Goal: Task Accomplishment & Management: Use online tool/utility

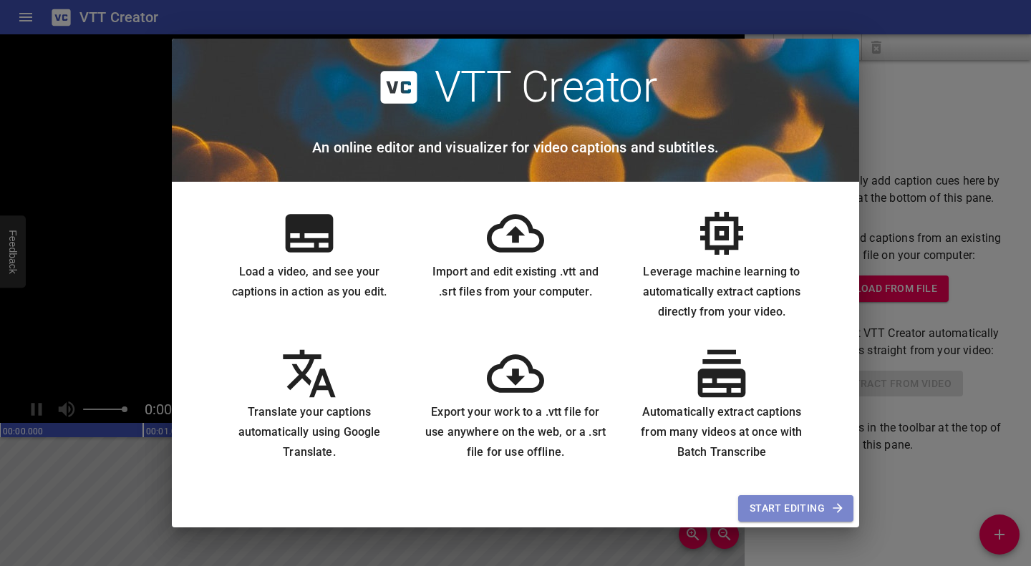
click at [779, 502] on span "Start Editing" at bounding box center [795, 509] width 92 height 18
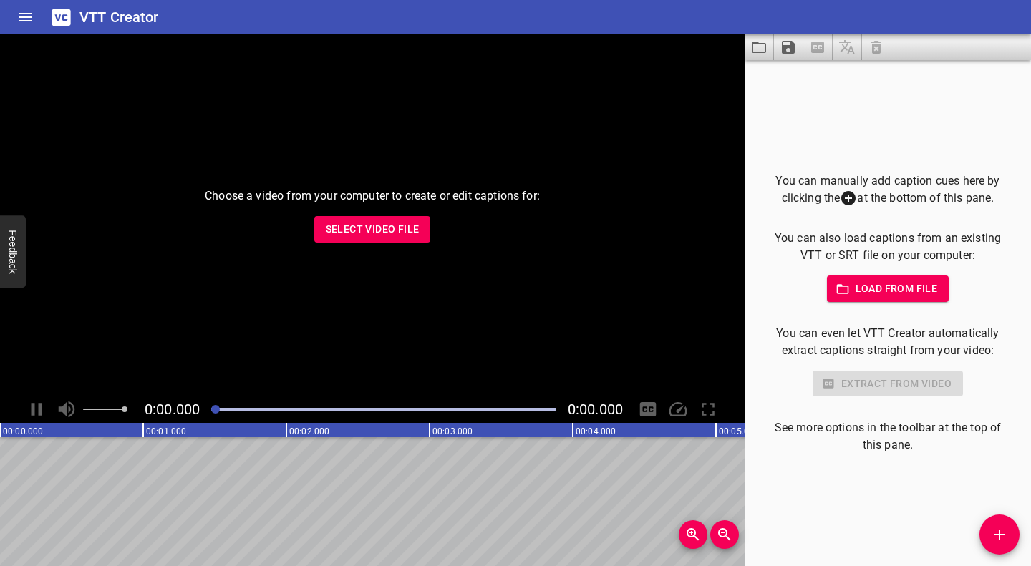
click at [363, 229] on span "Select Video File" at bounding box center [373, 229] width 94 height 18
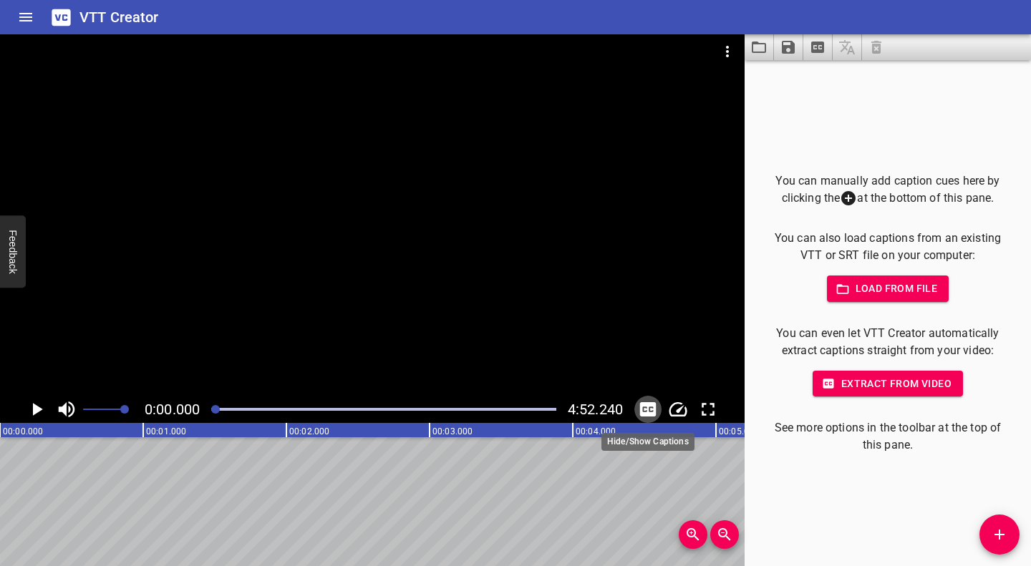
click at [649, 407] on icon "Toggle captions" at bounding box center [647, 409] width 21 height 21
click at [643, 405] on icon "Toggle captions" at bounding box center [648, 409] width 16 height 14
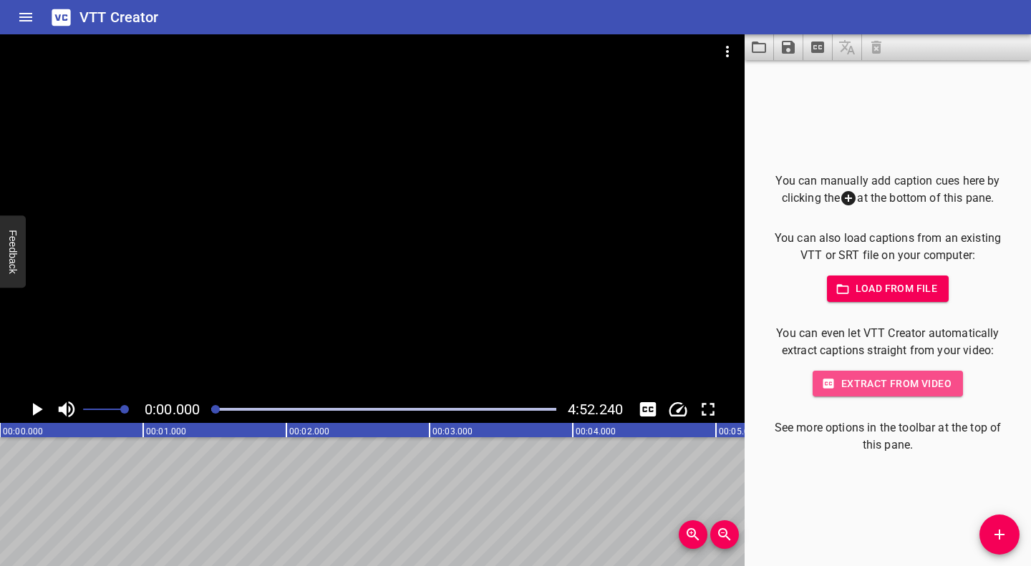
click at [943, 380] on span "Extract from video" at bounding box center [887, 384] width 127 height 18
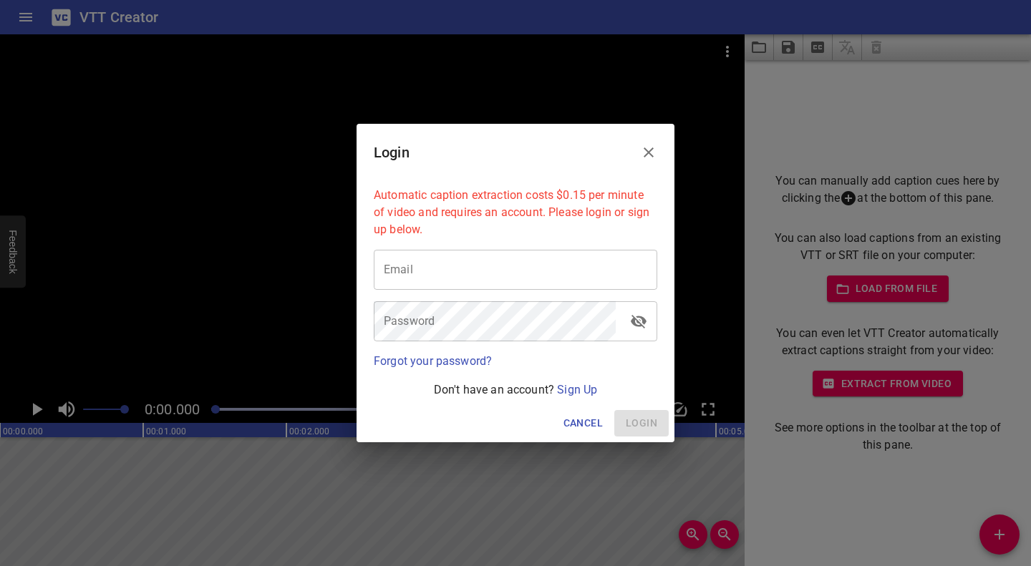
click at [585, 393] on link "Sign Up" at bounding box center [577, 390] width 40 height 14
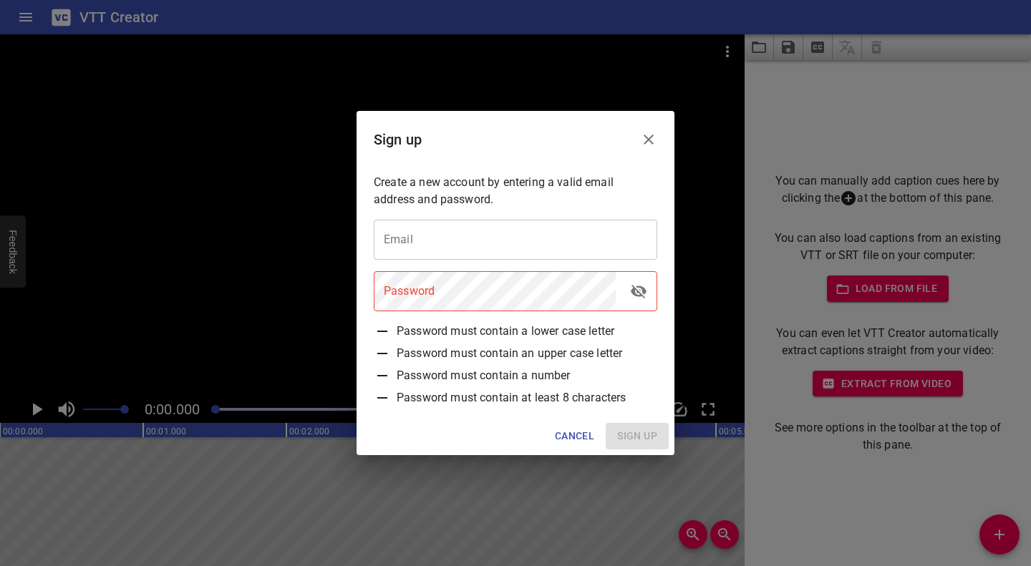
click at [521, 241] on input "email" at bounding box center [515, 240] width 283 height 40
click at [514, 233] on input "email" at bounding box center [515, 240] width 283 height 40
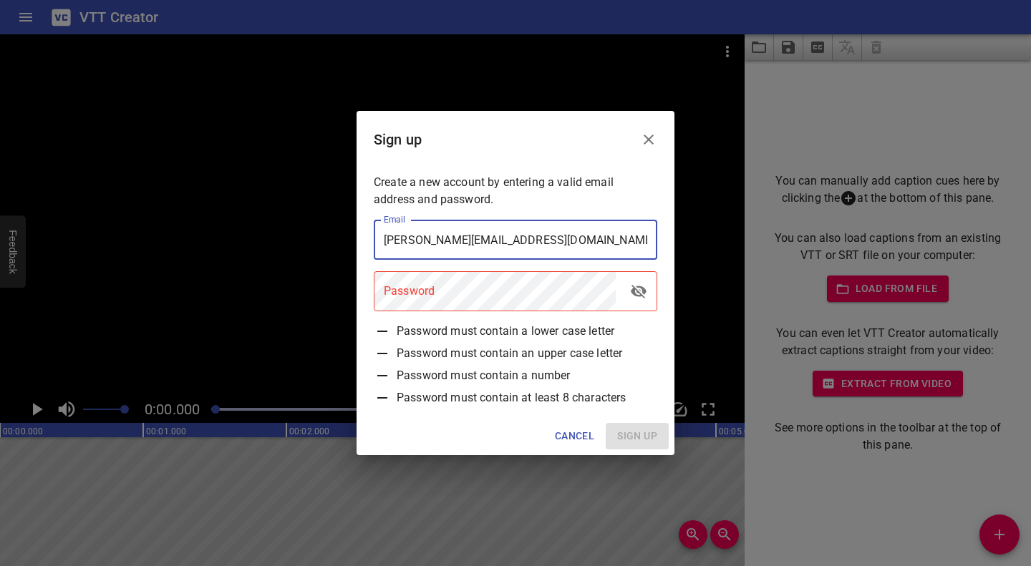
type input "a.riel@seariders.k12.hi.us"
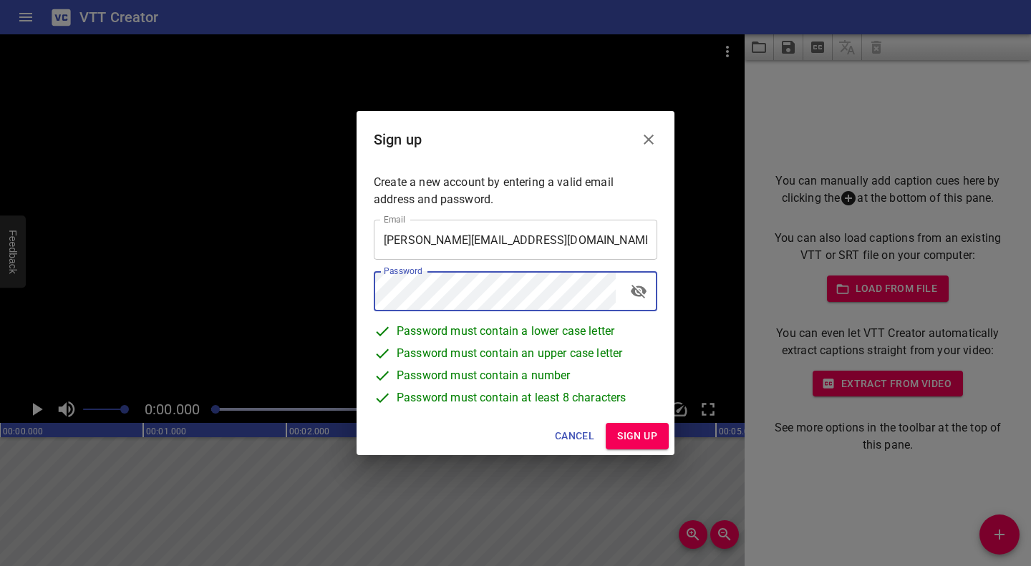
click at [636, 436] on span "Sign up" at bounding box center [637, 436] width 40 height 18
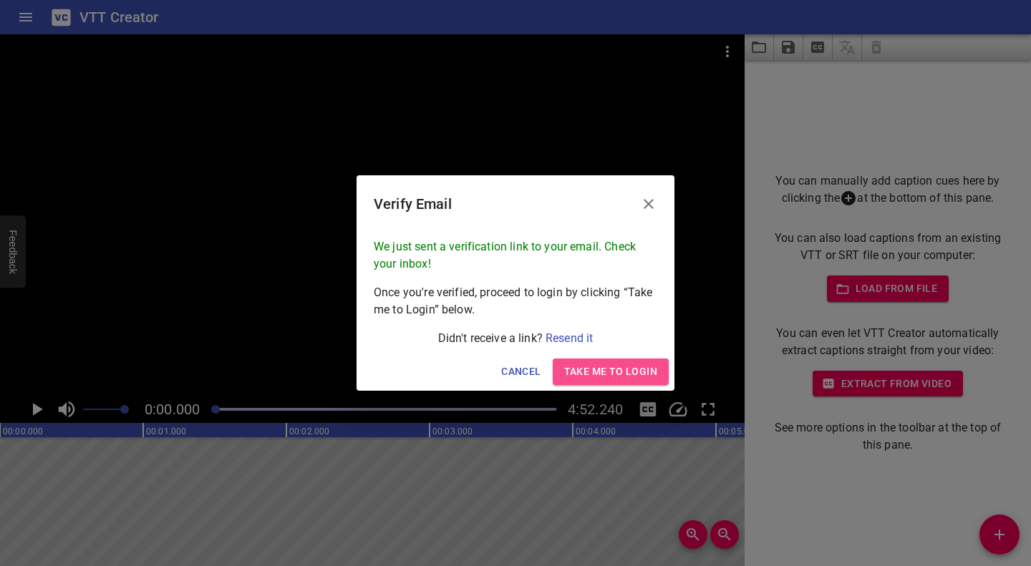
click at [583, 376] on span "Take me to Login" at bounding box center [610, 372] width 93 height 18
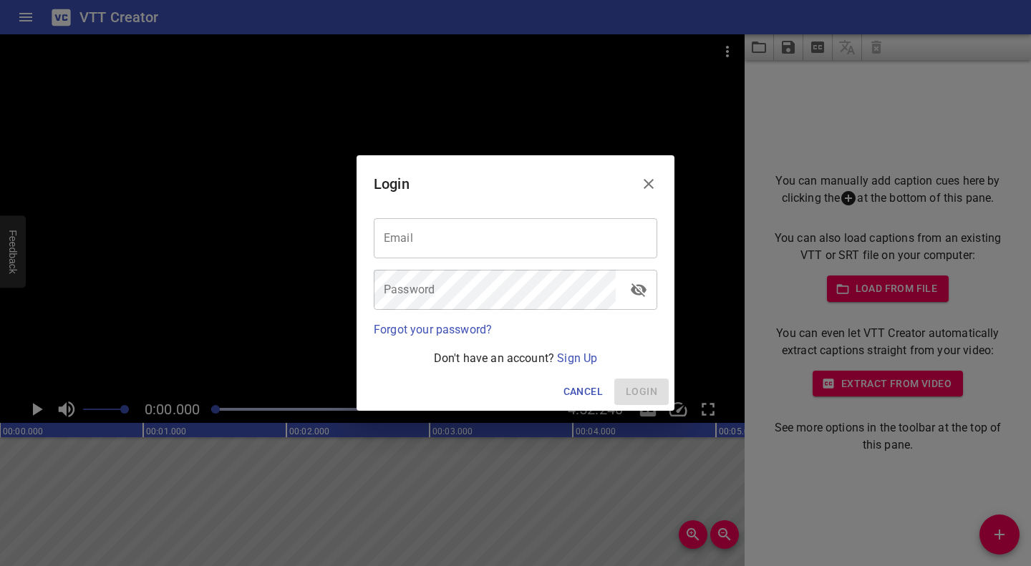
click at [412, 242] on input "email" at bounding box center [515, 238] width 283 height 40
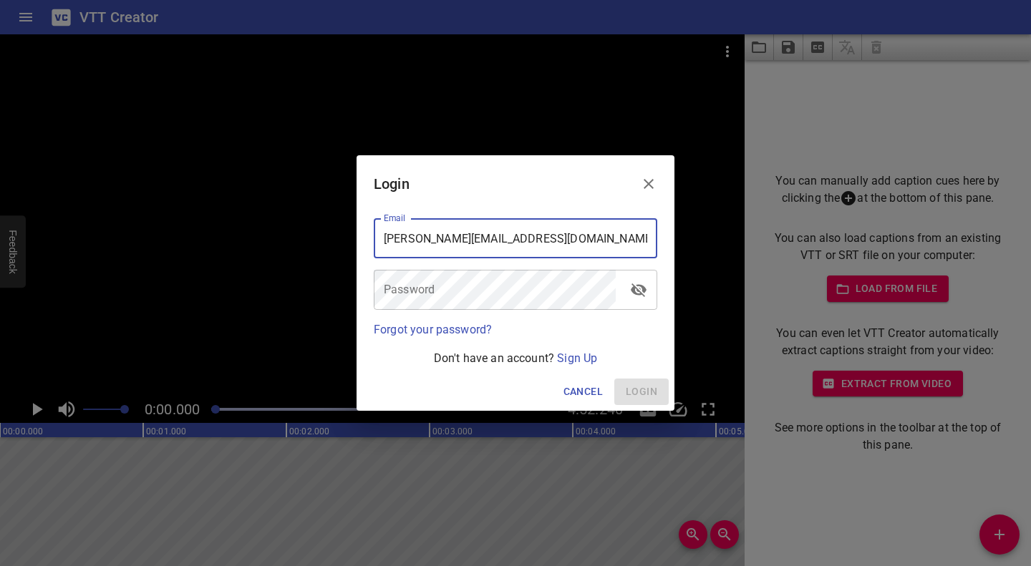
type input "a.riel@seariders.k12.hi.us"
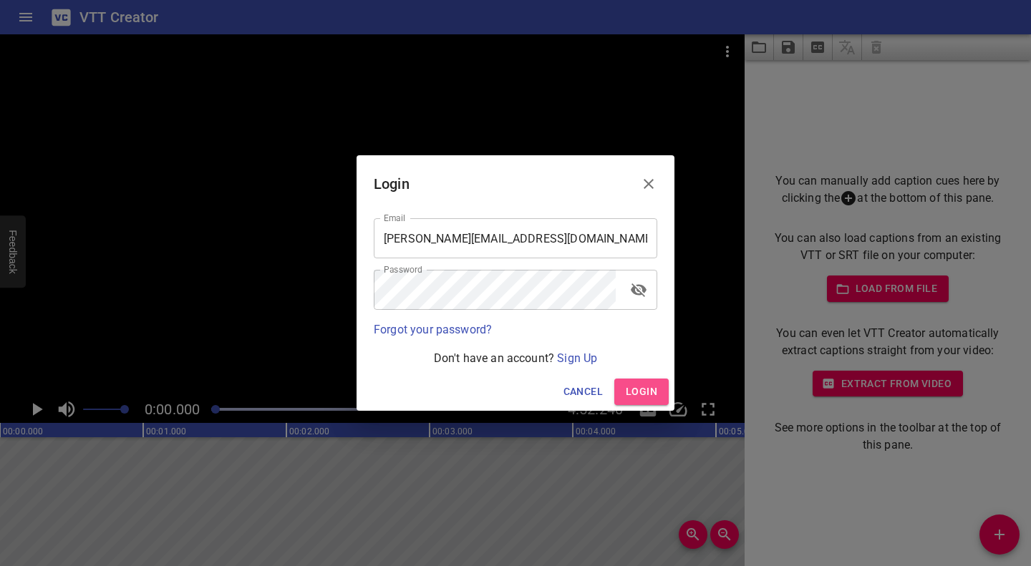
click at [651, 393] on span "Login" at bounding box center [641, 392] width 31 height 18
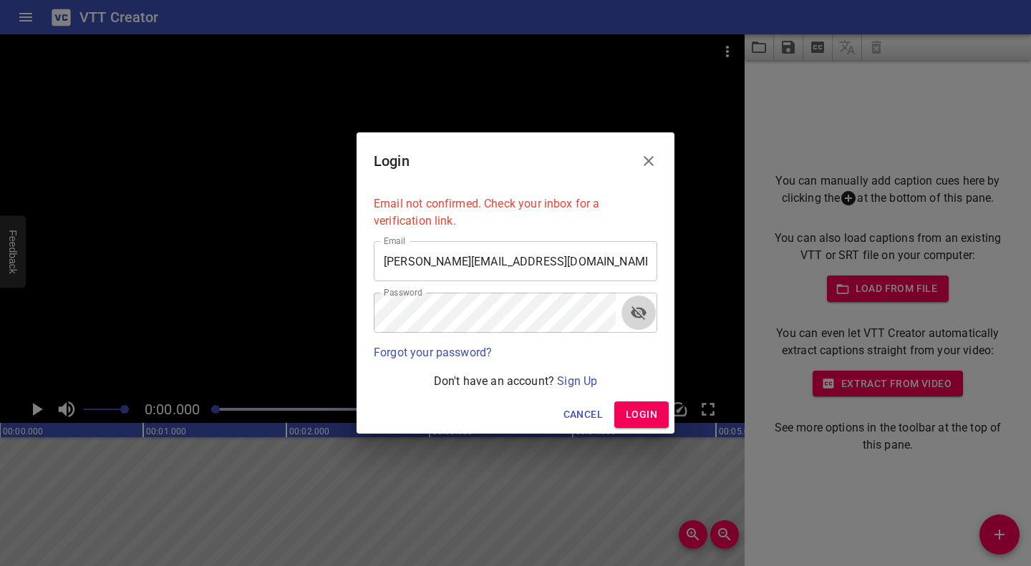
click at [642, 314] on icon "toggle password visibility" at bounding box center [639, 313] width 16 height 14
drag, startPoint x: 656, startPoint y: 419, endPoint x: 608, endPoint y: 349, distance: 85.0
click at [656, 418] on span "Login" at bounding box center [641, 415] width 31 height 18
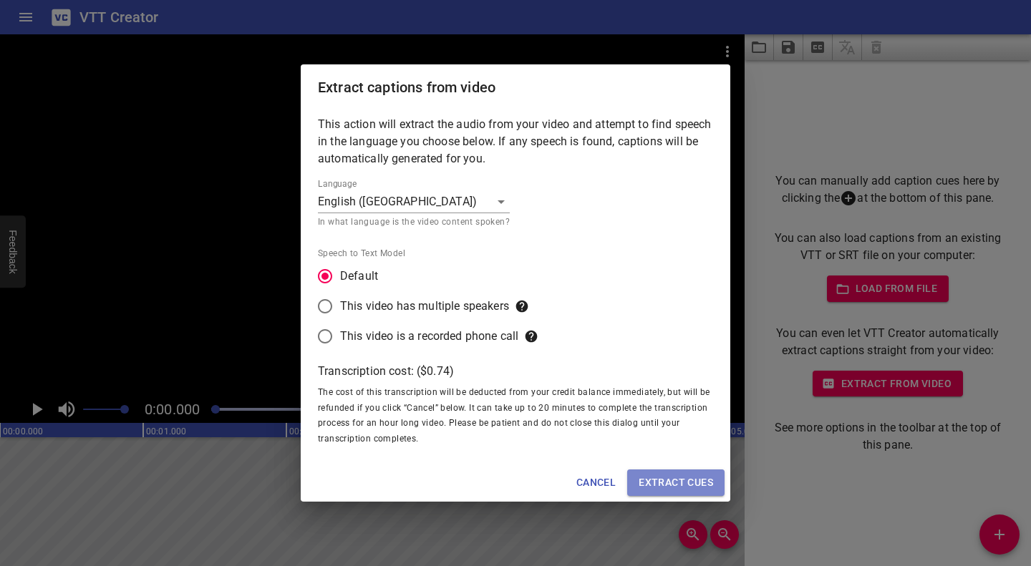
click at [658, 485] on span "Extract cues" at bounding box center [675, 483] width 74 height 18
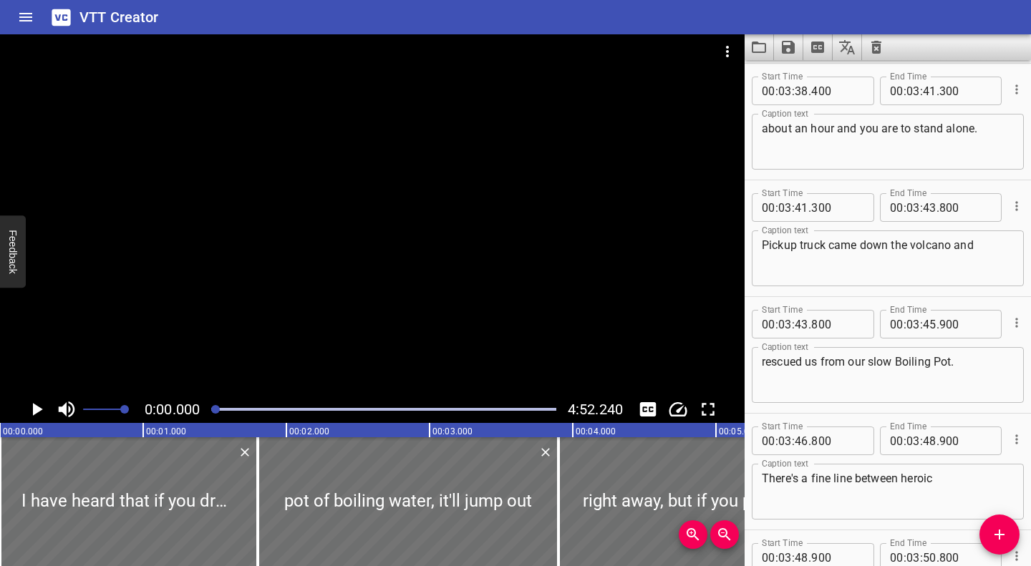
scroll to position [9882, 0]
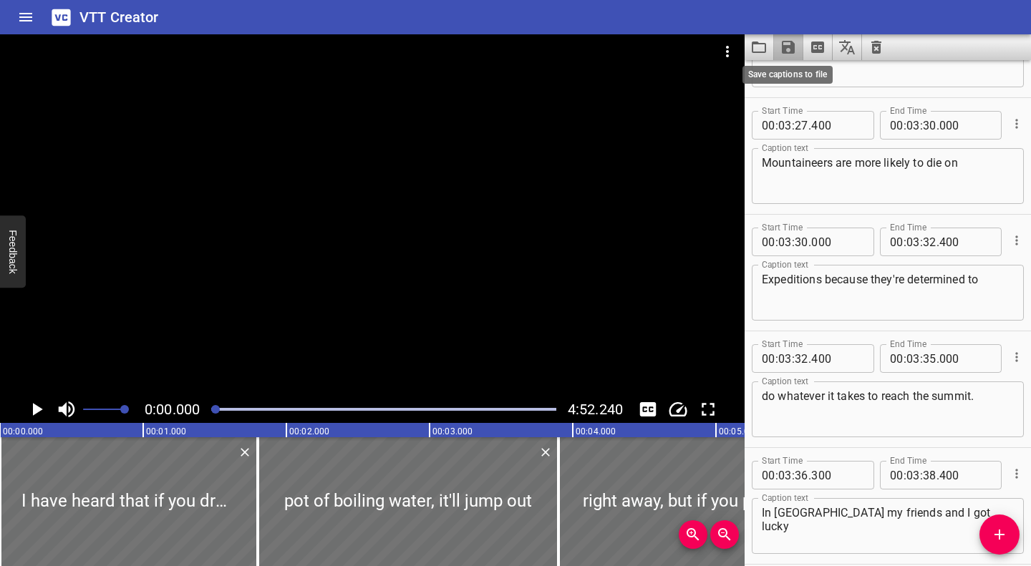
click at [785, 49] on icon "Save captions to file" at bounding box center [788, 47] width 13 height 13
click at [813, 73] on li "Save to VTT file" at bounding box center [826, 79] width 105 height 26
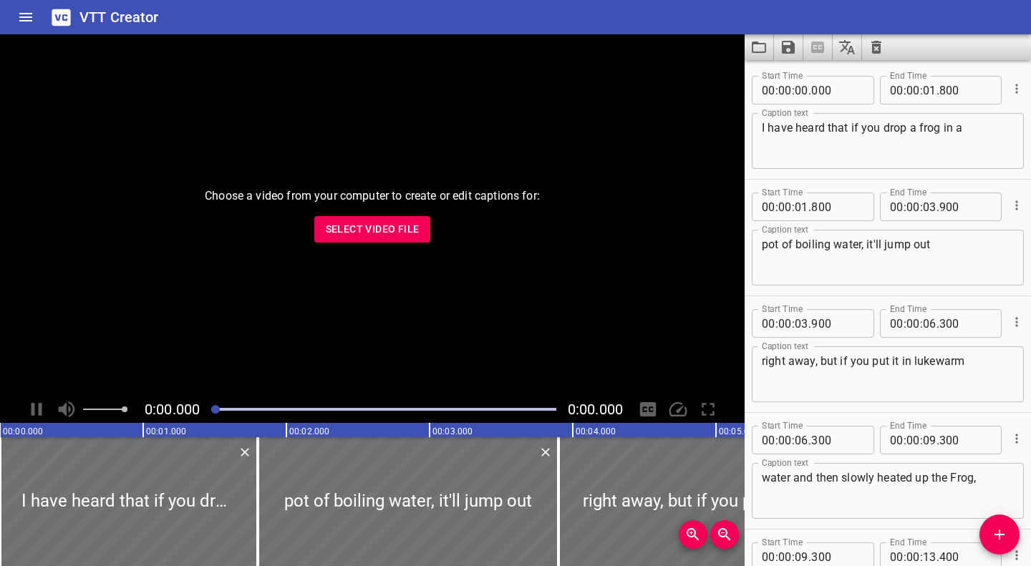
scroll to position [12745, 0]
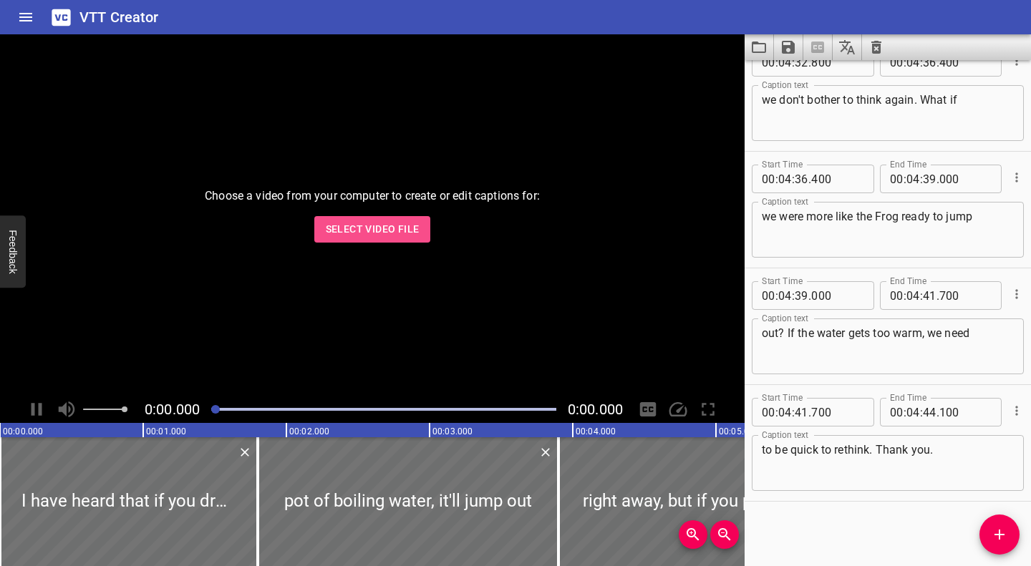
click at [389, 233] on span "Select Video File" at bounding box center [373, 229] width 94 height 18
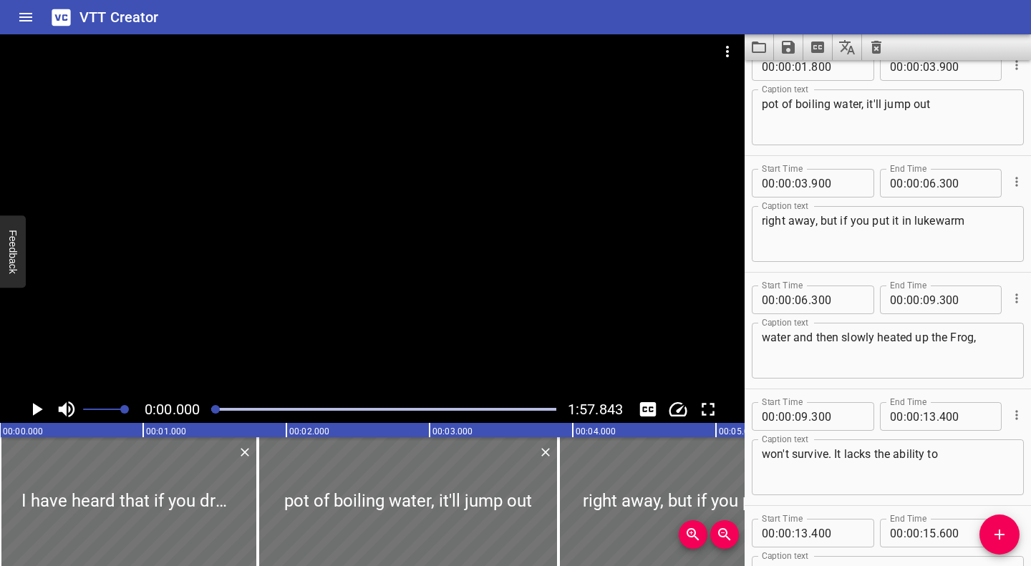
scroll to position [0, 0]
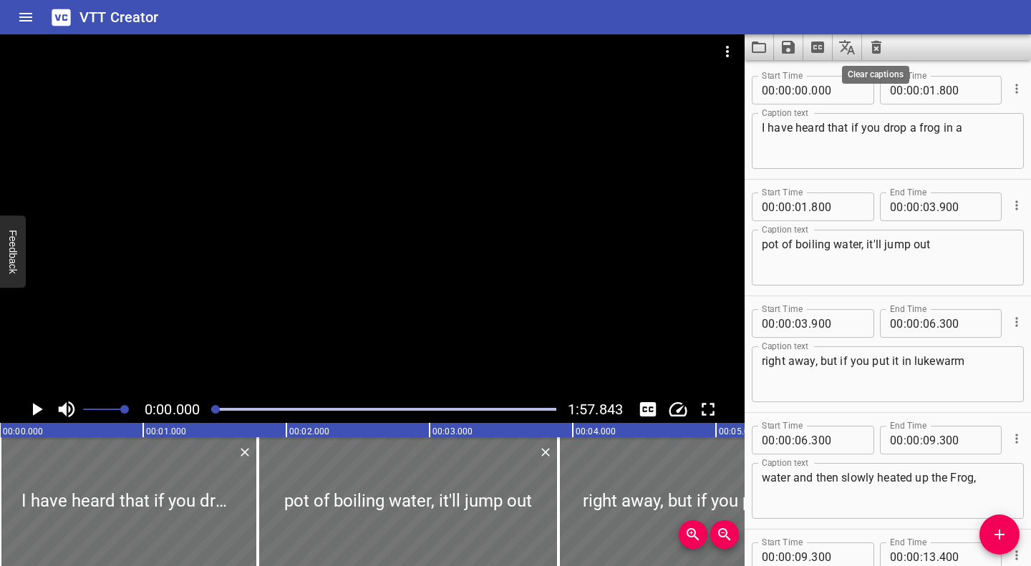
click at [878, 47] on icon "Clear captions" at bounding box center [875, 47] width 17 height 17
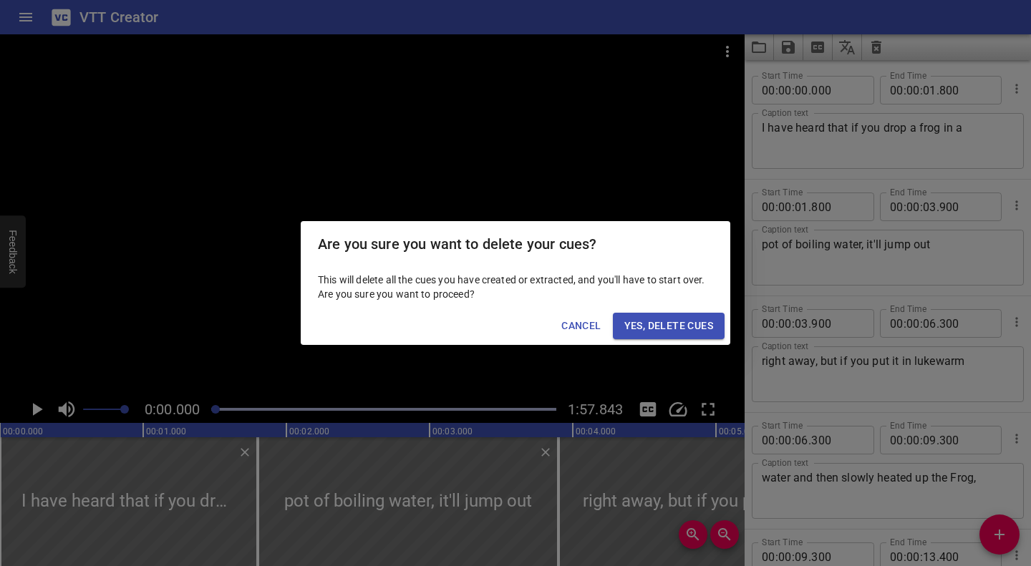
click at [671, 329] on span "Yes, Delete Cues" at bounding box center [668, 326] width 89 height 18
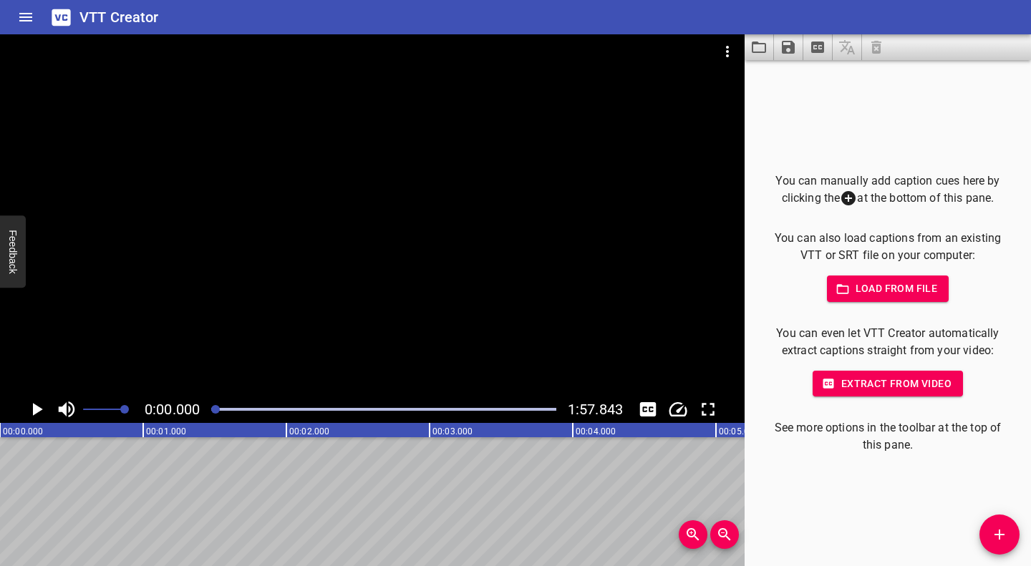
click at [919, 384] on span "Extract from video" at bounding box center [887, 384] width 127 height 18
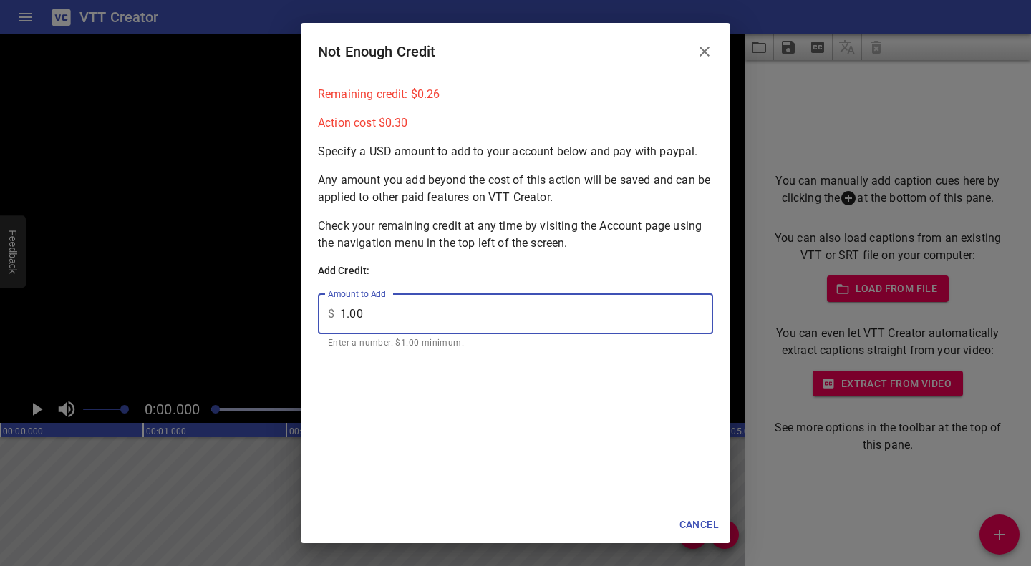
click at [344, 316] on input "1.00" at bounding box center [526, 314] width 373 height 40
type input "5.00"
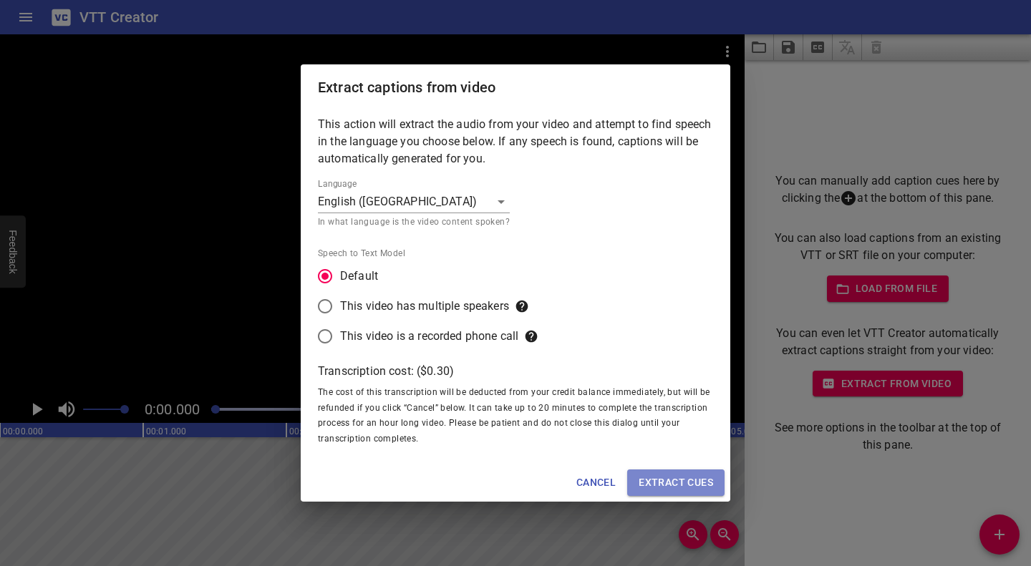
click at [653, 480] on span "Extract cues" at bounding box center [675, 483] width 74 height 18
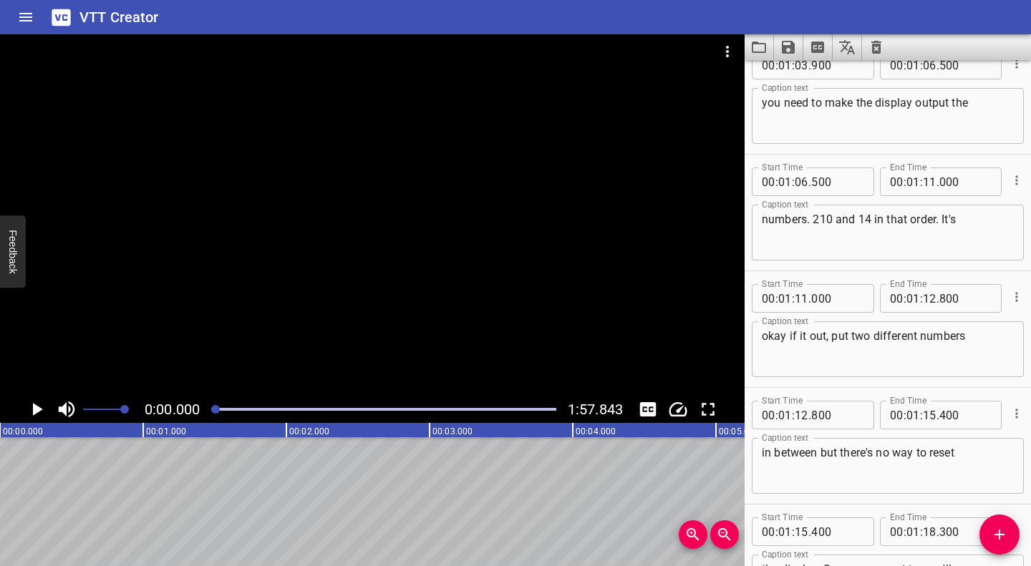
scroll to position [2277, 0]
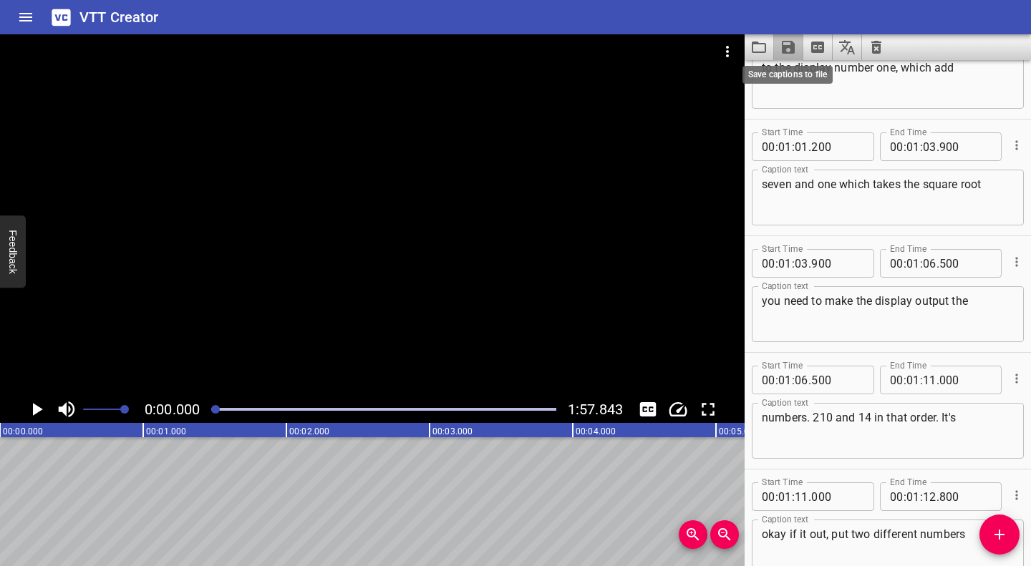
click at [789, 47] on icon "Save captions to file" at bounding box center [788, 47] width 13 height 13
click at [828, 74] on li "Save to VTT file" at bounding box center [826, 79] width 105 height 26
click at [874, 42] on icon "Clear captions" at bounding box center [876, 47] width 10 height 13
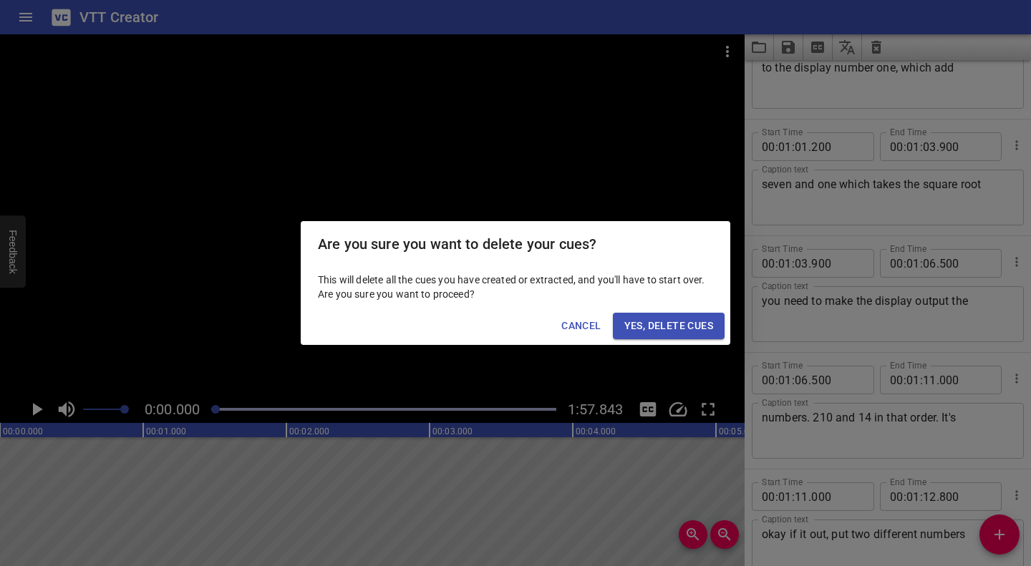
click at [661, 328] on span "Yes, Delete Cues" at bounding box center [668, 326] width 89 height 18
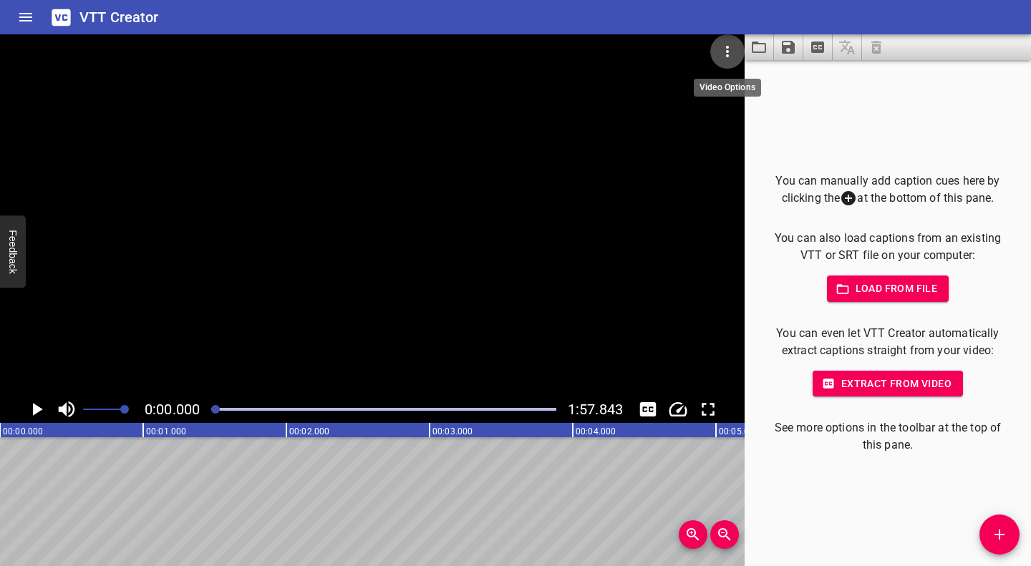
click at [724, 48] on icon "Video Options" at bounding box center [727, 51] width 17 height 17
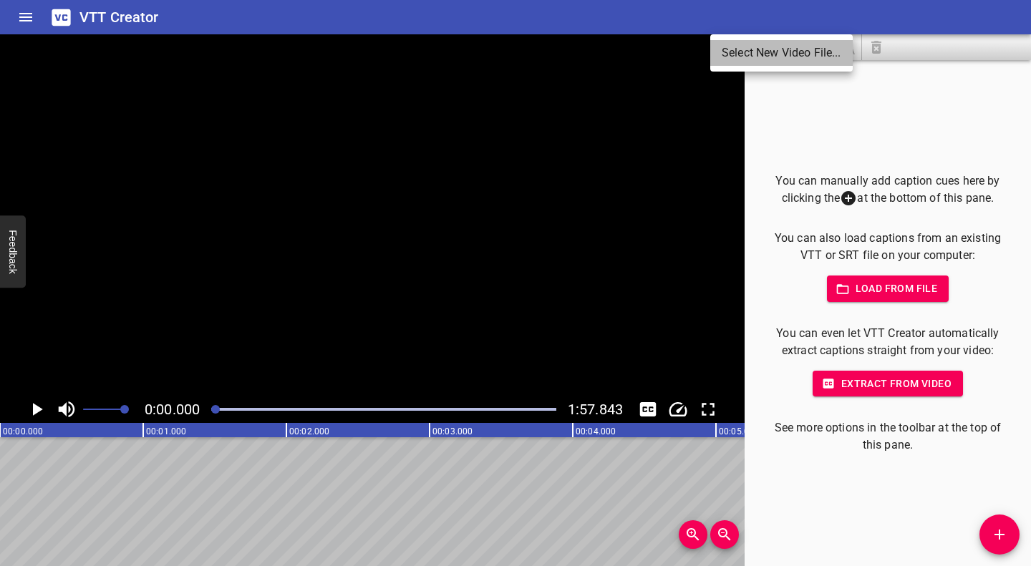
click at [757, 56] on li "Select New Video File..." at bounding box center [781, 53] width 142 height 26
click at [859, 383] on span "Extract from video" at bounding box center [887, 384] width 127 height 18
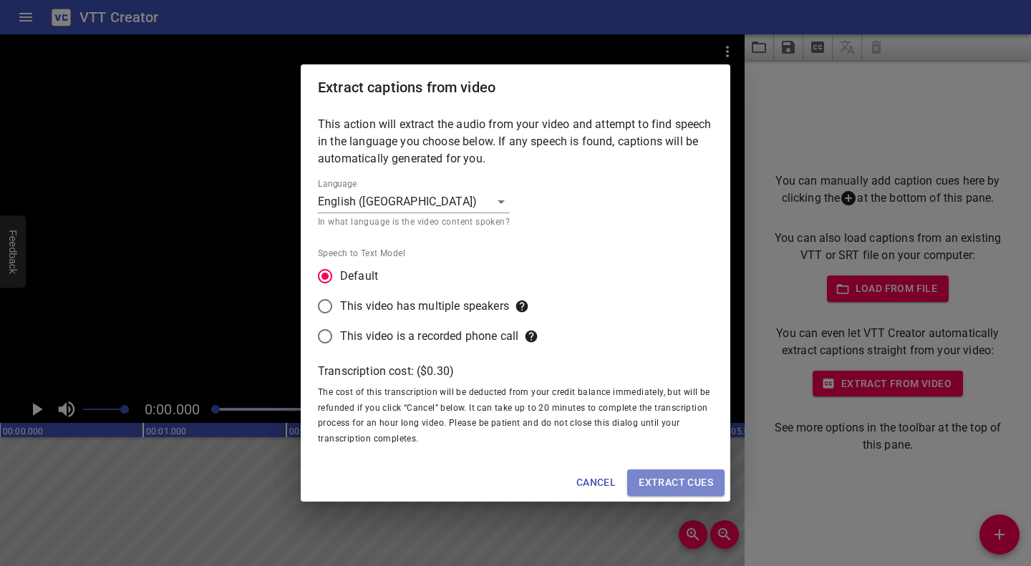
click at [687, 480] on span "Extract cues" at bounding box center [675, 483] width 74 height 18
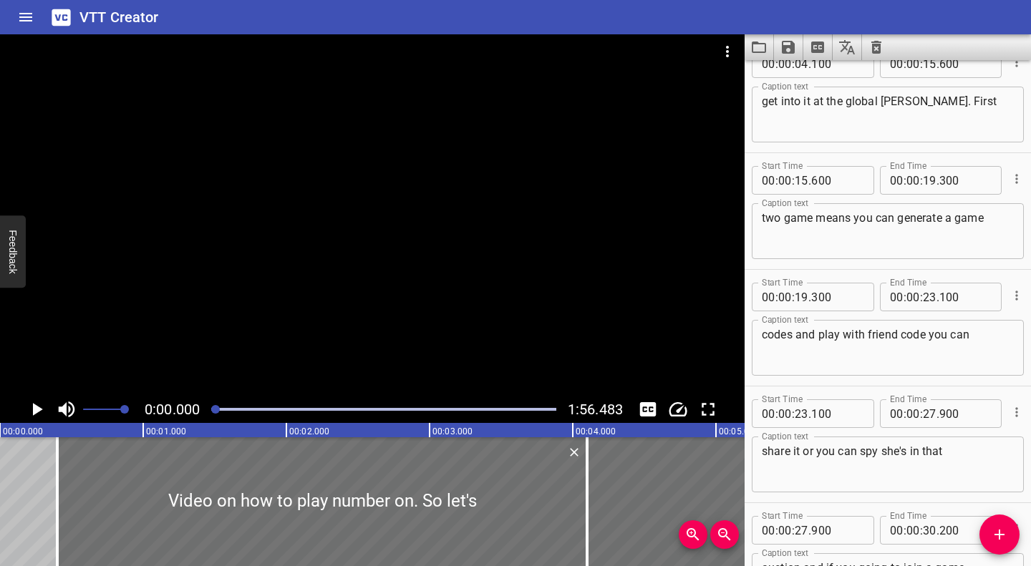
scroll to position [0, 0]
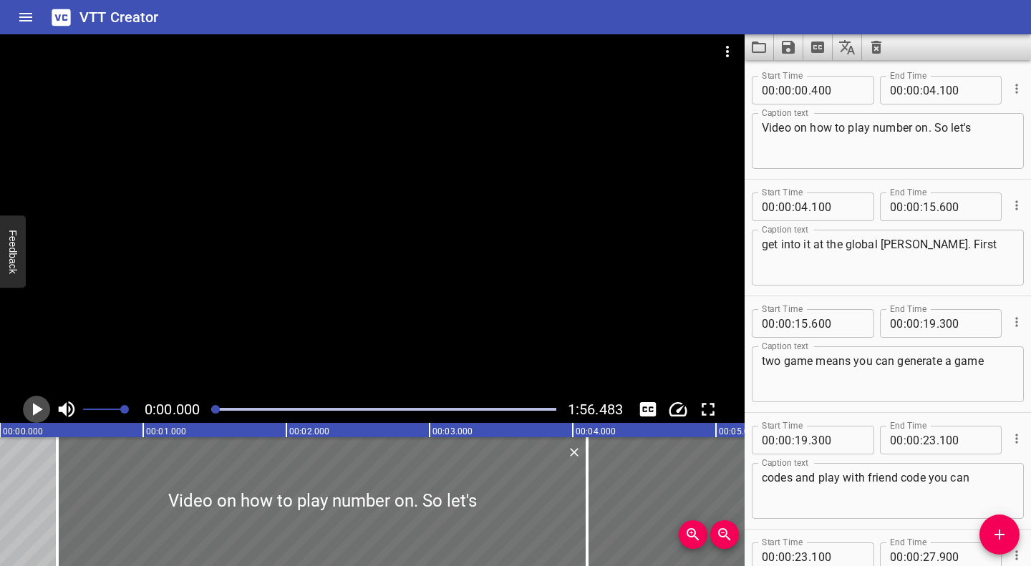
click at [37, 408] on icon "Play/Pause" at bounding box center [38, 409] width 10 height 13
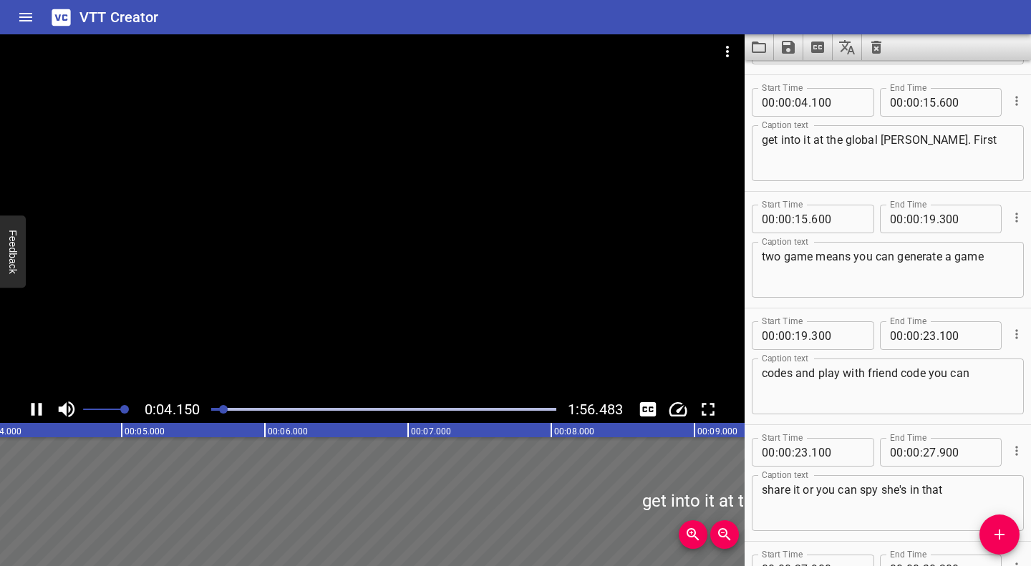
scroll to position [117, 0]
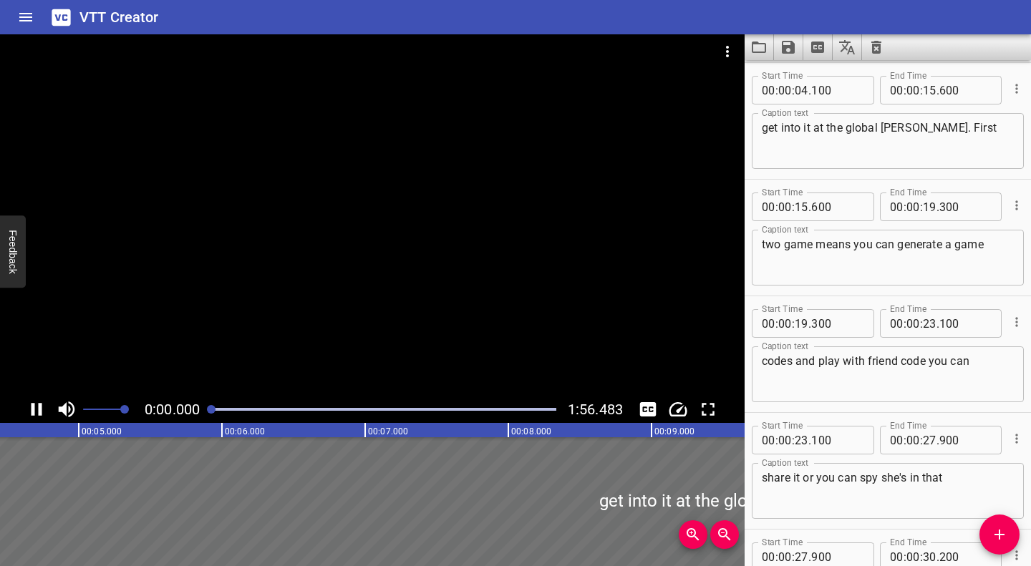
drag, startPoint x: 234, startPoint y: 411, endPoint x: 200, endPoint y: 409, distance: 34.4
click at [200, 410] on div "0:00.000 1:56.483" at bounding box center [372, 409] width 744 height 27
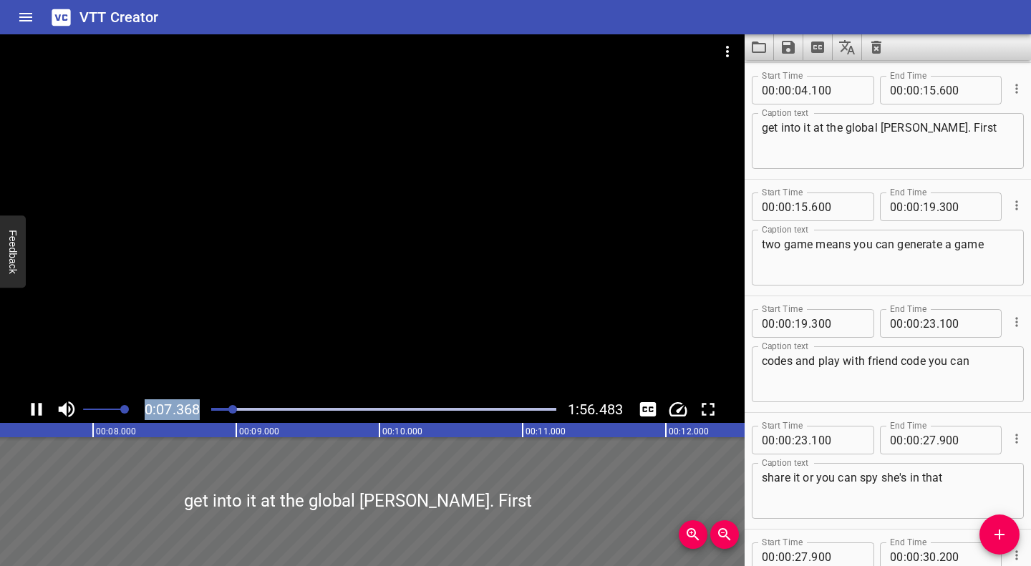
click at [213, 412] on div at bounding box center [384, 409] width 362 height 20
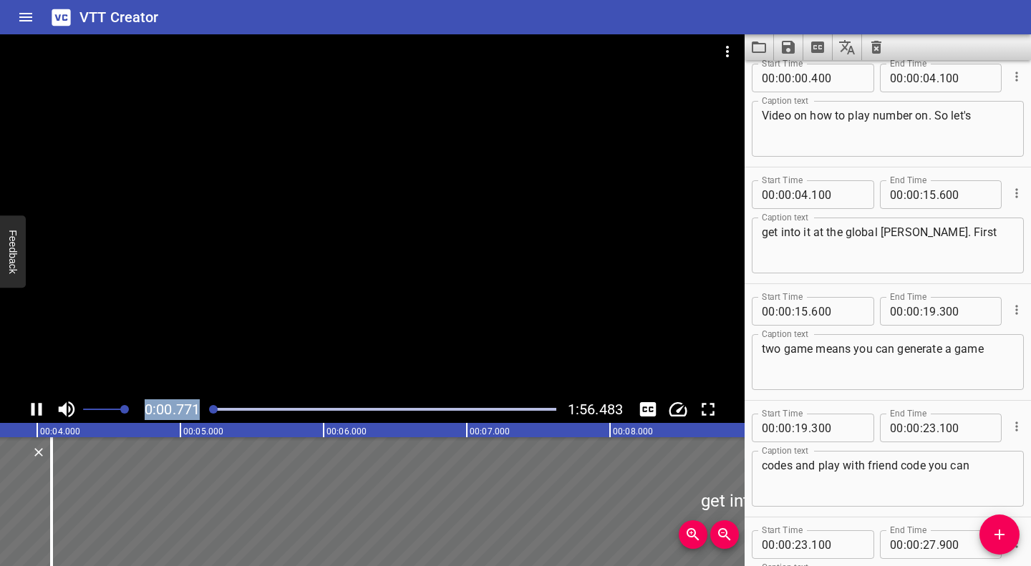
scroll to position [0, 0]
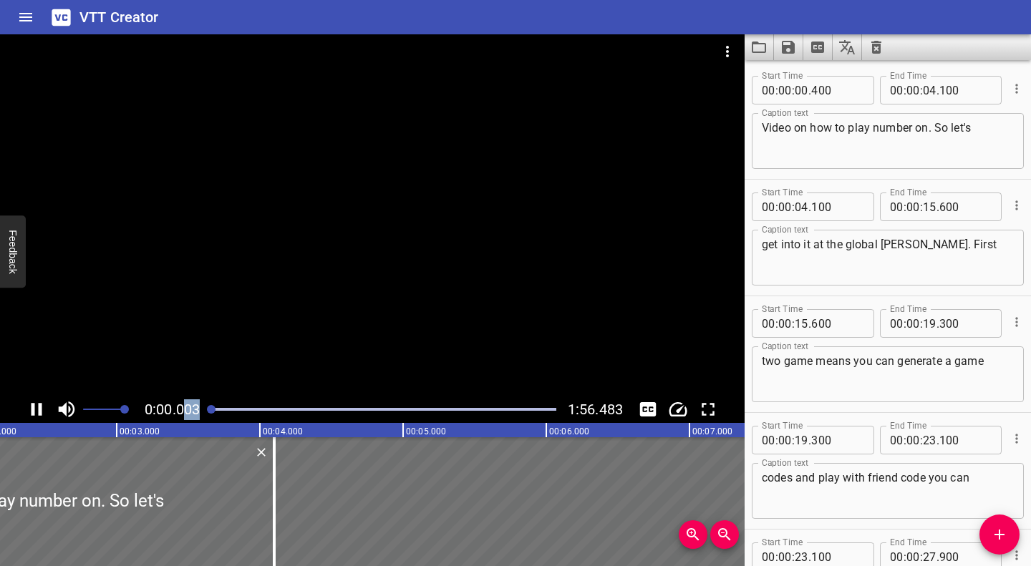
drag, startPoint x: 222, startPoint y: 410, endPoint x: 150, endPoint y: 404, distance: 71.8
click at [181, 410] on div "0:00.003 1:56.483" at bounding box center [372, 409] width 744 height 27
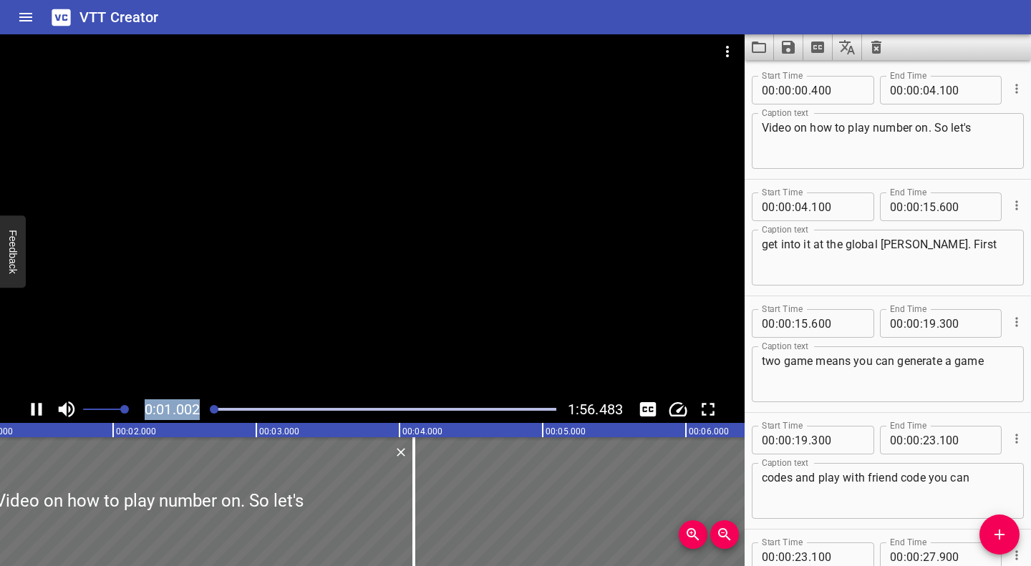
drag, startPoint x: 42, startPoint y: 408, endPoint x: 94, endPoint y: 399, distance: 53.8
click at [42, 408] on icon "Play/Pause" at bounding box center [36, 409] width 11 height 13
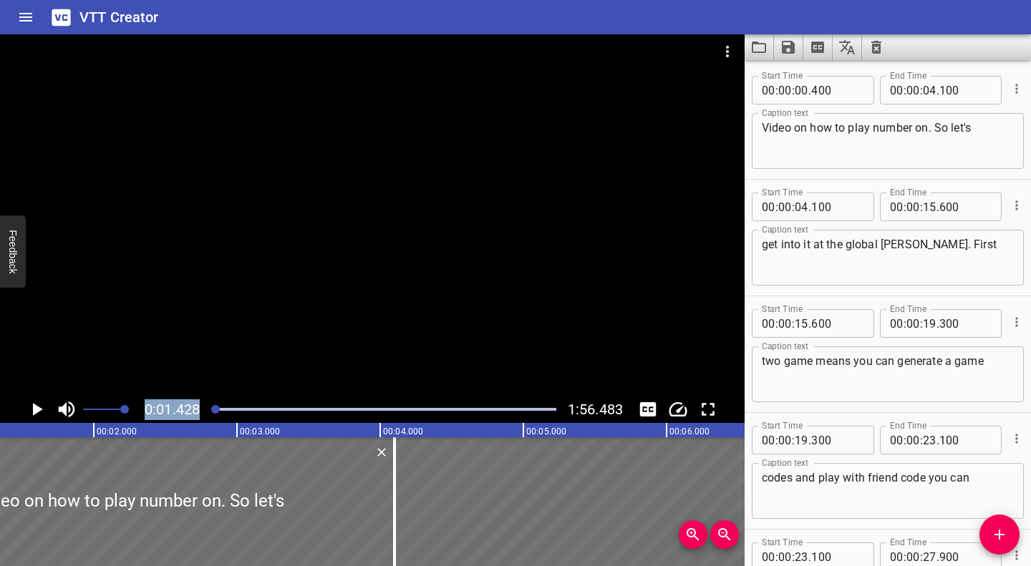
scroll to position [0, 204]
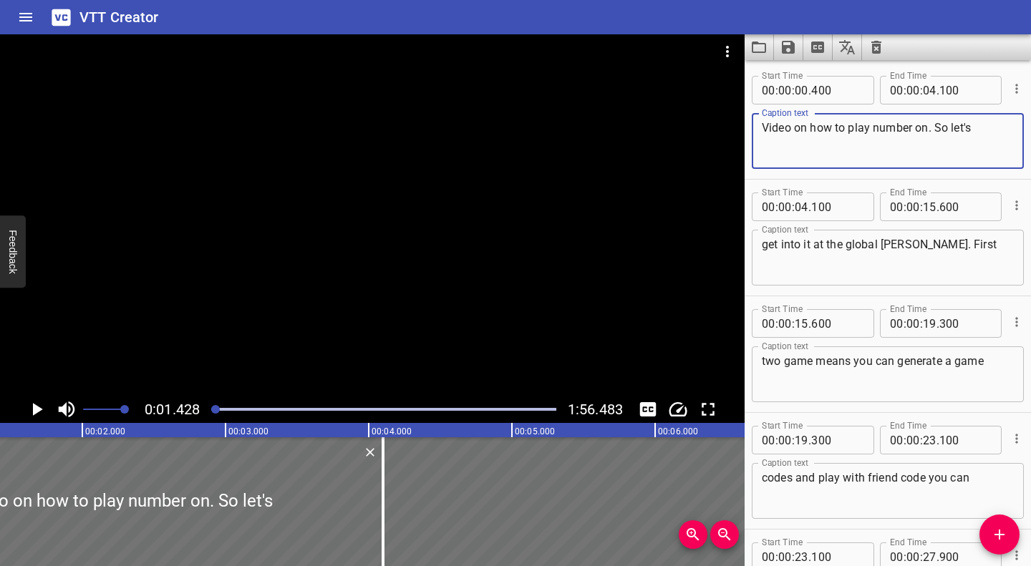
drag, startPoint x: 767, startPoint y: 128, endPoint x: 738, endPoint y: 125, distance: 28.9
click at [737, 125] on main "0:01.428 1:56.483 00:00.000 00:01.000 00:02.000 00:03.000 00:04.000 00:05.000 0…" at bounding box center [515, 300] width 1031 height 532
click at [38, 407] on icon "Play/Pause" at bounding box center [36, 409] width 21 height 21
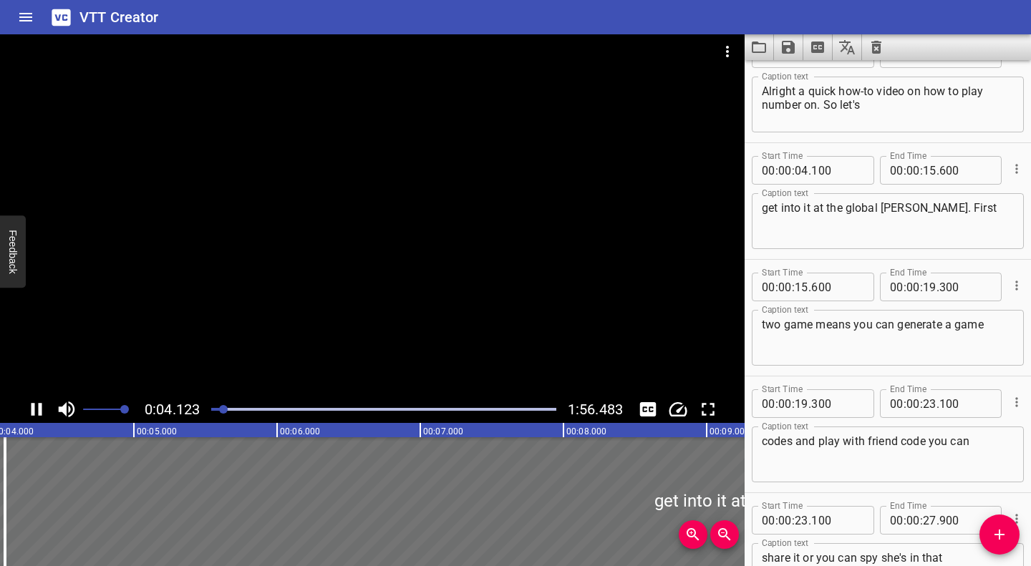
scroll to position [117, 0]
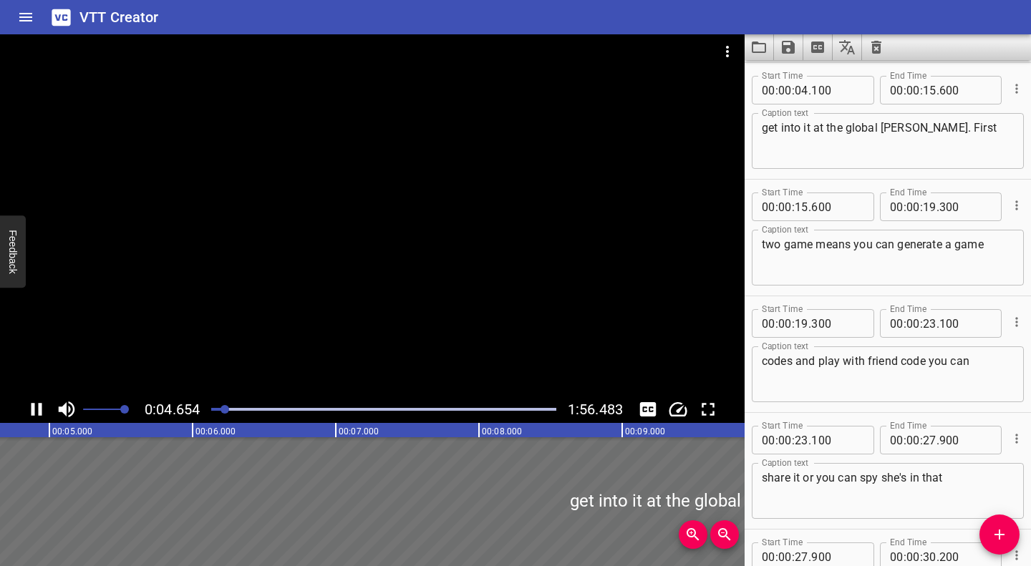
click at [28, 412] on icon "Play/Pause" at bounding box center [36, 409] width 21 height 21
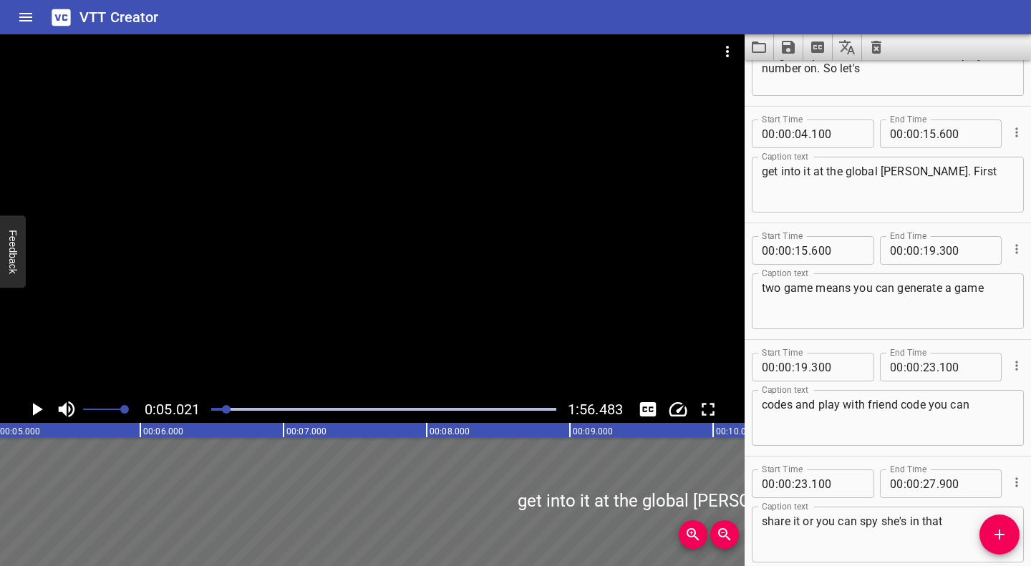
scroll to position [0, 0]
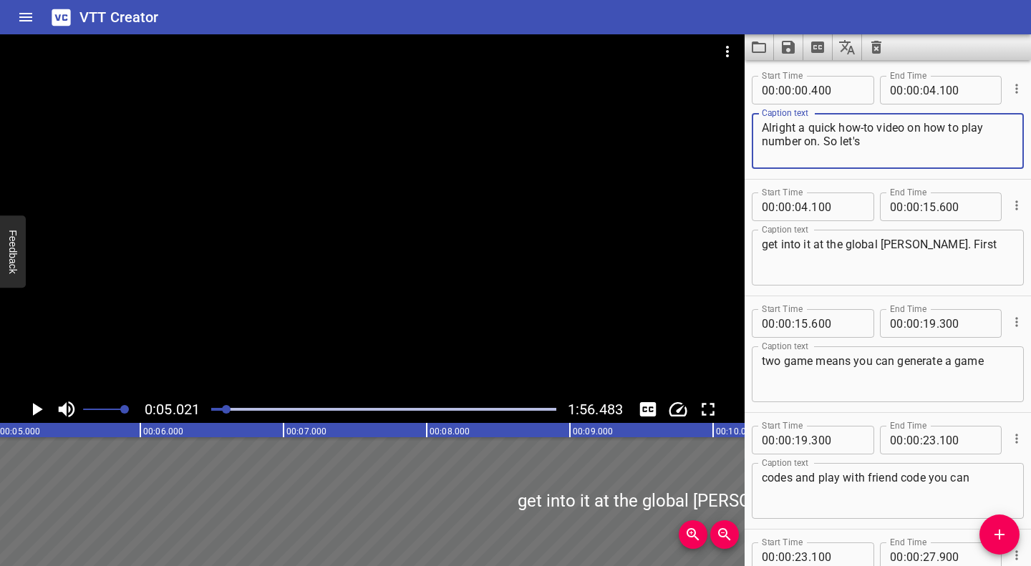
drag, startPoint x: 768, startPoint y: 144, endPoint x: 754, endPoint y: 145, distance: 14.4
click at [754, 143] on div "Alright a quick how-to video on how to play number on. So let's Caption text" at bounding box center [888, 141] width 272 height 56
drag, startPoint x: 817, startPoint y: 142, endPoint x: 809, endPoint y: 142, distance: 7.9
click at [809, 142] on textarea "Alright a quick how-to video on how to play Number on. So let's" at bounding box center [888, 141] width 252 height 41
type textarea "Alright a quick how-to video on how to play Number Hive. So let's"
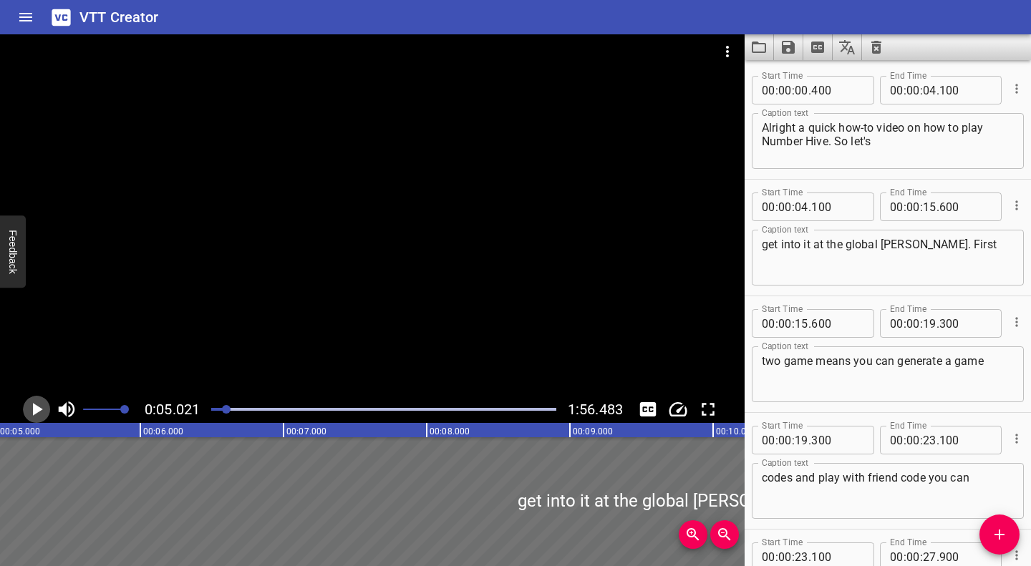
click at [38, 407] on icon "Play/Pause" at bounding box center [36, 409] width 21 height 21
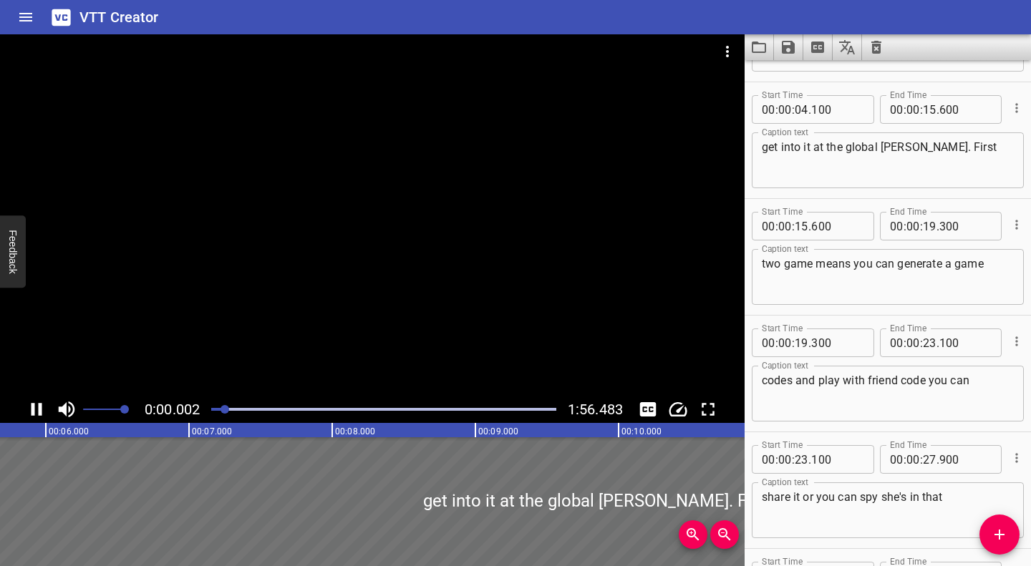
scroll to position [117, 0]
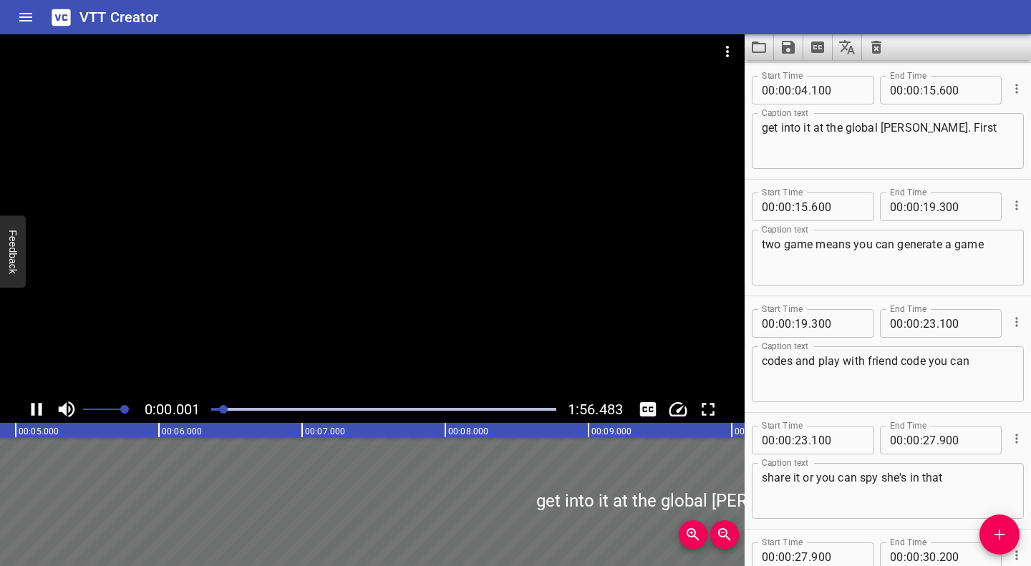
drag, startPoint x: 235, startPoint y: 409, endPoint x: 225, endPoint y: 410, distance: 10.1
click at [225, 410] on div at bounding box center [223, 409] width 9 height 9
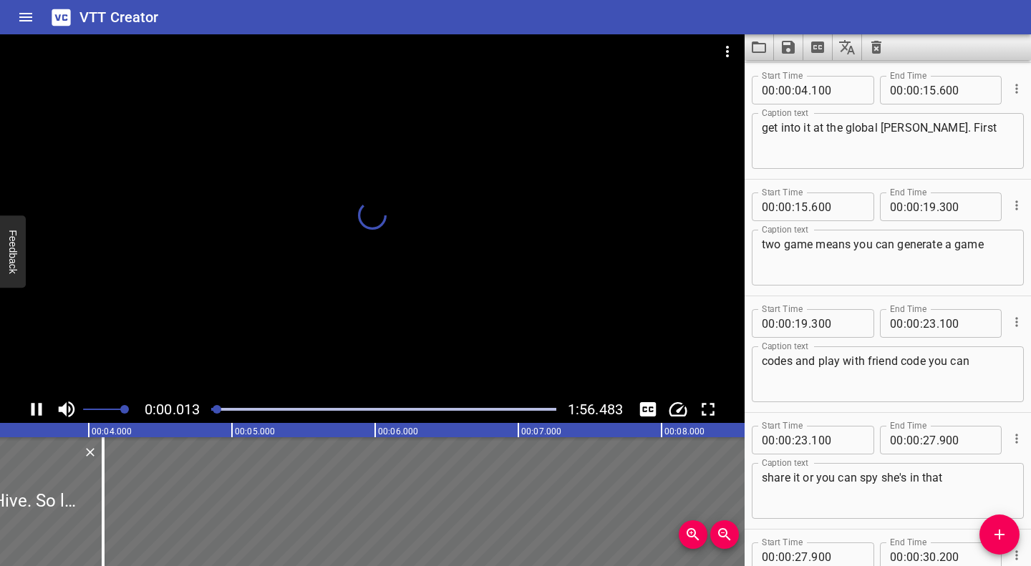
drag, startPoint x: 233, startPoint y: 407, endPoint x: 218, endPoint y: 409, distance: 14.5
click at [218, 409] on div at bounding box center [217, 409] width 9 height 9
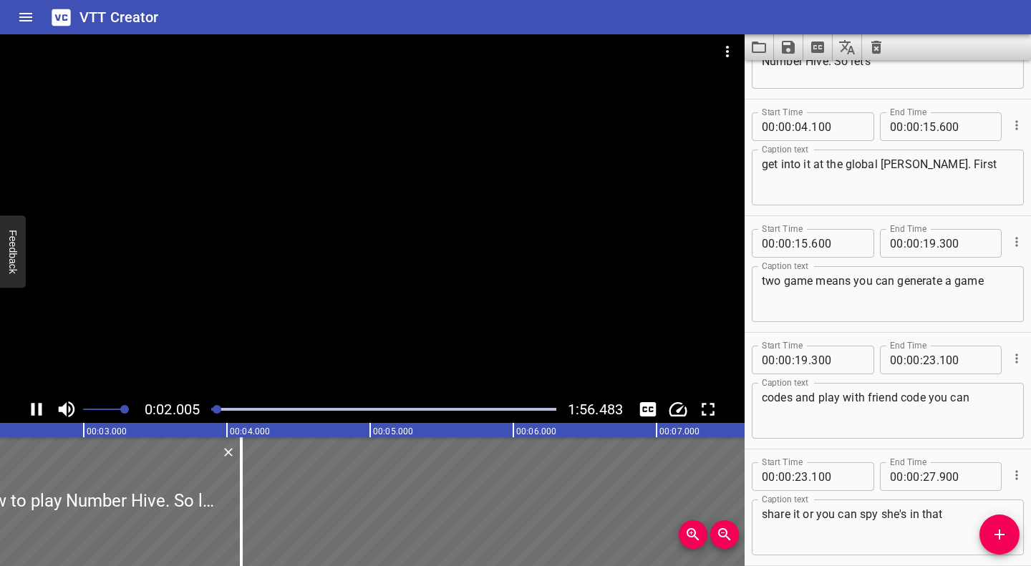
scroll to position [0, 0]
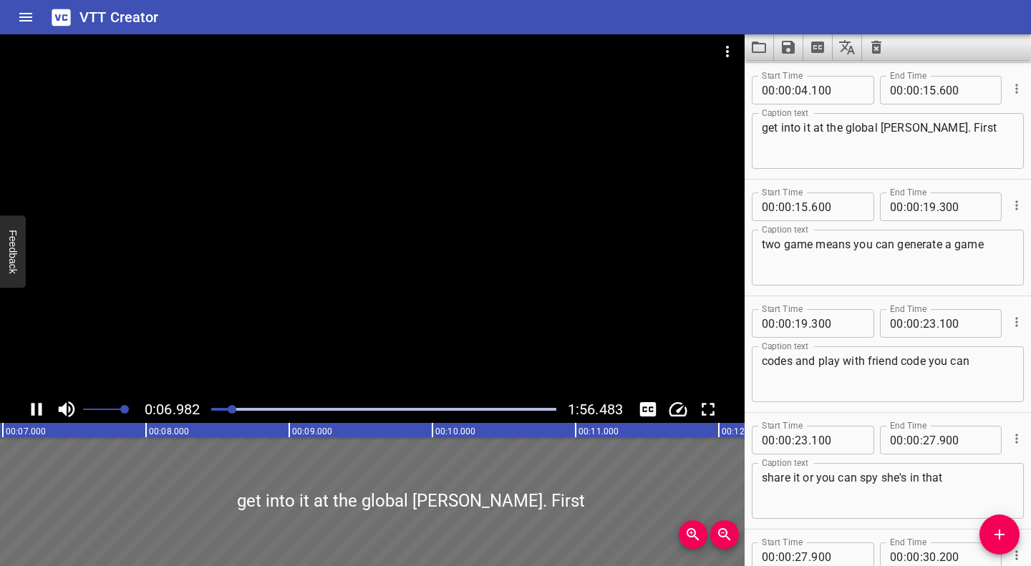
click at [33, 404] on icon "Play/Pause" at bounding box center [36, 409] width 11 height 13
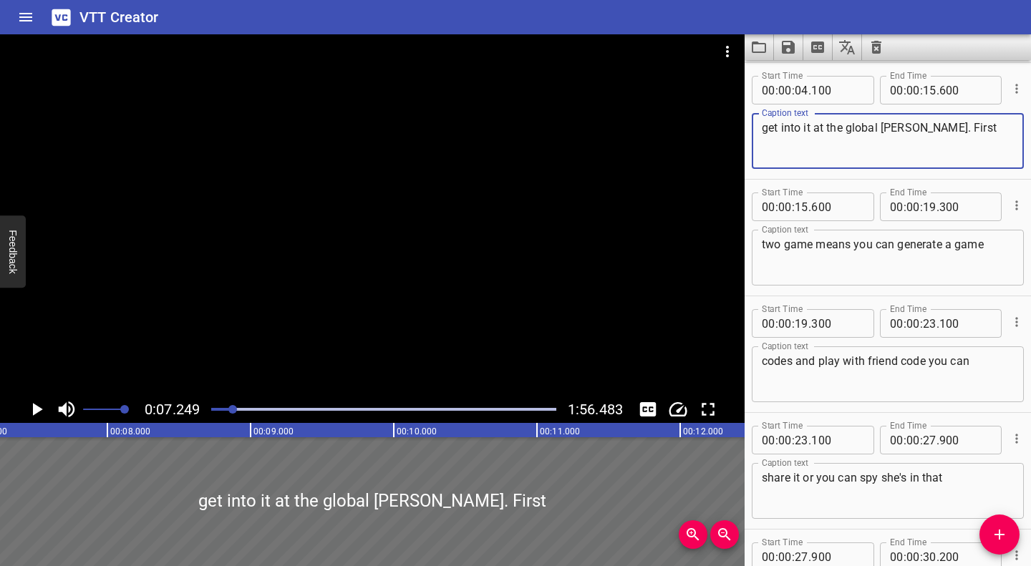
drag, startPoint x: 815, startPoint y: 130, endPoint x: 954, endPoint y: 118, distance: 139.3
click at [954, 118] on div "get into it at the global [PERSON_NAME]. First Caption text" at bounding box center [888, 141] width 272 height 56
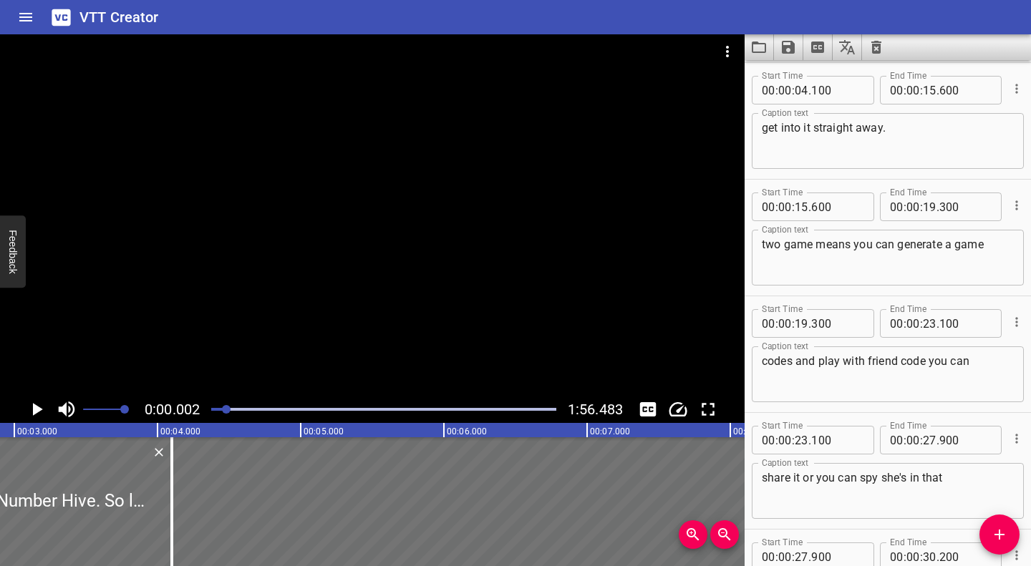
click at [228, 409] on div at bounding box center [226, 409] width 9 height 9
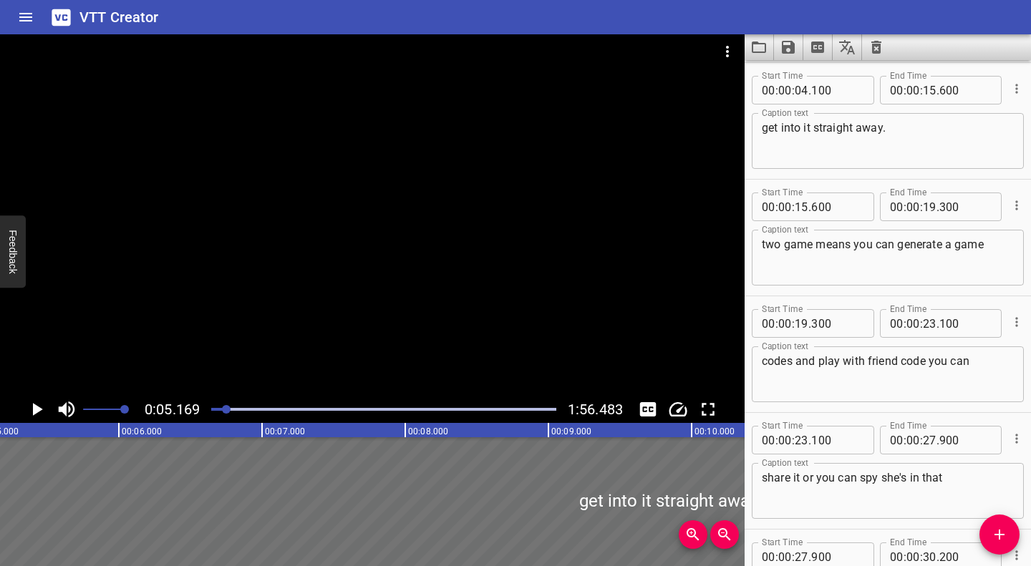
click at [37, 407] on icon "Play/Pause" at bounding box center [38, 409] width 10 height 13
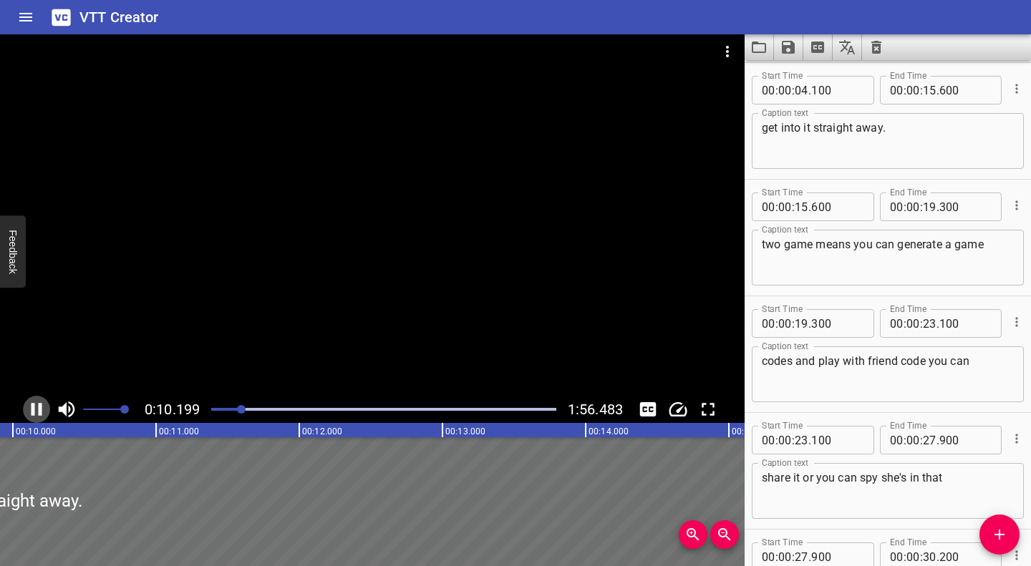
click at [46, 412] on icon "Play/Pause" at bounding box center [36, 409] width 21 height 21
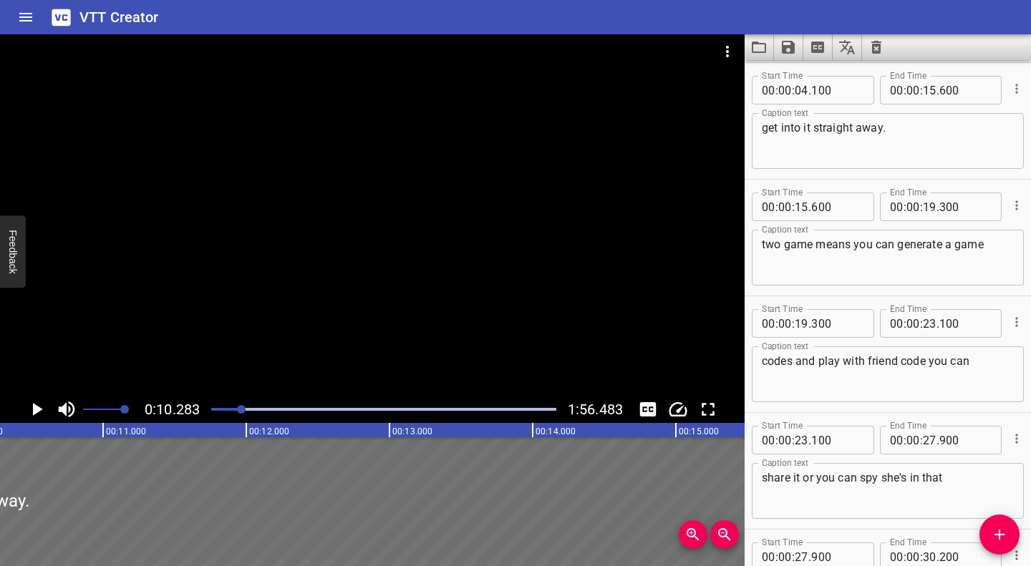
scroll to position [0, 1472]
click at [903, 125] on textarea "get into it straight away." at bounding box center [888, 141] width 252 height 41
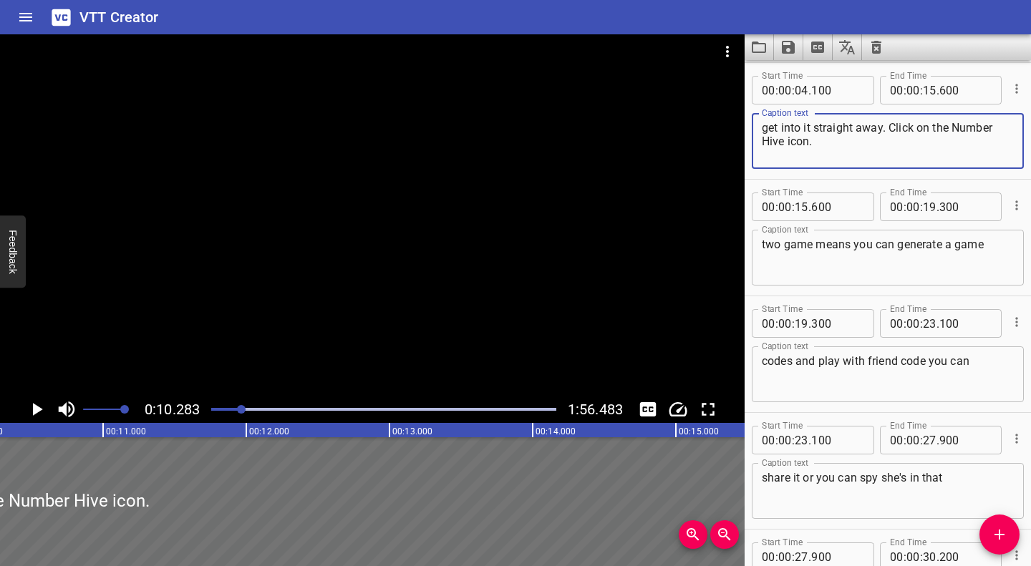
type textarea "get into it straight away. Click on the Number Hive icon."
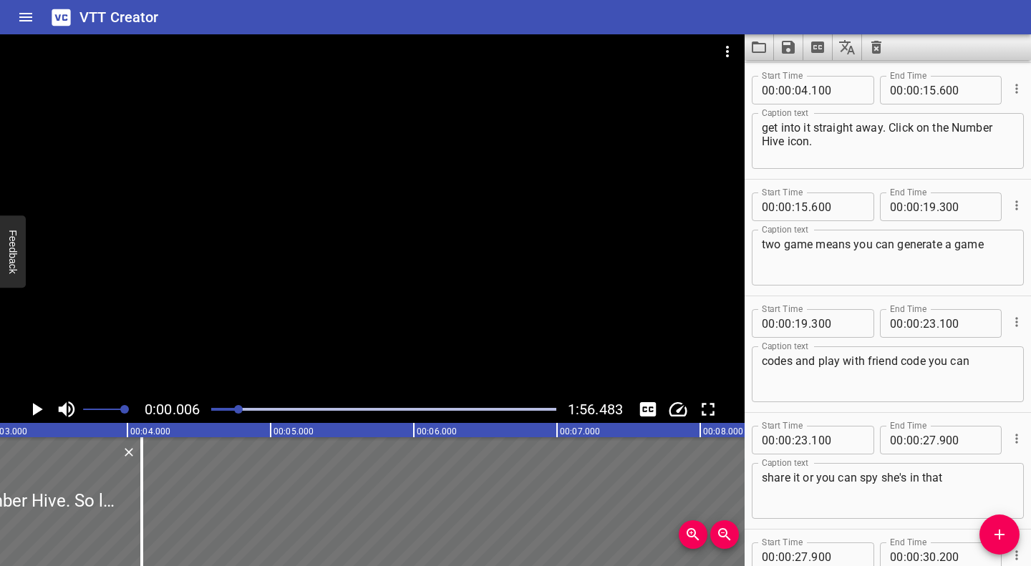
click at [240, 408] on div at bounding box center [238, 409] width 9 height 9
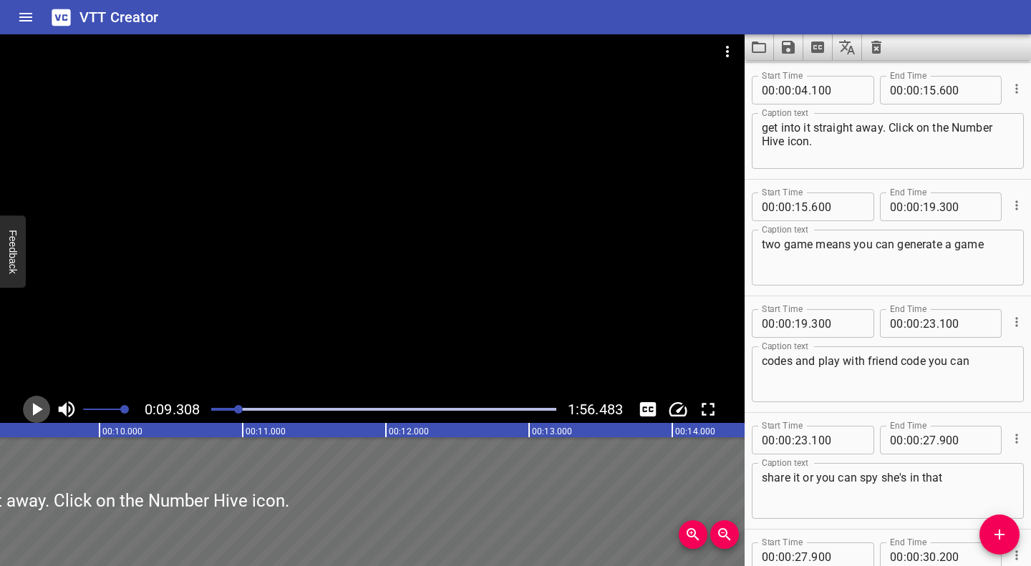
click at [35, 412] on icon "Play/Pause" at bounding box center [38, 409] width 10 height 13
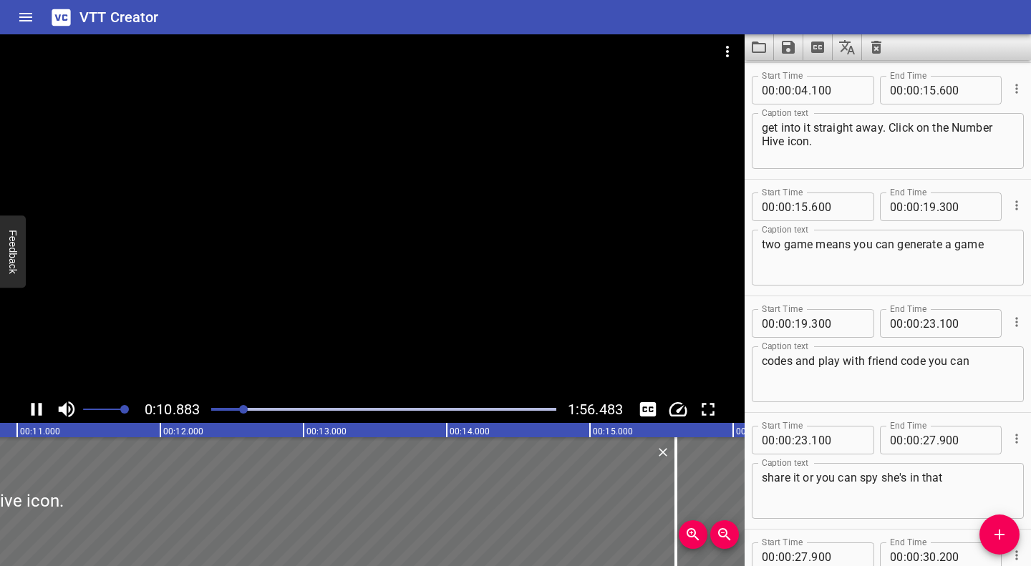
click at [231, 412] on div at bounding box center [384, 409] width 362 height 20
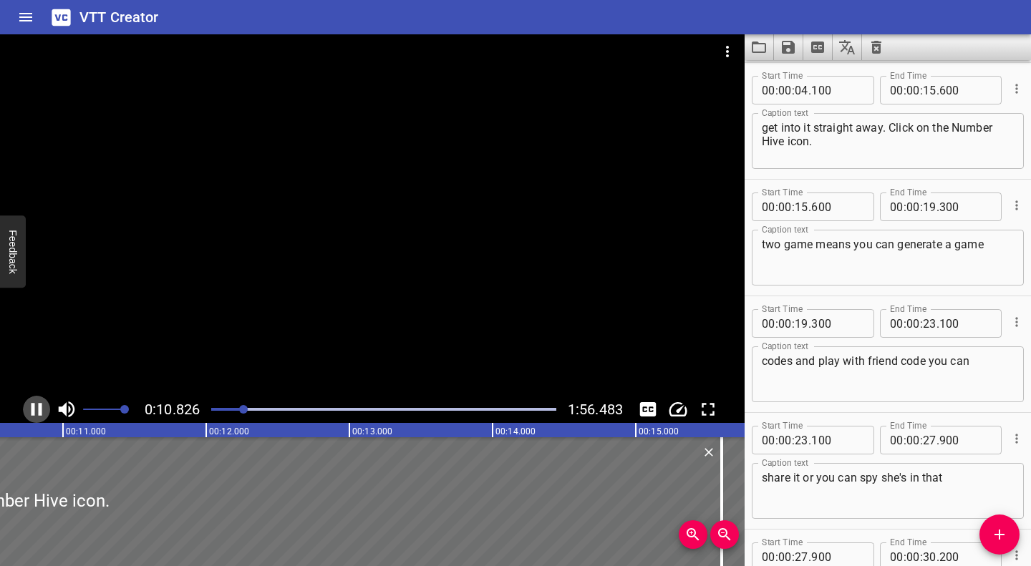
click at [31, 412] on icon "Play/Pause" at bounding box center [36, 409] width 21 height 21
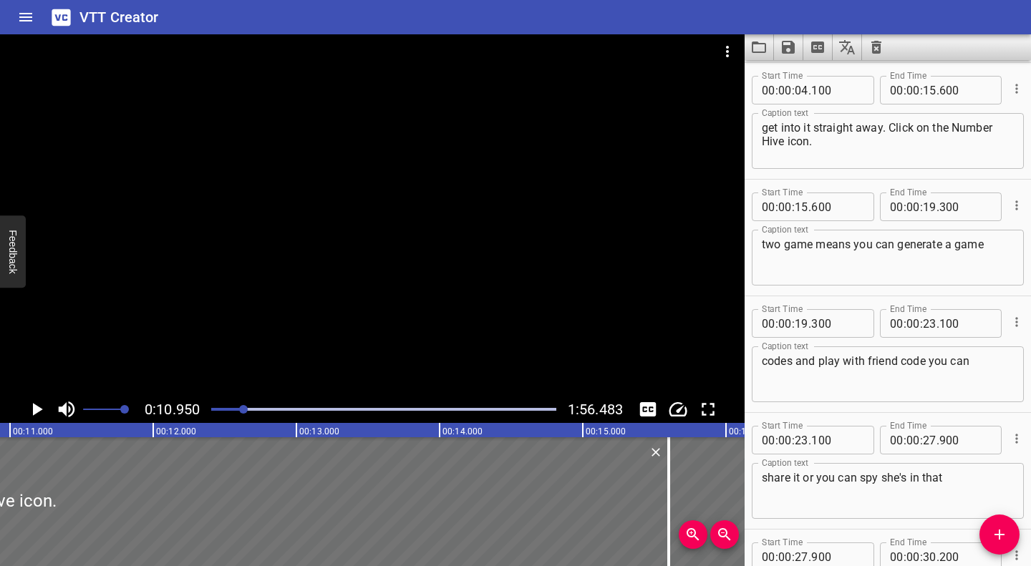
scroll to position [0, 1567]
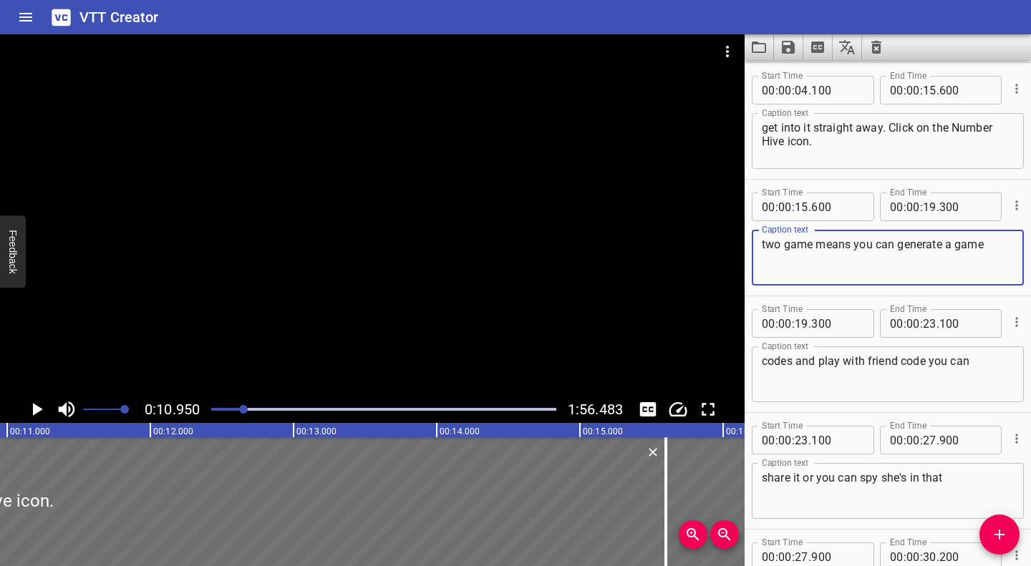
click at [762, 245] on textarea "two game means you can generate a game" at bounding box center [888, 258] width 252 height 41
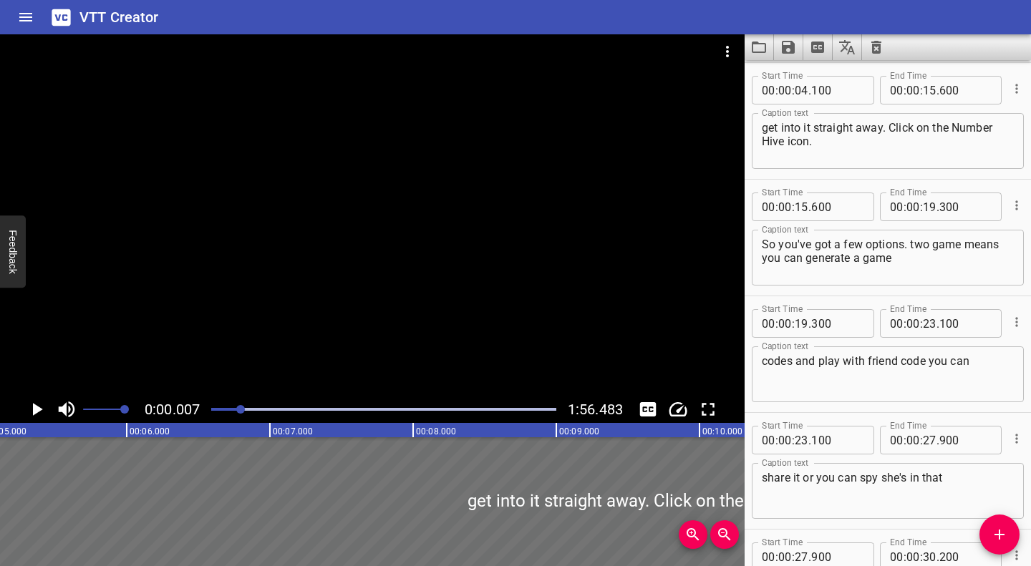
click at [242, 409] on div at bounding box center [240, 409] width 9 height 9
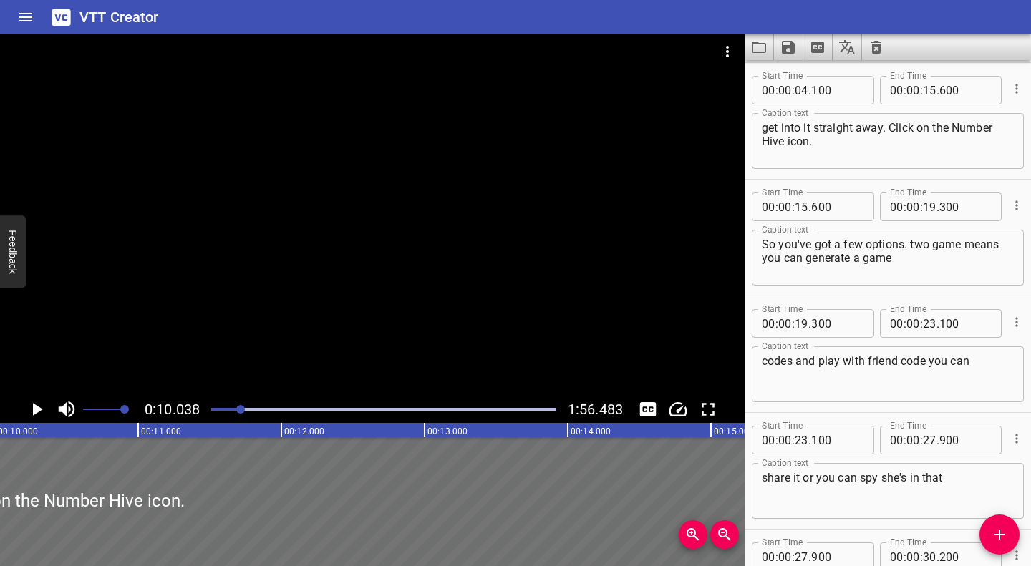
click at [38, 409] on icon "Play/Pause" at bounding box center [38, 409] width 10 height 13
click at [247, 409] on div at bounding box center [246, 409] width 9 height 9
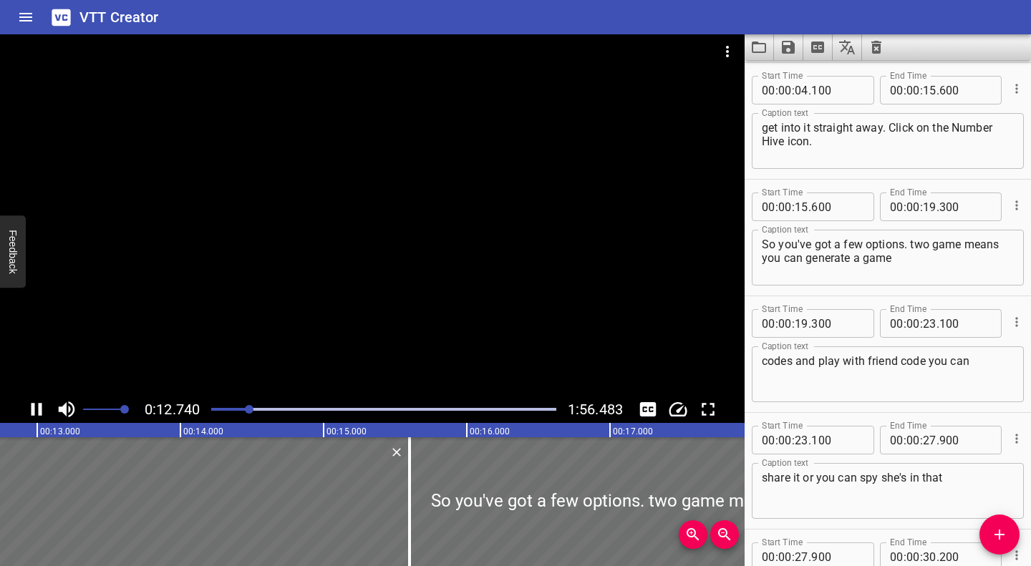
click at [238, 410] on div "Play progress" at bounding box center [76, 409] width 345 height 3
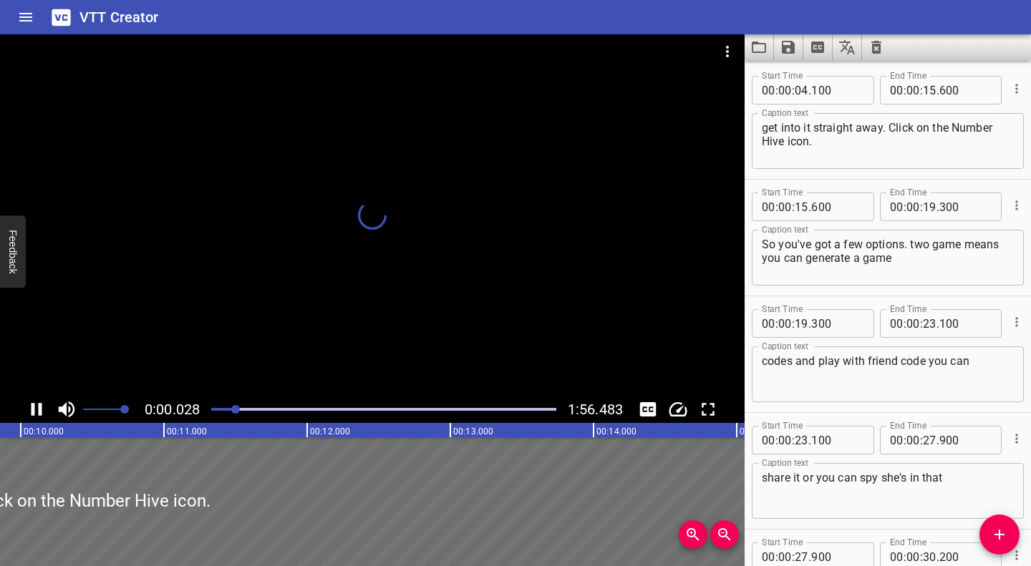
click at [237, 414] on div at bounding box center [384, 409] width 362 height 20
click at [35, 402] on icon "Play/Pause" at bounding box center [36, 409] width 21 height 21
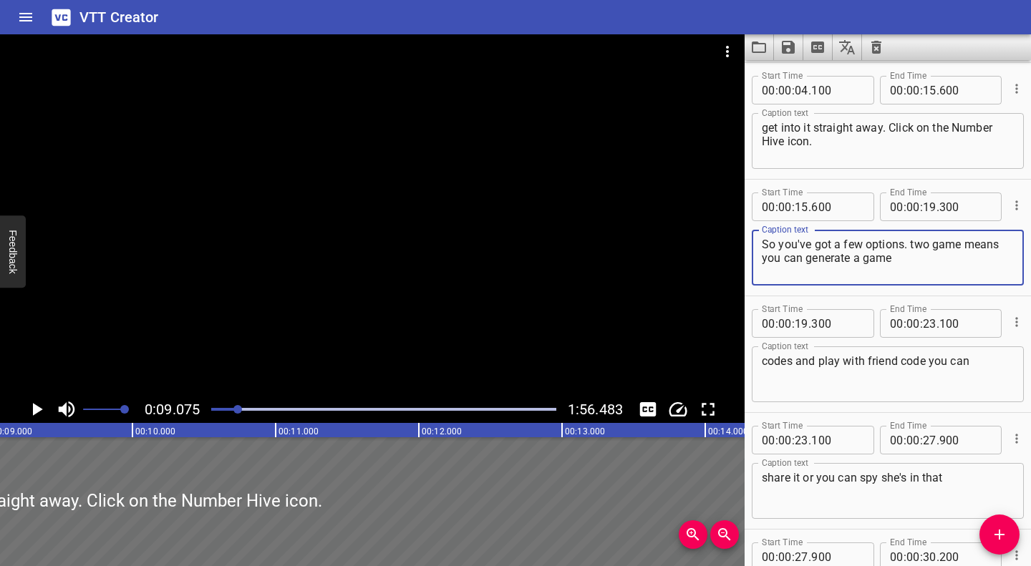
click at [903, 246] on textarea "So you've got a few options. two game means you can generate a game" at bounding box center [888, 258] width 252 height 41
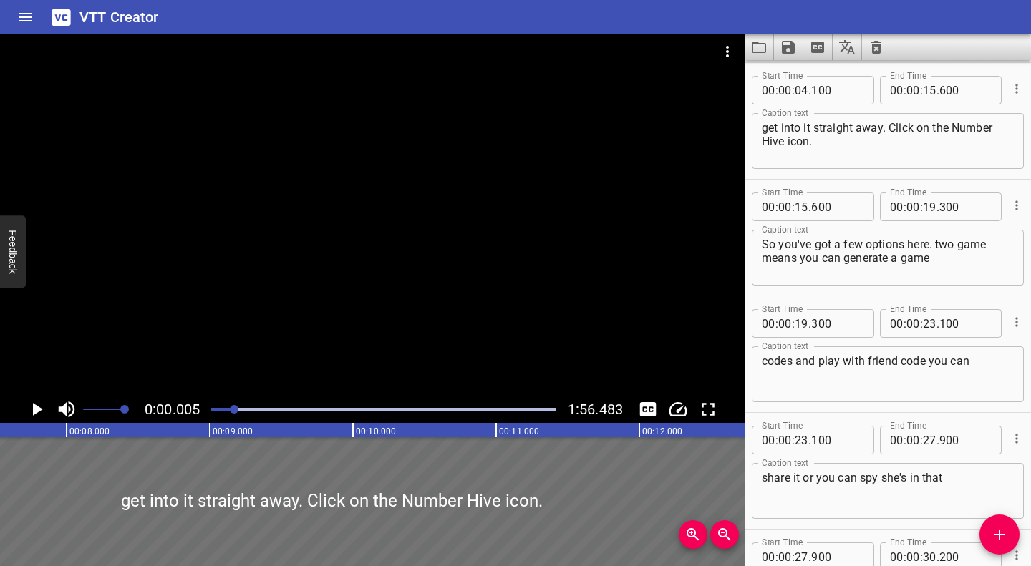
click at [235, 409] on div at bounding box center [234, 409] width 9 height 9
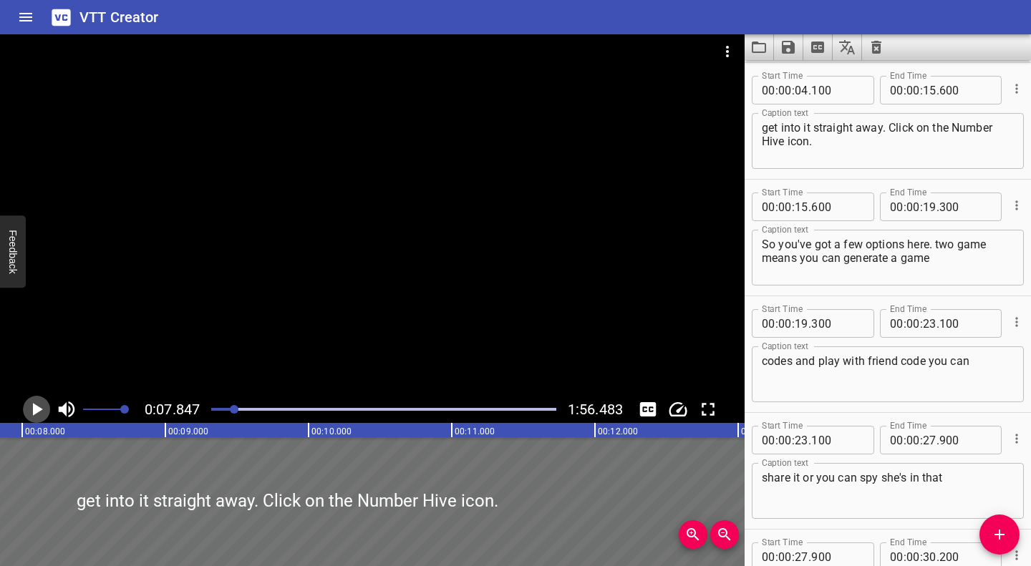
click at [36, 411] on icon "Play/Pause" at bounding box center [38, 409] width 10 height 13
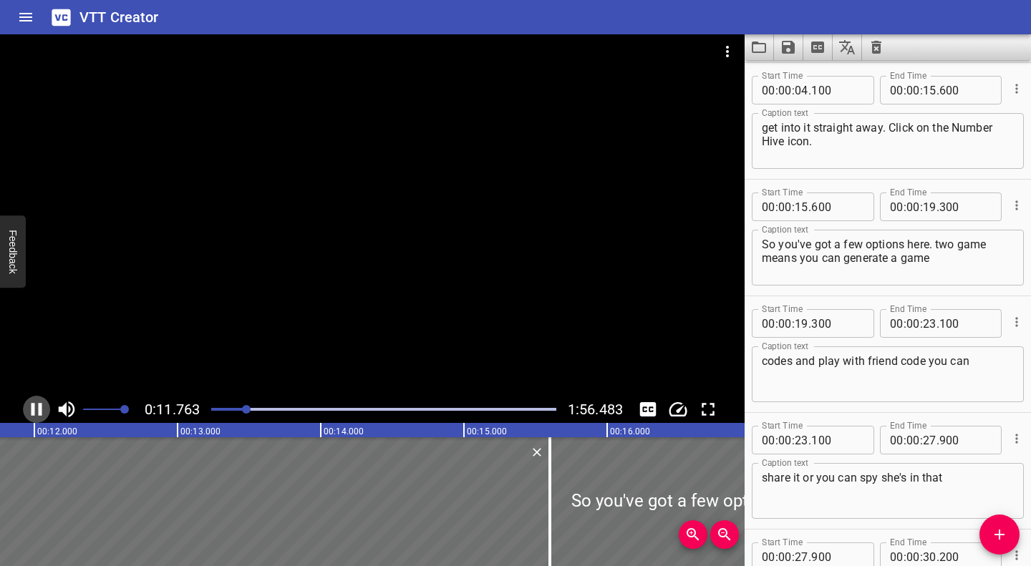
click at [41, 412] on icon "Play/Pause" at bounding box center [36, 409] width 11 height 13
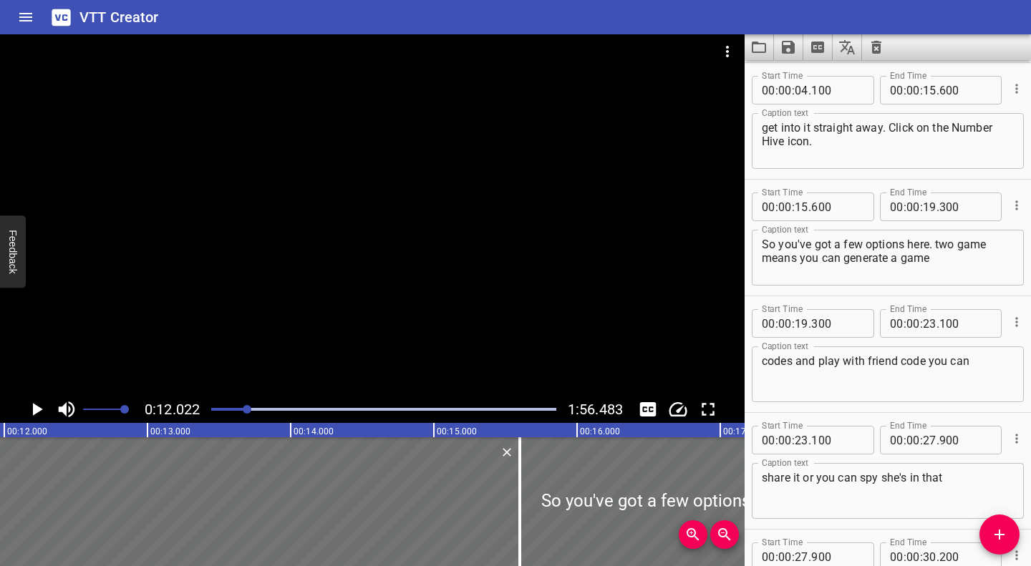
scroll to position [0, 1721]
click at [938, 245] on textarea "So you've got a few options here. two game means you can generate a game" at bounding box center [888, 258] width 252 height 41
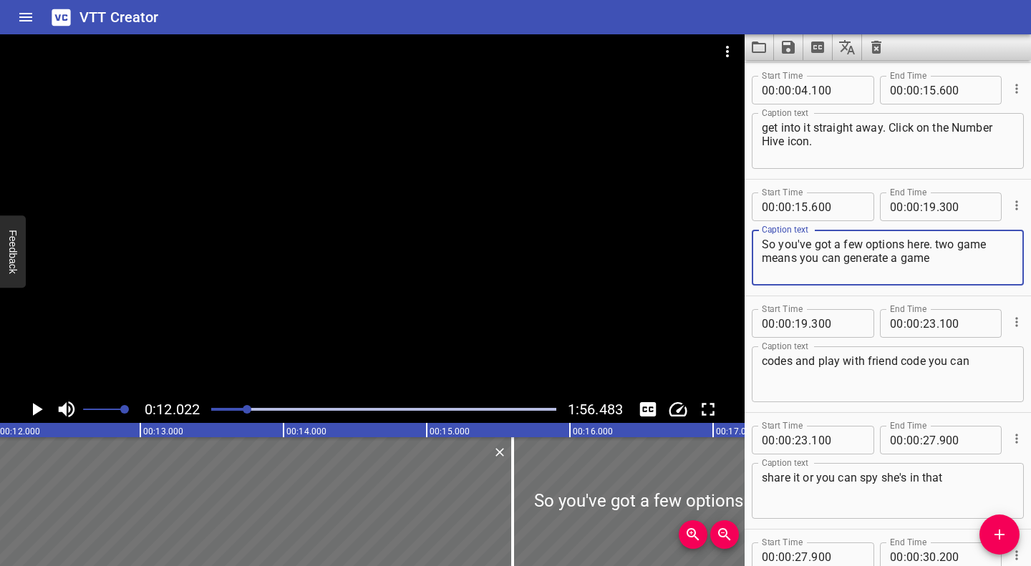
click at [934, 246] on textarea "So you've got a few options here. two game means you can generate a game" at bounding box center [888, 258] width 252 height 41
click at [245, 411] on div at bounding box center [247, 409] width 9 height 9
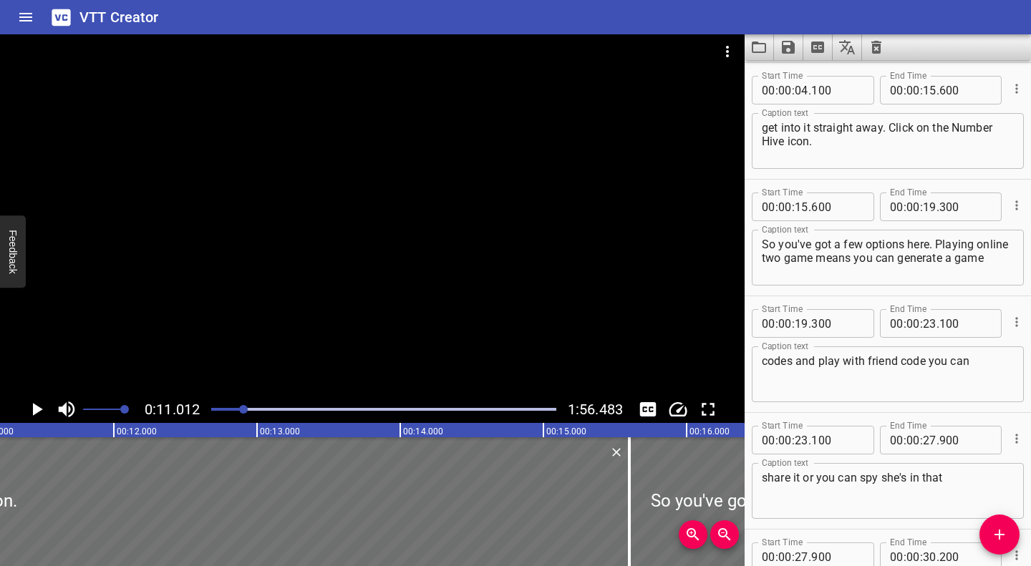
scroll to position [0, 1576]
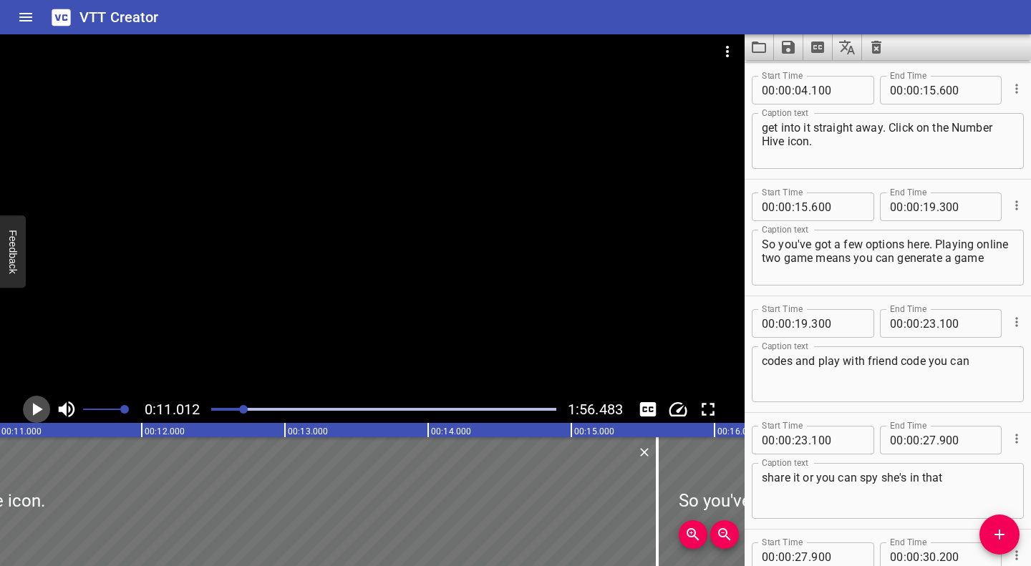
click at [32, 406] on icon "Play/Pause" at bounding box center [36, 409] width 21 height 21
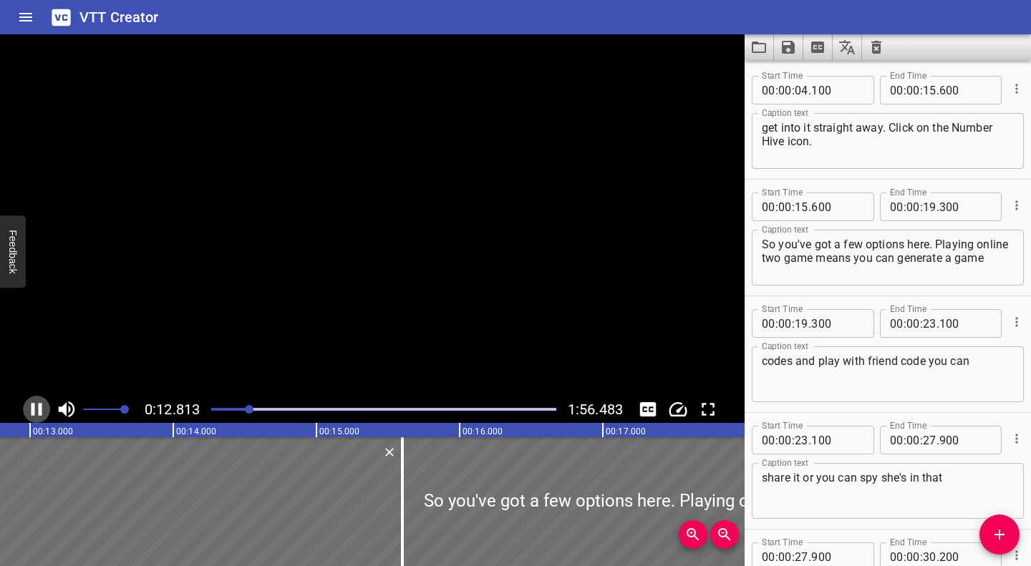
click at [30, 407] on icon "Play/Pause" at bounding box center [36, 409] width 21 height 21
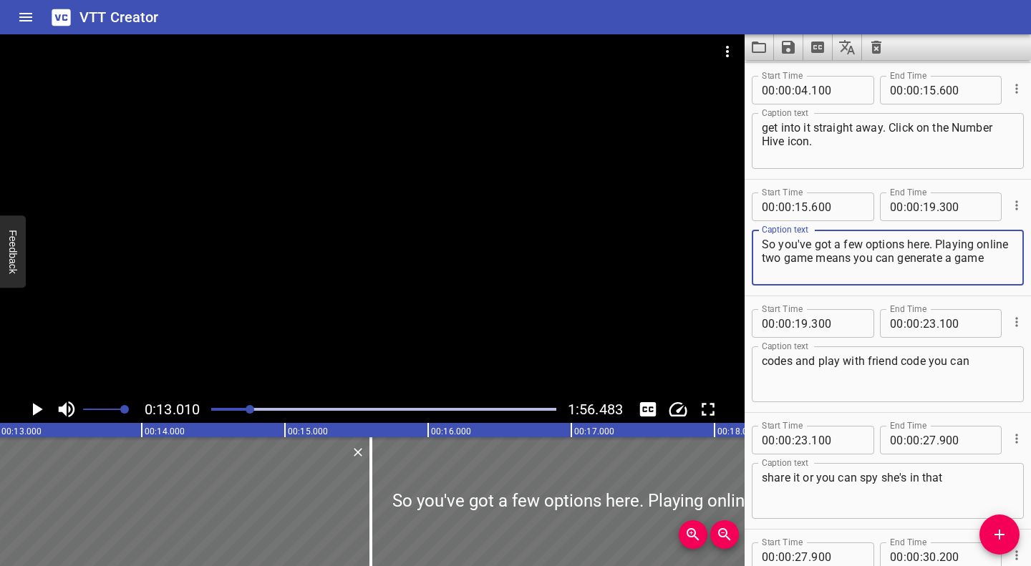
click at [794, 258] on textarea "So you've got a few options here. Playing online two game means you can generat…" at bounding box center [888, 258] width 252 height 41
click at [898, 261] on textarea "So you've got a few options here. Playing online you're going to the Global hub…" at bounding box center [888, 258] width 252 height 41
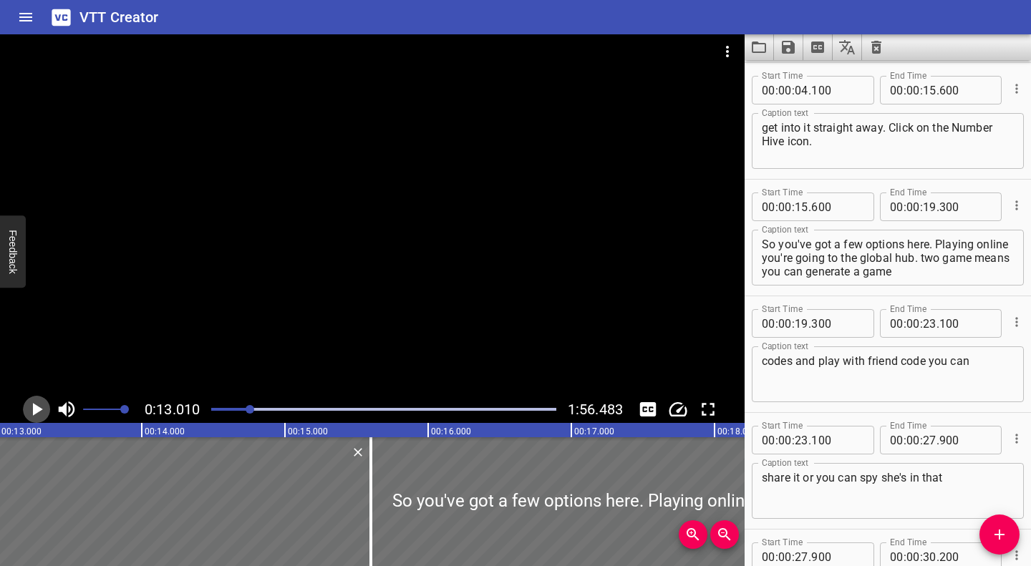
click at [42, 405] on icon "Play/Pause" at bounding box center [36, 409] width 21 height 21
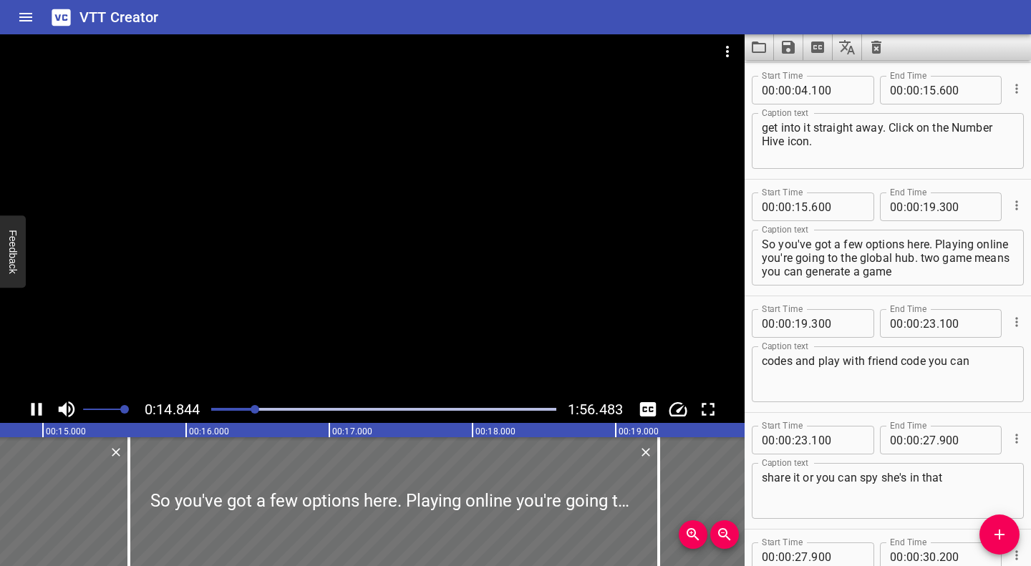
click at [39, 406] on icon "Play/Pause" at bounding box center [36, 409] width 11 height 13
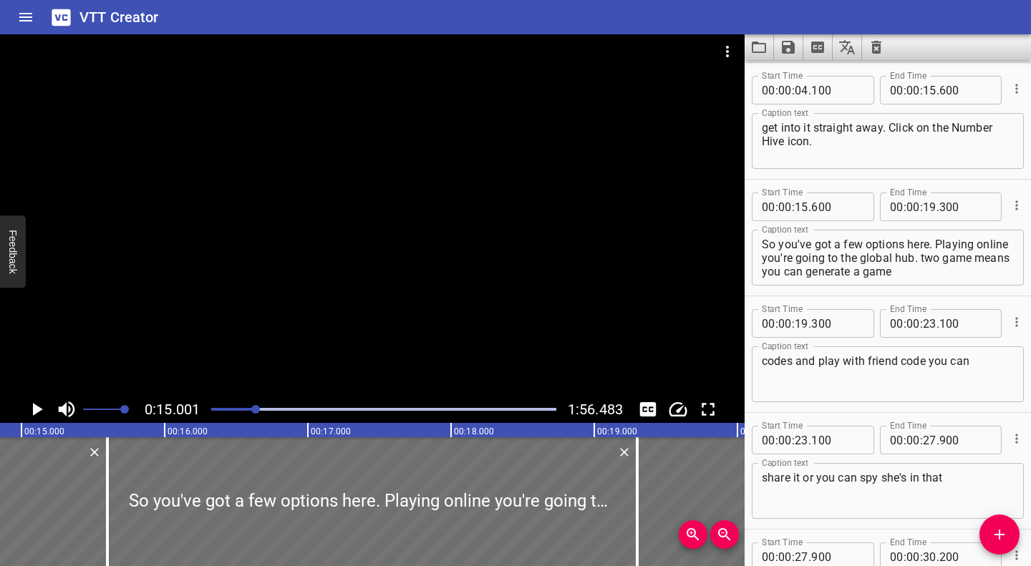
scroll to position [0, 2147]
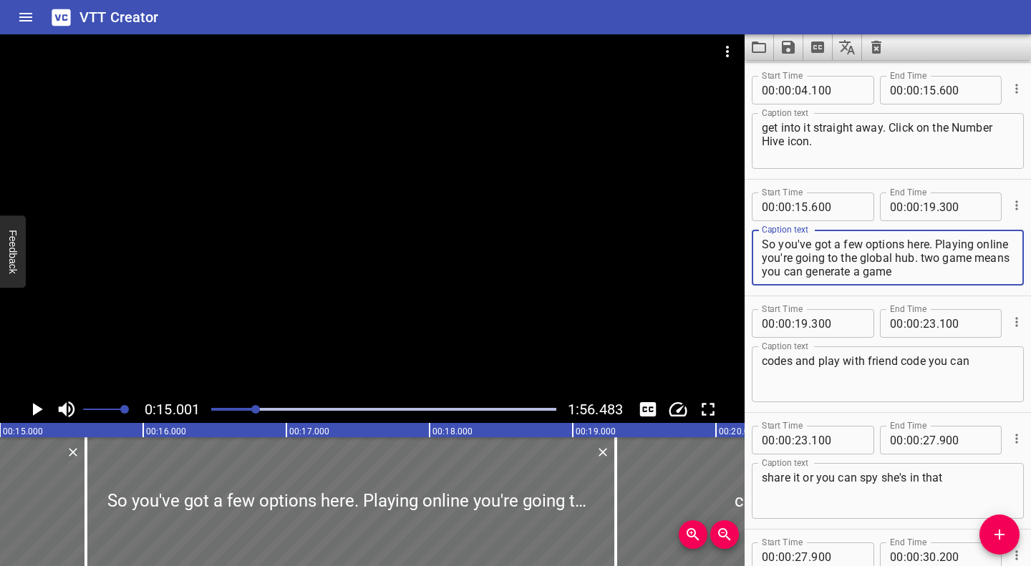
click at [948, 258] on textarea "So you've got a few options here. Playing online you're going to the global hub…" at bounding box center [888, 258] width 252 height 41
drag, startPoint x: 957, startPoint y: 270, endPoint x: 1036, endPoint y: 288, distance: 80.9
click at [1030, 288] on html "VTT Creator Caption Editor Batch Transcribe Account Privacy Contact 0:15.001 1:…" at bounding box center [515, 283] width 1031 height 566
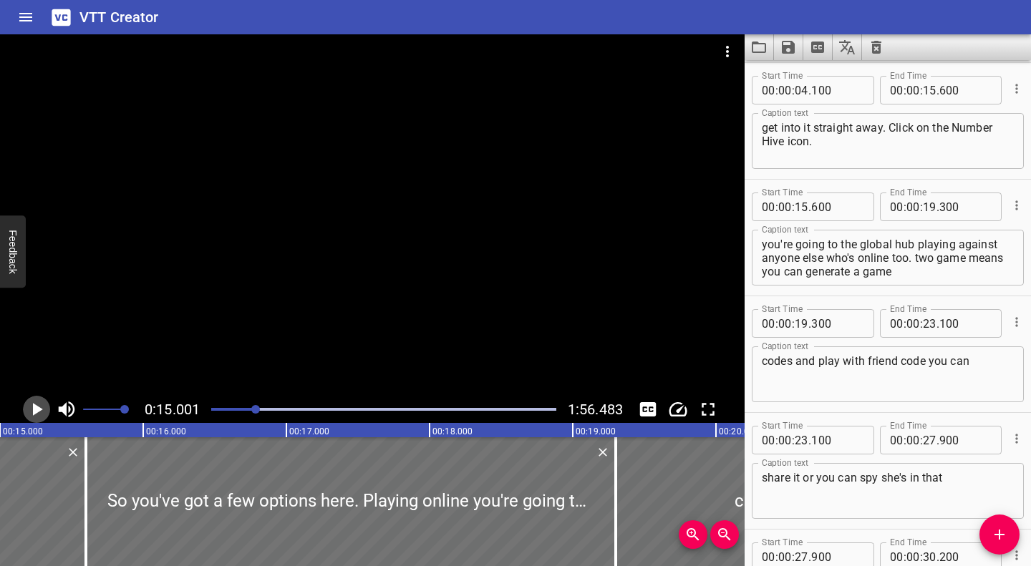
click at [31, 409] on icon "Play/Pause" at bounding box center [36, 409] width 21 height 21
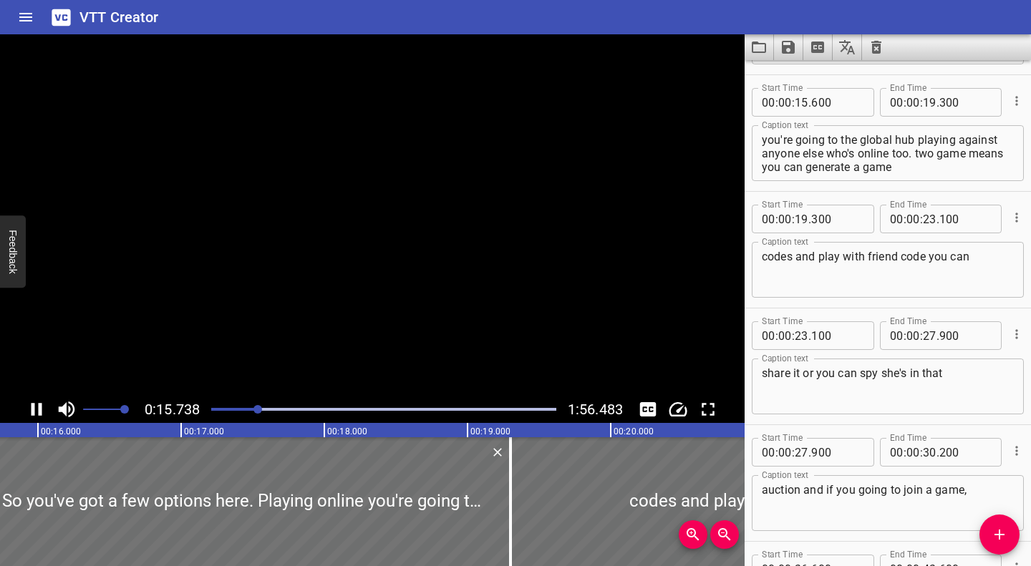
scroll to position [233, 0]
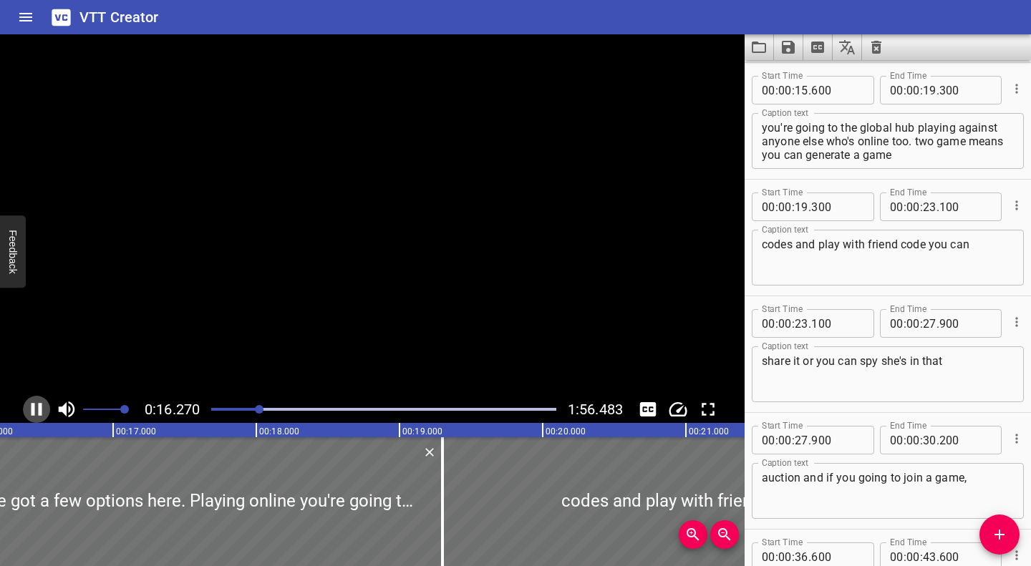
click at [31, 409] on icon "Play/Pause" at bounding box center [36, 409] width 11 height 13
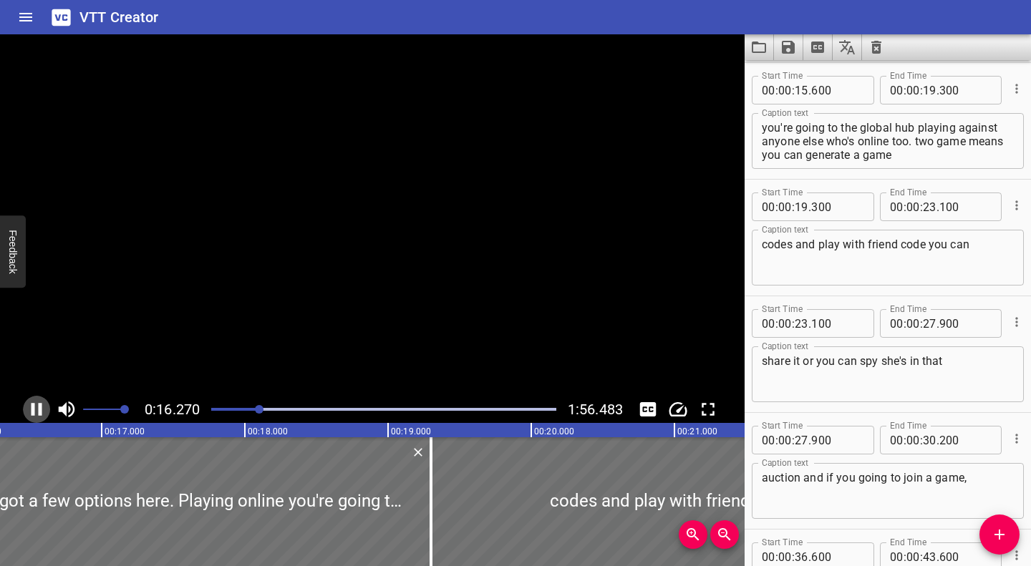
scroll to position [0, 2355]
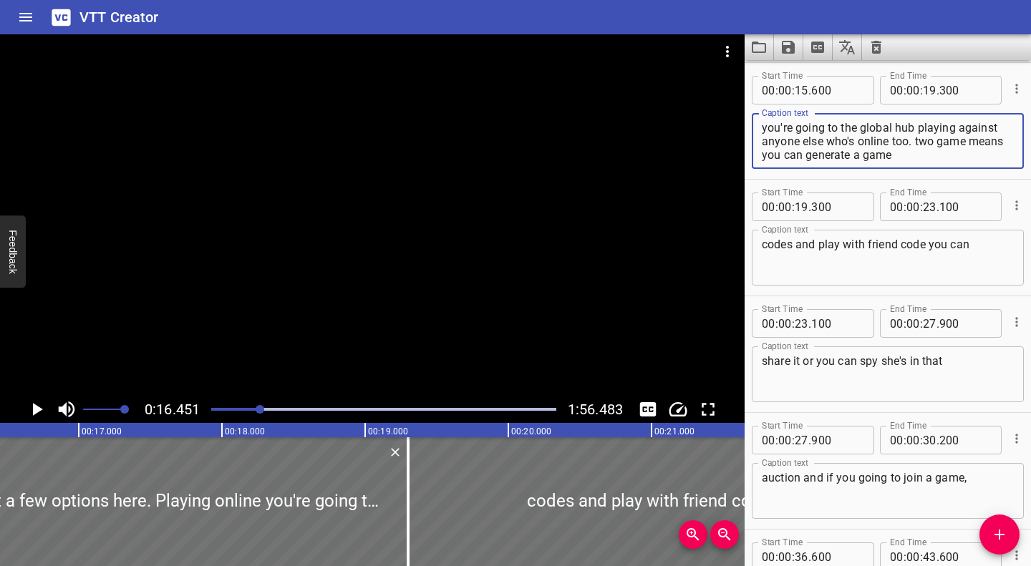
click at [958, 139] on textarea "So you've got a few options here. Playing online you're going to the global hub…" at bounding box center [888, 141] width 252 height 41
click at [959, 137] on textarea "So you've got a few options here. Playing online you're going to the global hub…" at bounding box center [888, 141] width 252 height 41
drag, startPoint x: 956, startPoint y: 139, endPoint x: 978, endPoint y: 138, distance: 22.2
click at [978, 138] on textarea "So you've got a few options here. Playing online you're going to the global hub…" at bounding box center [888, 141] width 252 height 41
type textarea "So you've got a few options here. Playing online you're going to the global hub…"
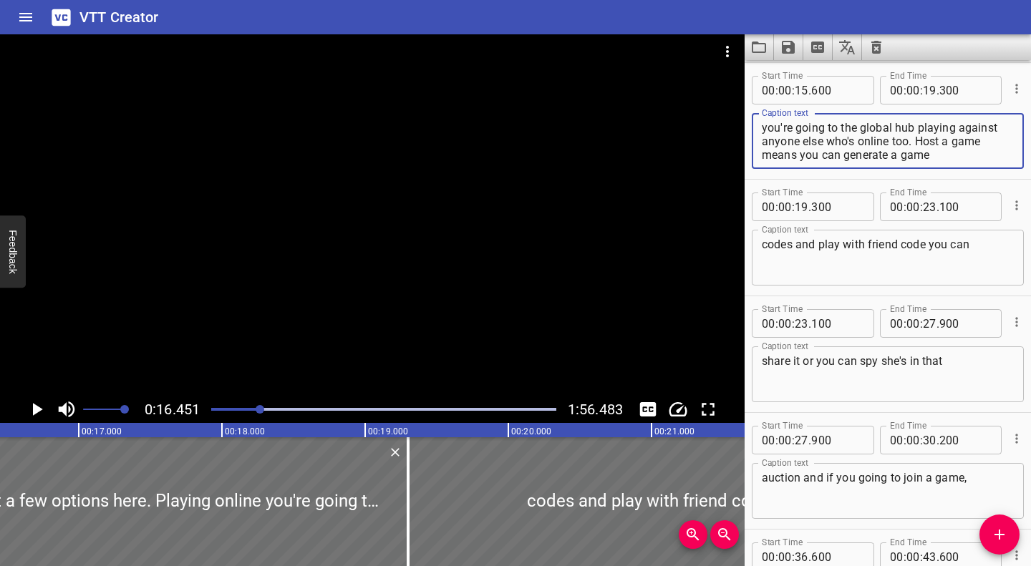
click at [38, 405] on icon "Play/Pause" at bounding box center [36, 409] width 21 height 21
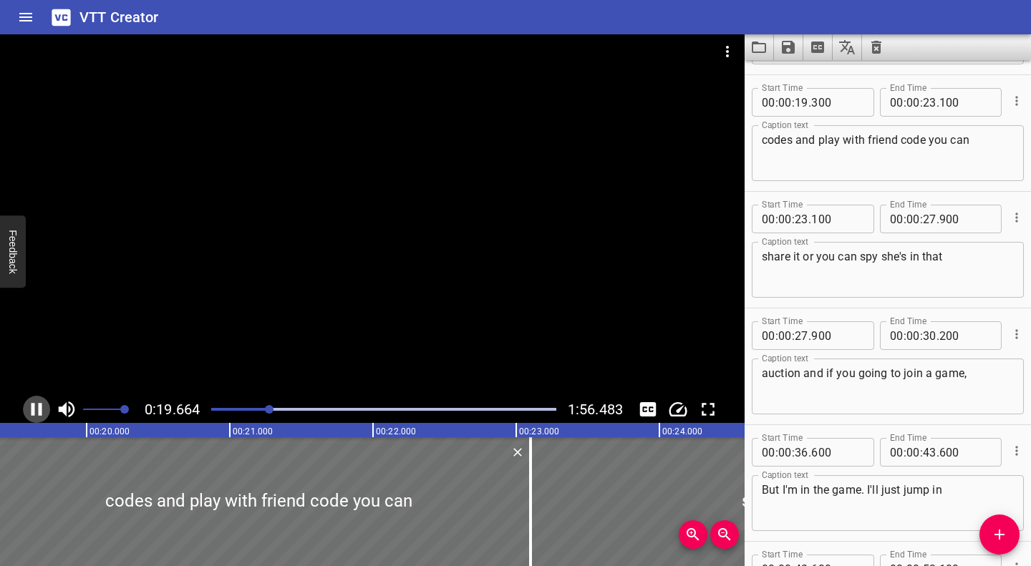
scroll to position [350, 0]
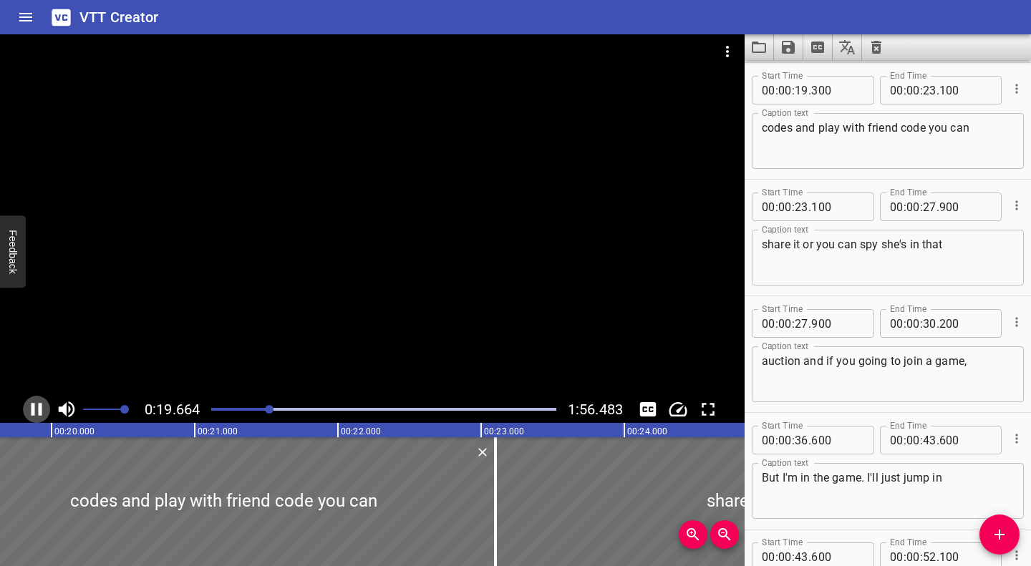
click at [37, 406] on icon "Play/Pause" at bounding box center [36, 409] width 21 height 21
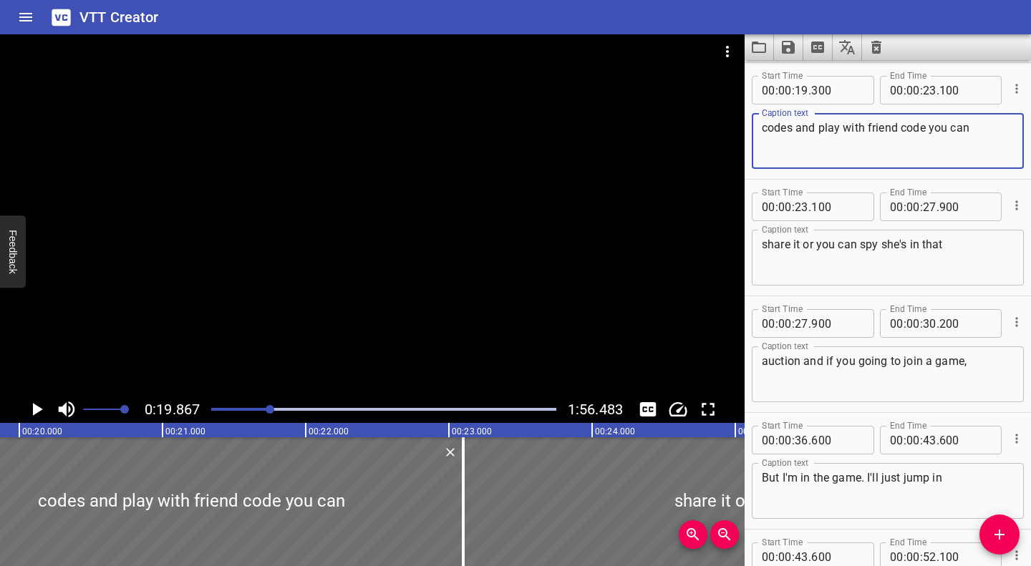
click at [790, 128] on textarea "codes and play with friend code you can" at bounding box center [888, 141] width 252 height 41
click at [37, 408] on icon "Play/Pause" at bounding box center [38, 409] width 10 height 13
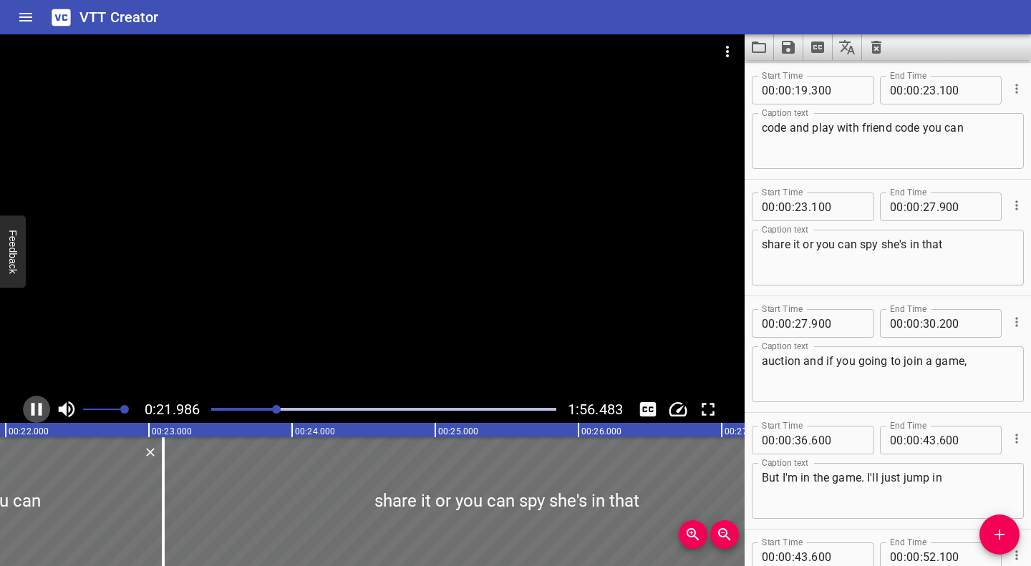
click at [35, 406] on icon "Play/Pause" at bounding box center [36, 409] width 21 height 21
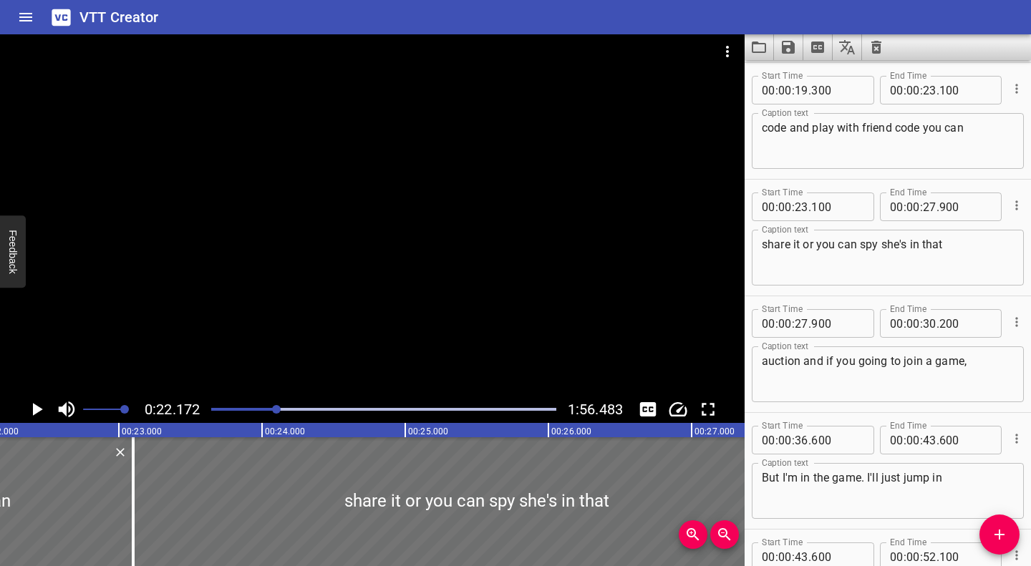
click at [34, 405] on icon "Play/Pause" at bounding box center [38, 409] width 10 height 13
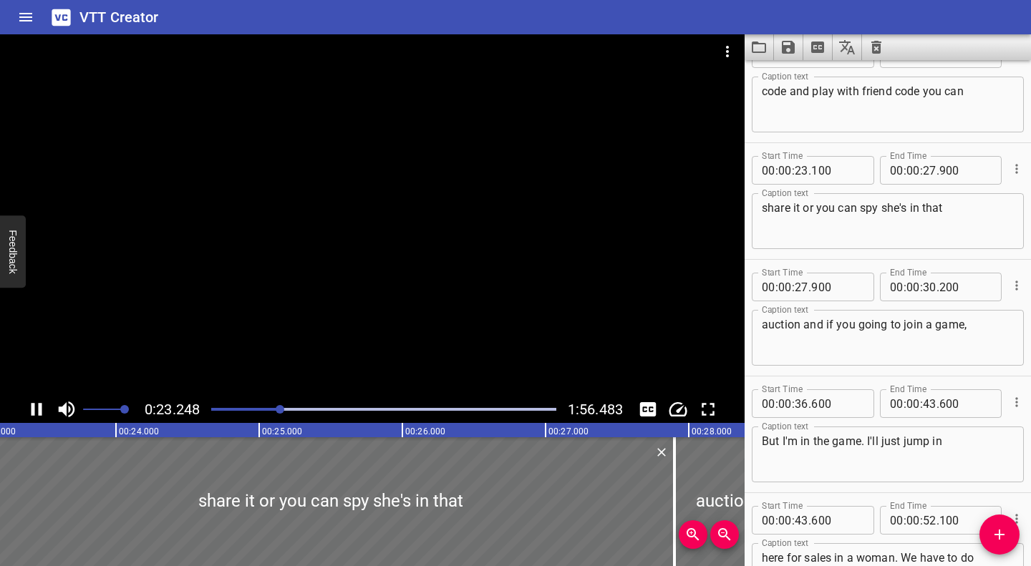
scroll to position [467, 0]
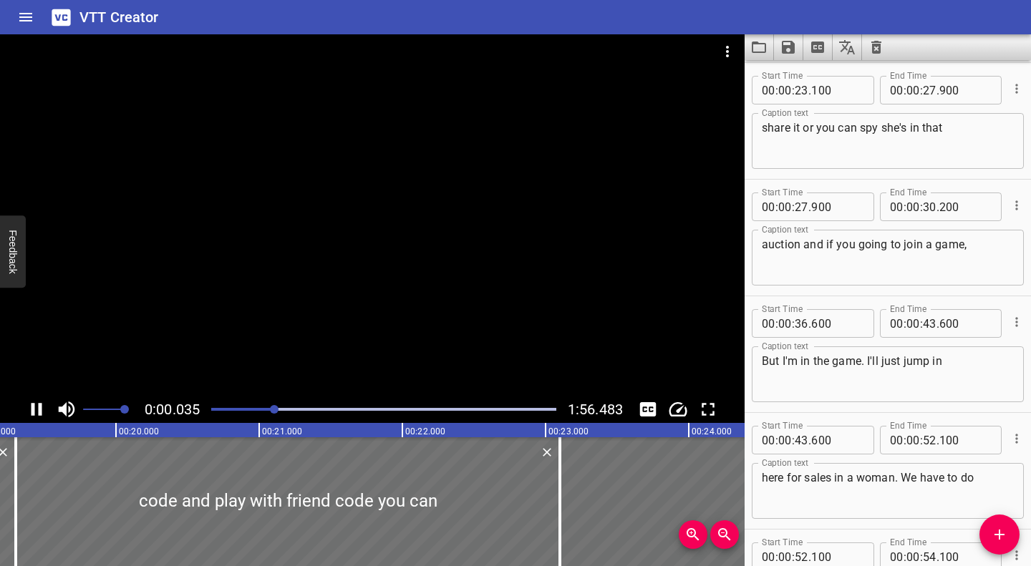
click at [276, 407] on div at bounding box center [274, 409] width 9 height 9
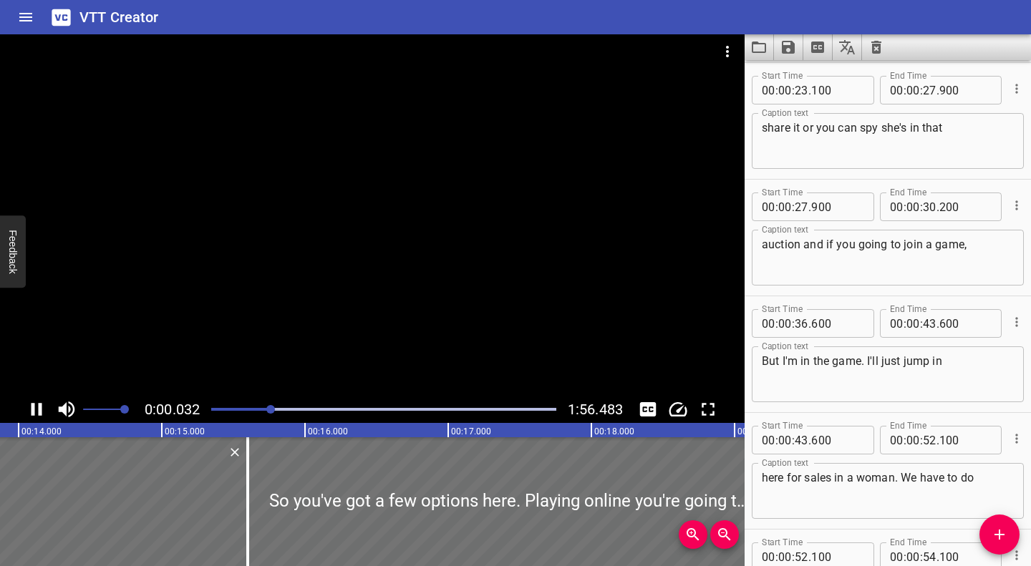
drag, startPoint x: 283, startPoint y: 412, endPoint x: 272, endPoint y: 410, distance: 10.9
click at [272, 410] on div at bounding box center [270, 409] width 9 height 9
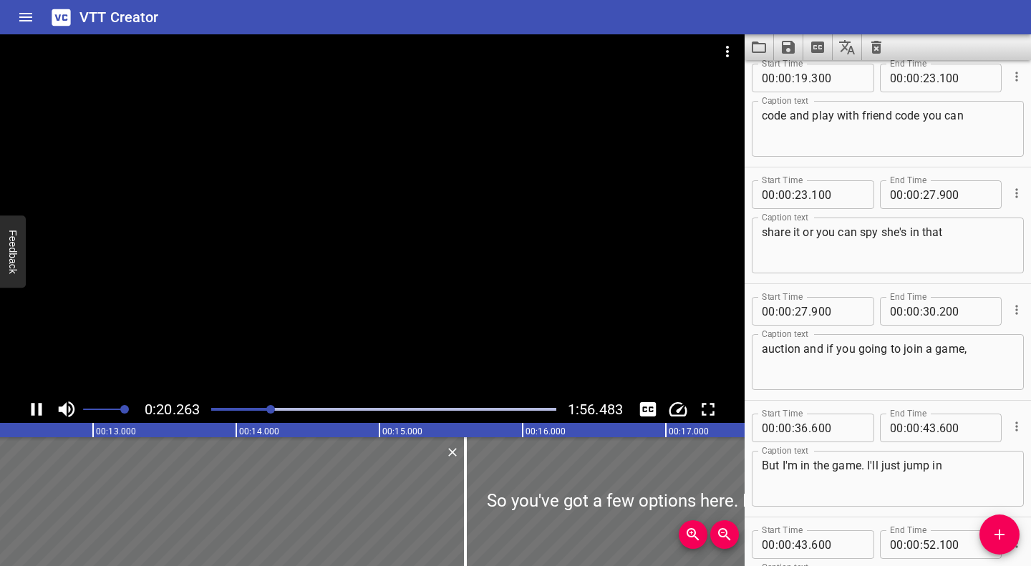
scroll to position [0, 1881]
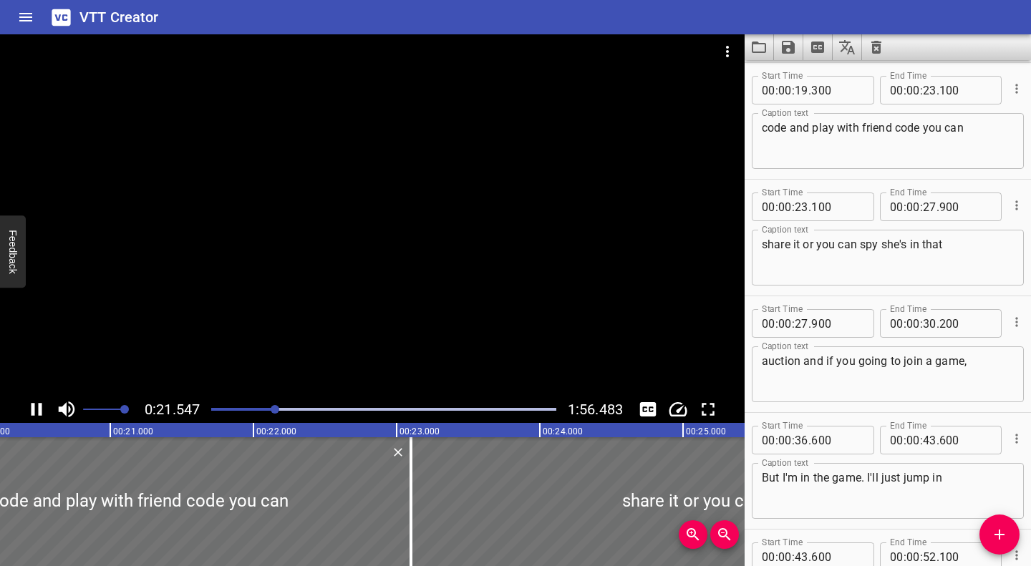
click at [888, 127] on textarea "code and play with friend code you can" at bounding box center [888, 141] width 252 height 41
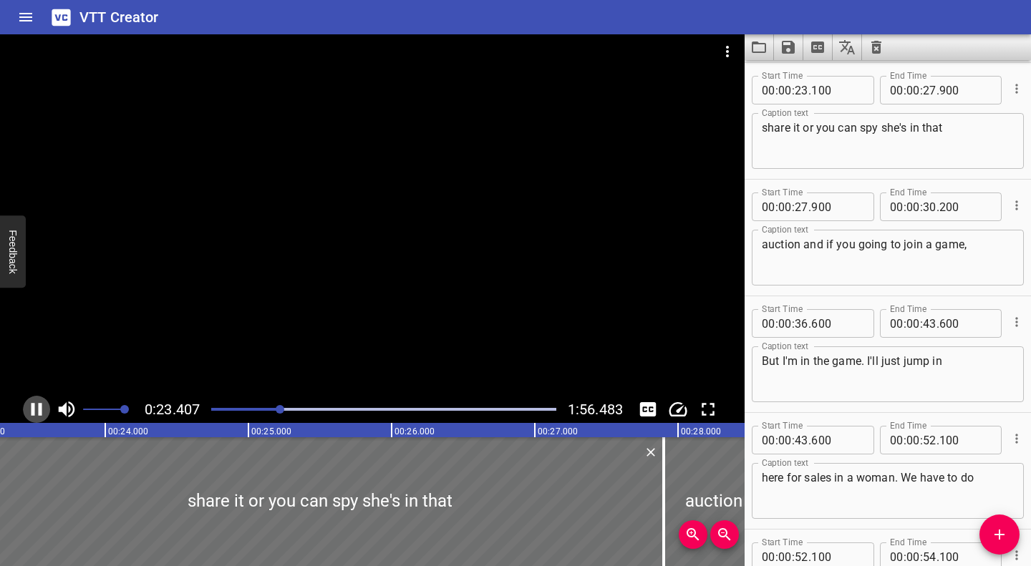
click at [44, 409] on icon "Play/Pause" at bounding box center [36, 409] width 21 height 21
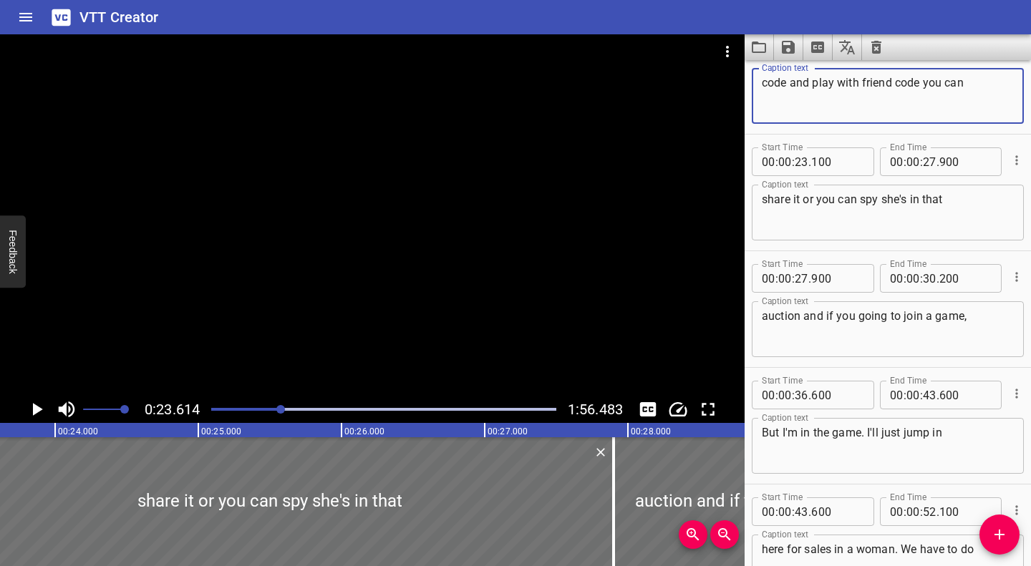
click at [892, 84] on textarea "code and play with friend code you can" at bounding box center [888, 96] width 252 height 41
type textarea "code and play with friend. You get given a code you can"
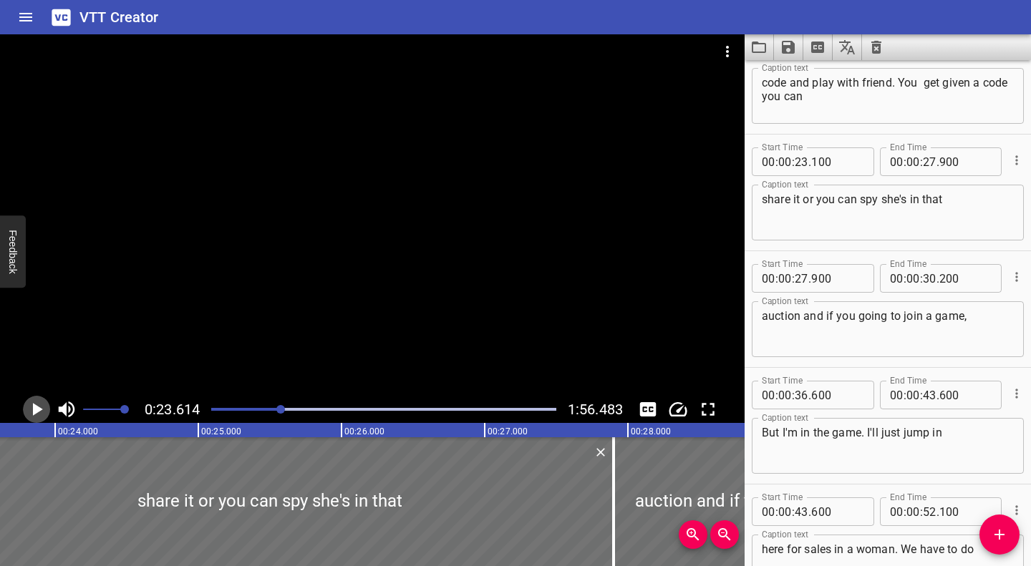
click at [34, 404] on icon "Play/Pause" at bounding box center [38, 409] width 10 height 13
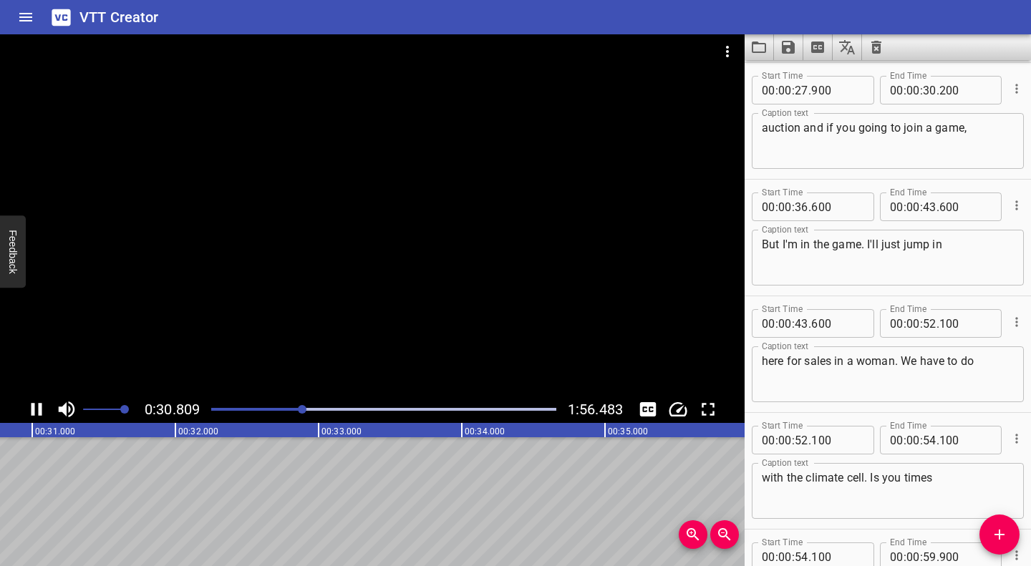
click at [295, 408] on div "Play progress" at bounding box center [130, 409] width 345 height 3
click at [288, 408] on div "Play progress" at bounding box center [129, 409] width 345 height 3
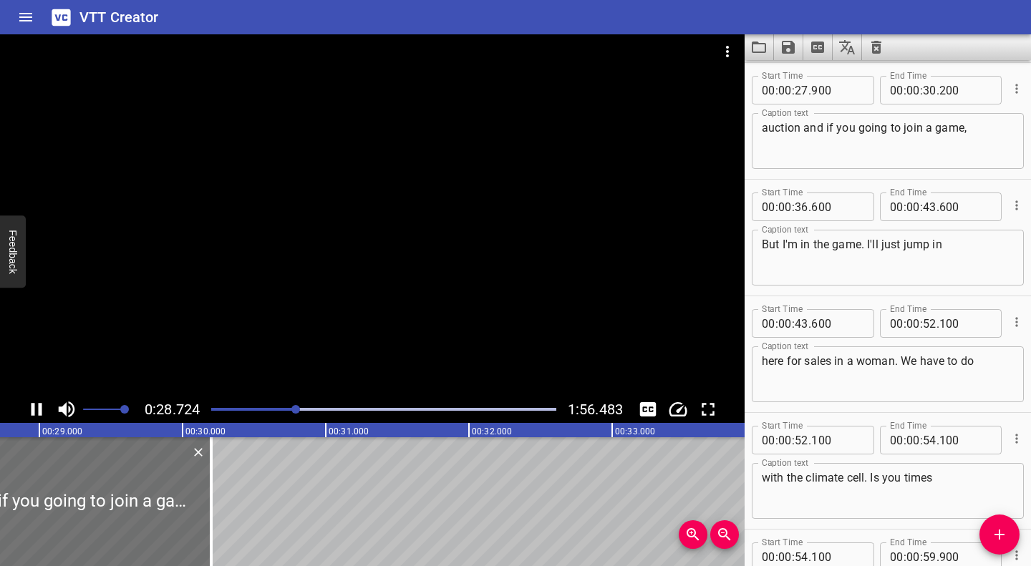
click at [282, 411] on div at bounding box center [384, 409] width 362 height 20
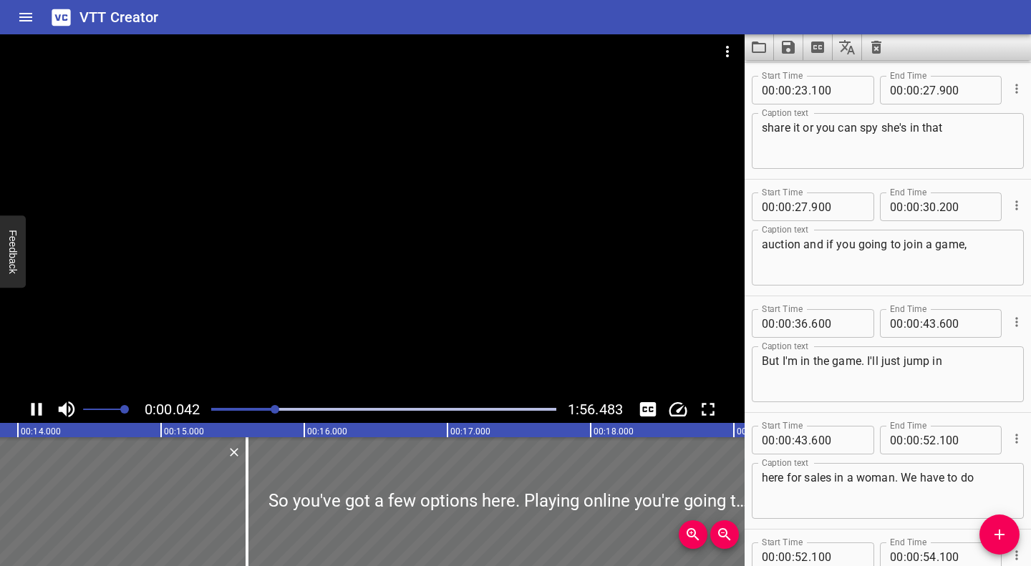
drag, startPoint x: 289, startPoint y: 408, endPoint x: 276, endPoint y: 407, distance: 13.0
click at [276, 407] on div at bounding box center [275, 409] width 9 height 9
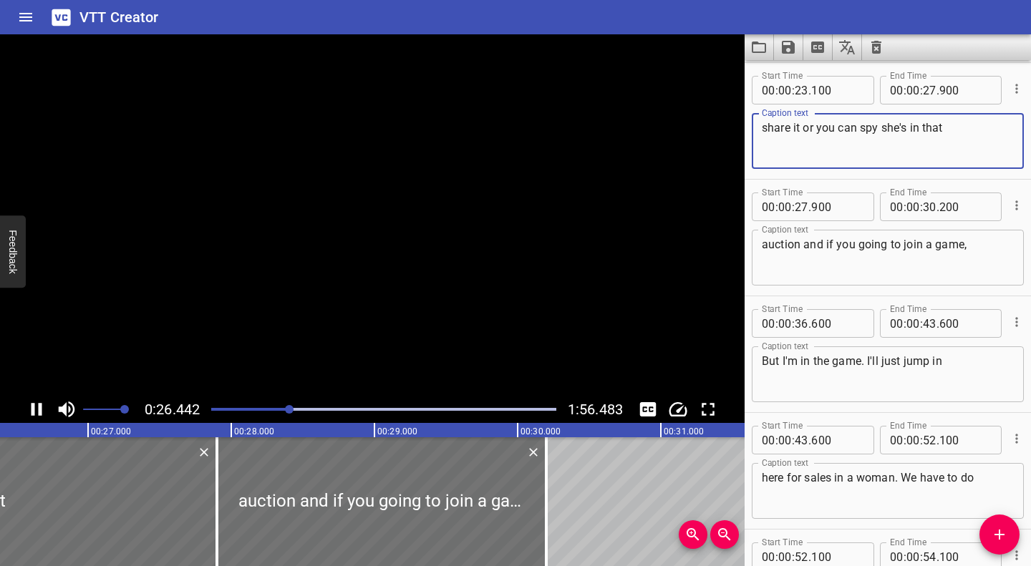
drag, startPoint x: 859, startPoint y: 125, endPoint x: 880, endPoint y: 129, distance: 21.1
click at [880, 129] on textarea "share it or you can spy she's in that" at bounding box center [888, 141] width 252 height 41
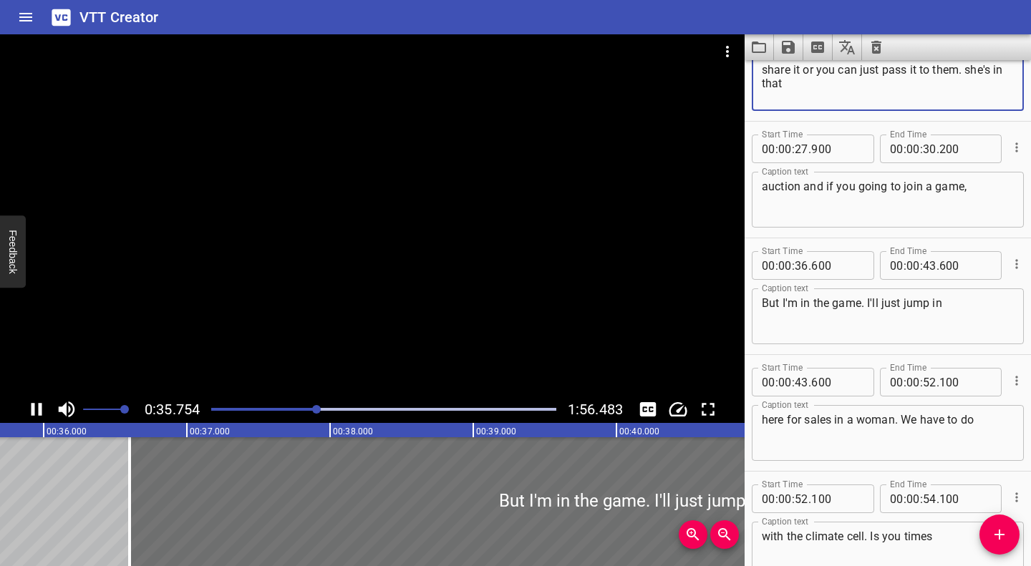
type textarea "share it or you can just pass it to them. she's in that"
click at [298, 408] on div "Play progress" at bounding box center [144, 409] width 345 height 3
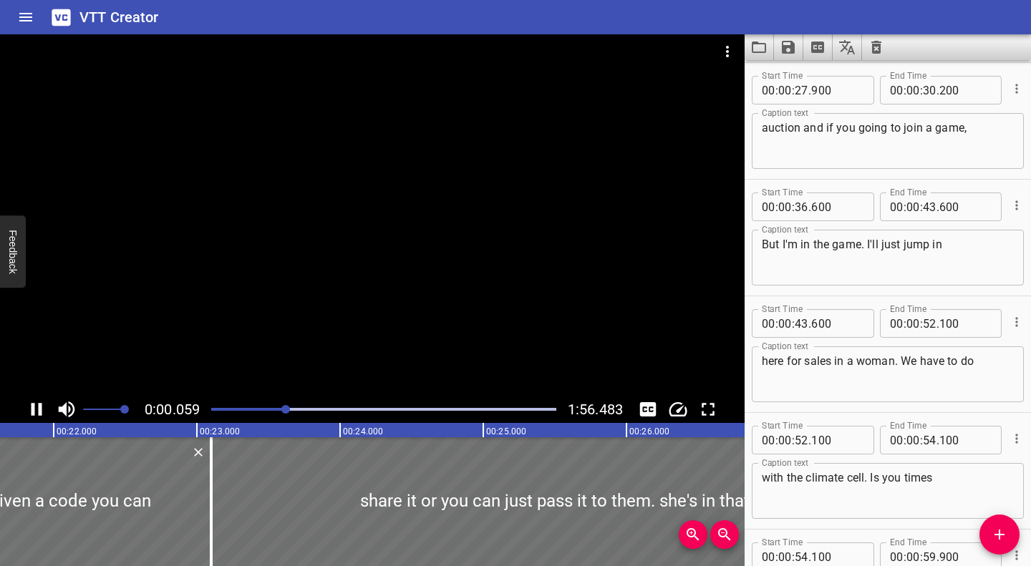
drag, startPoint x: 298, startPoint y: 408, endPoint x: 287, endPoint y: 409, distance: 10.8
click at [287, 409] on div at bounding box center [285, 409] width 9 height 9
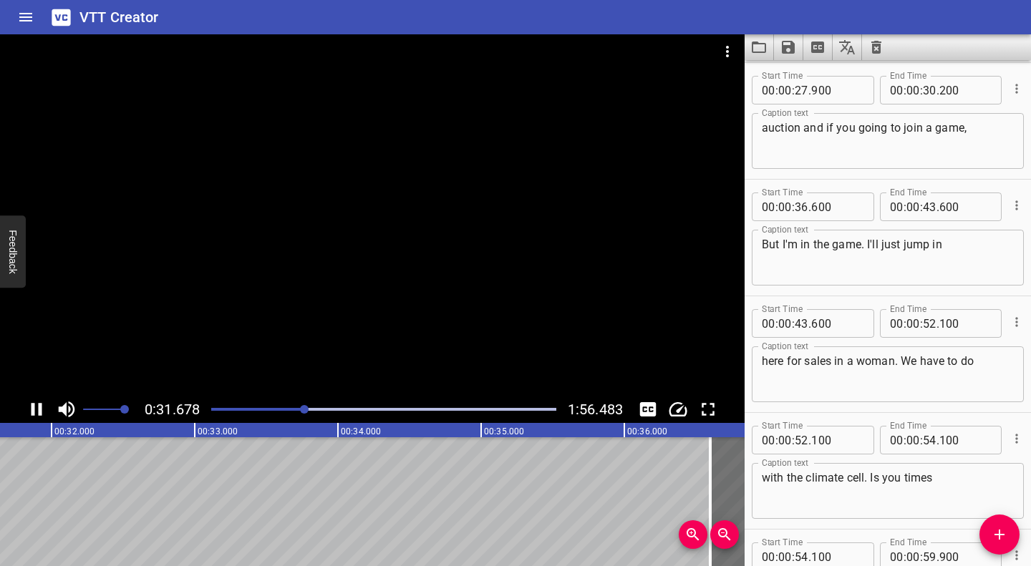
click at [269, 406] on div at bounding box center [384, 409] width 362 height 20
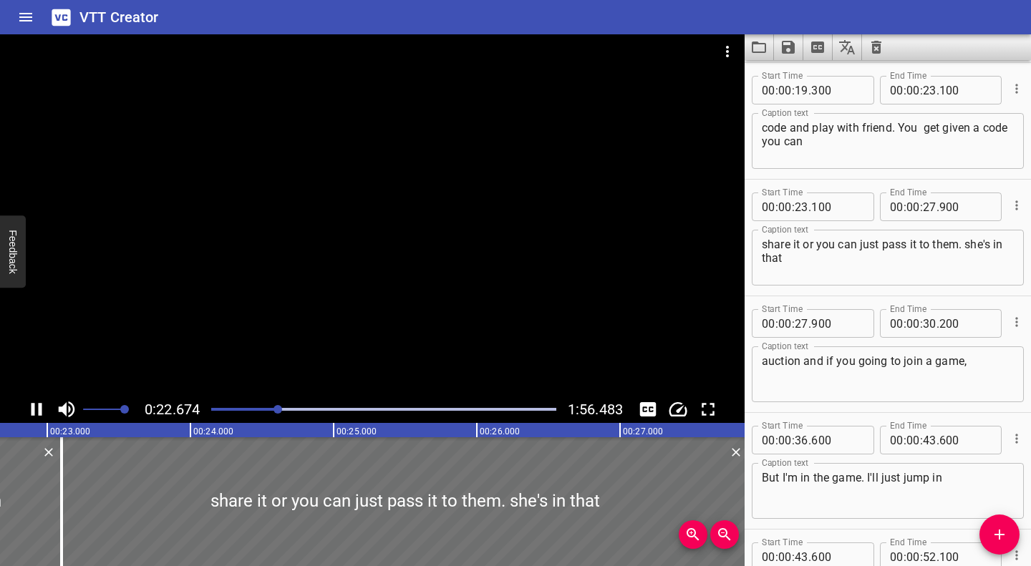
click at [923, 128] on textarea "code and play with friend. You get given a code you can" at bounding box center [888, 141] width 252 height 41
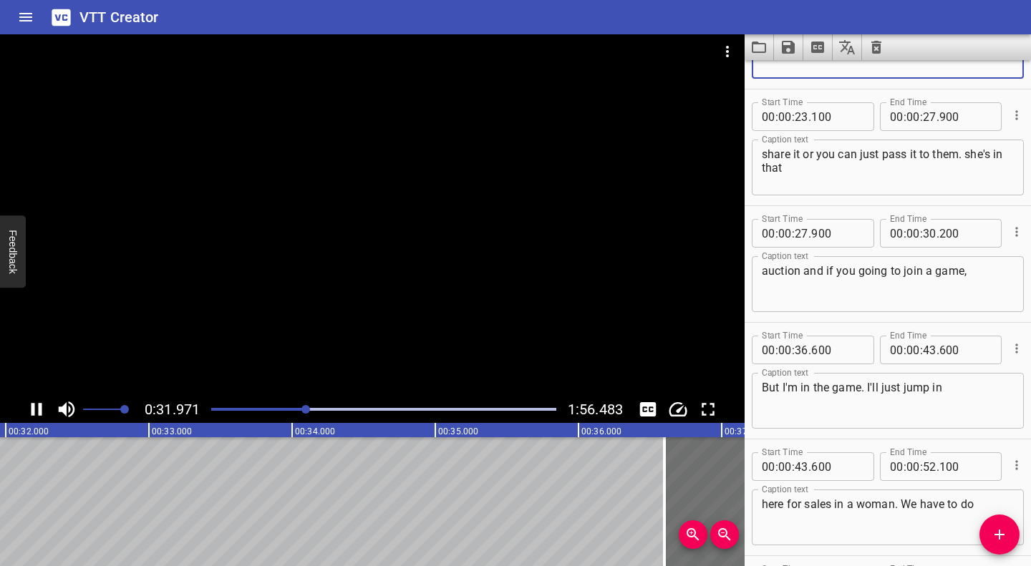
type textarea "code and play with friend. You get given a code you can"
click at [281, 412] on div at bounding box center [384, 409] width 362 height 20
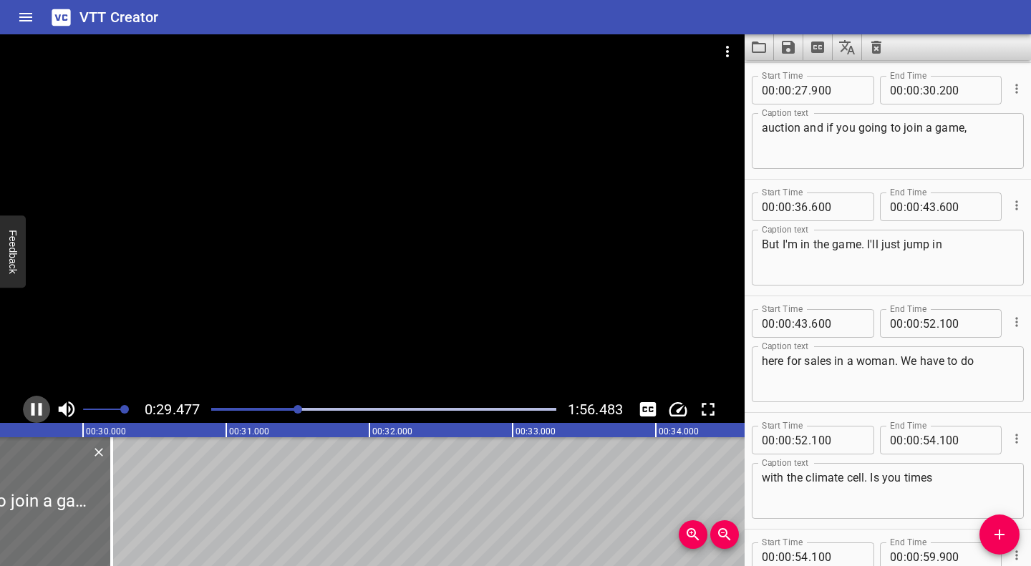
click at [44, 404] on icon "Play/Pause" at bounding box center [36, 409] width 21 height 21
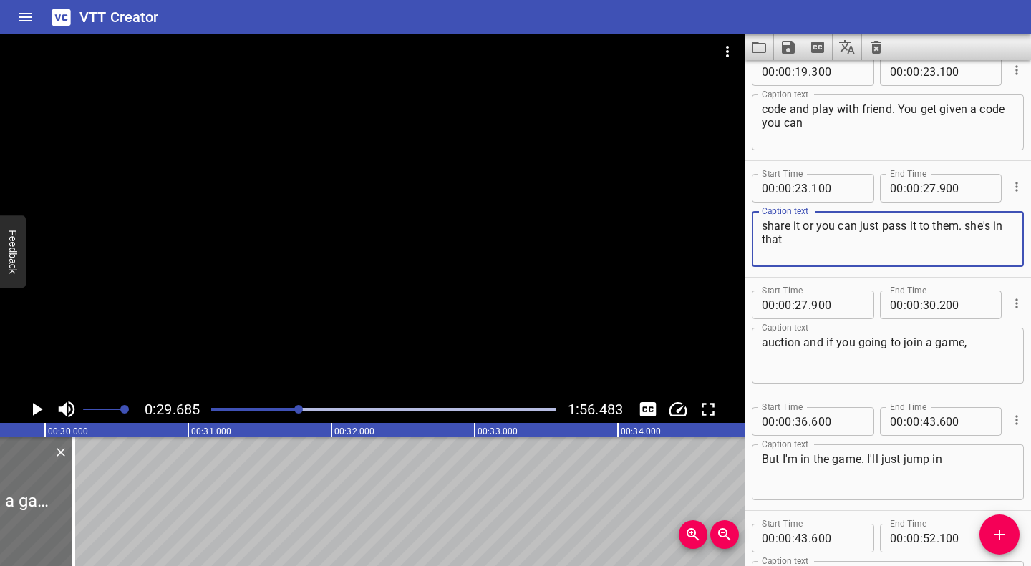
drag, startPoint x: 960, startPoint y: 227, endPoint x: 1000, endPoint y: 264, distance: 54.7
click at [1000, 264] on div "share it or you can just pass it to them. she's in that Caption text" at bounding box center [888, 239] width 272 height 56
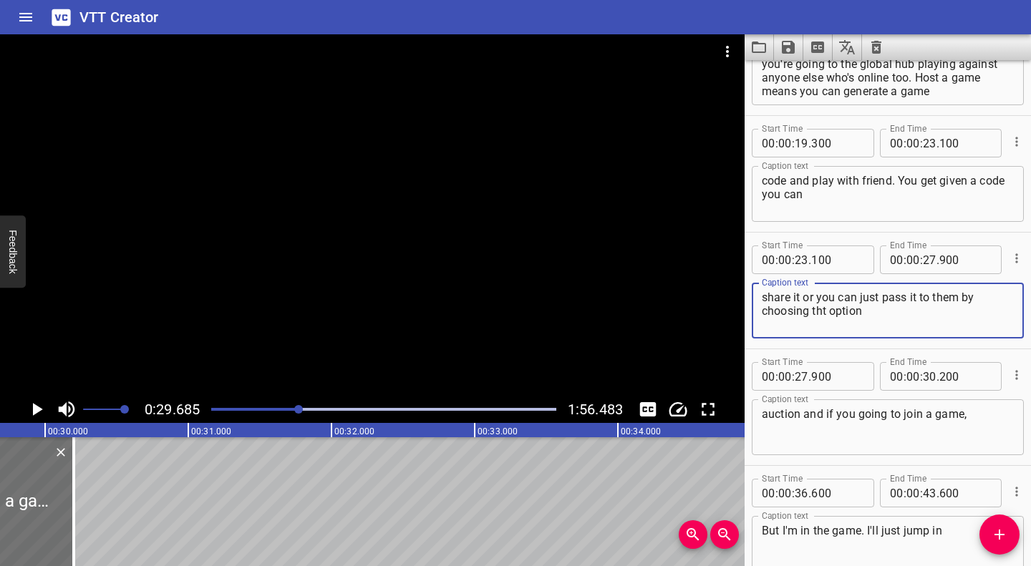
click at [823, 311] on textarea "share it or you can just pass it to them by choosing tht option" at bounding box center [888, 311] width 252 height 41
click at [901, 316] on textarea "share it or you can just pass it to them by choosing that option" at bounding box center [888, 311] width 252 height 41
click at [37, 407] on icon "Play/Pause" at bounding box center [38, 409] width 10 height 13
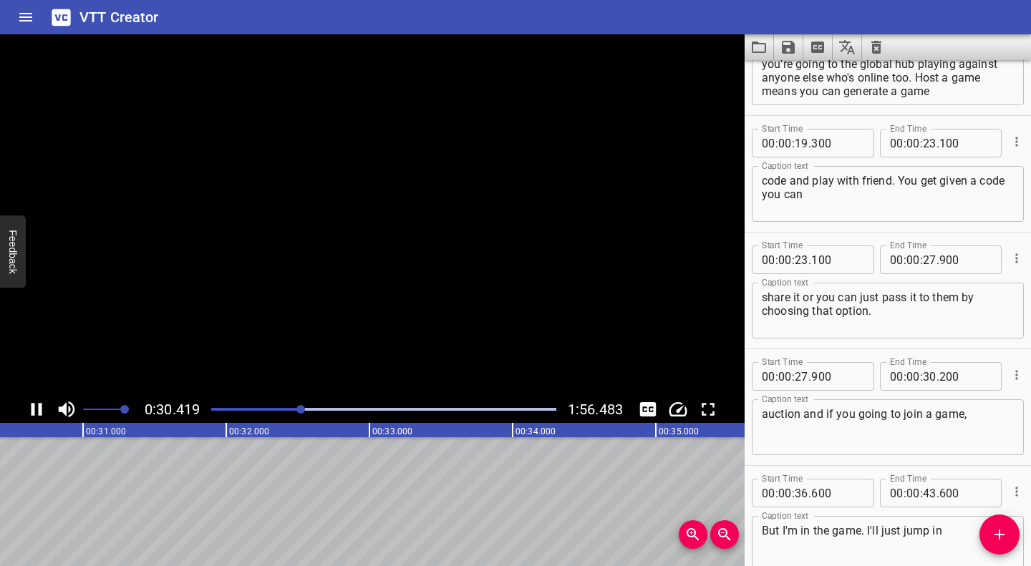
click at [37, 407] on icon "Play/Pause" at bounding box center [36, 409] width 21 height 21
click at [911, 311] on textarea "share it or you can just pass it to them by choosing that option." at bounding box center [888, 311] width 252 height 41
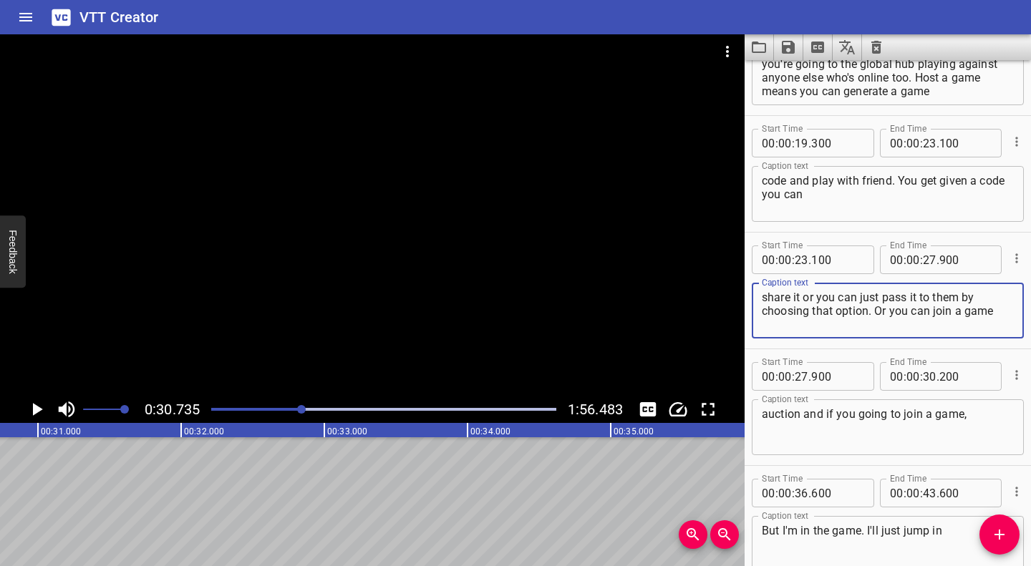
type textarea "share it or you can just pass it to them by choosing that option. Or you can jo…"
click at [283, 413] on div at bounding box center [384, 409] width 362 height 20
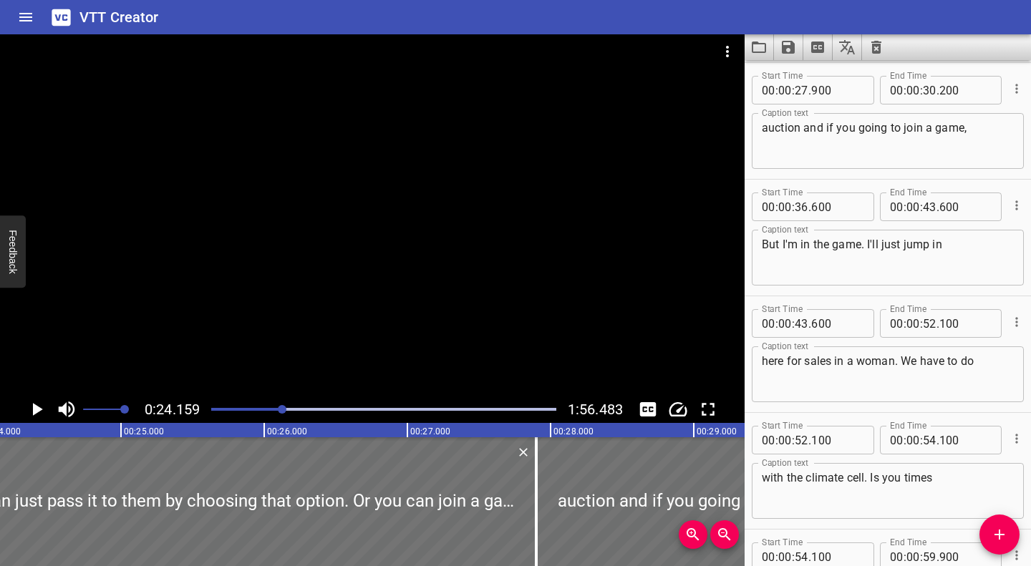
click at [22, 404] on div "0:24.159 1:56.483" at bounding box center [372, 409] width 744 height 27
click at [31, 406] on icon "Play/Pause" at bounding box center [36, 409] width 21 height 21
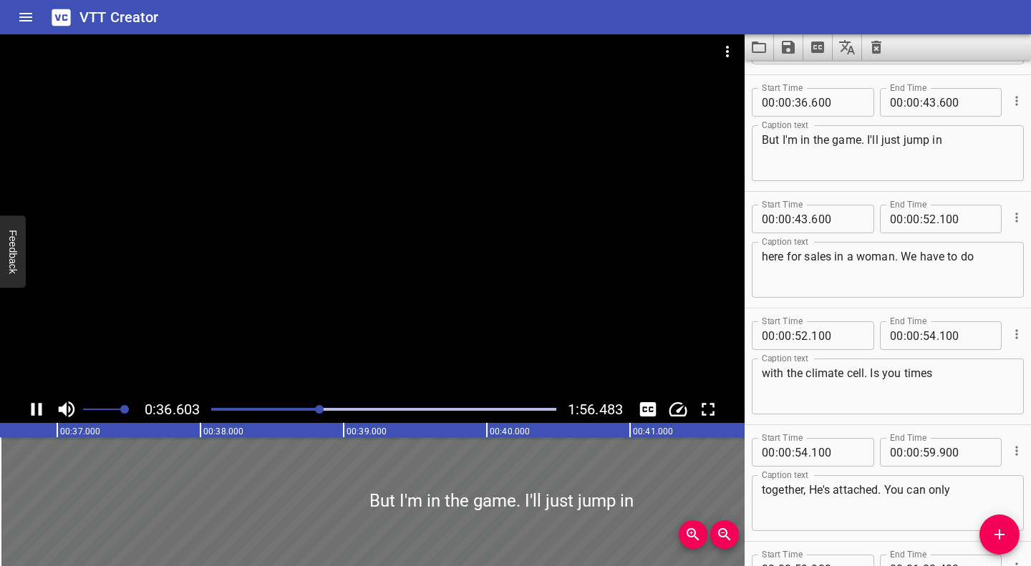
scroll to position [700, 0]
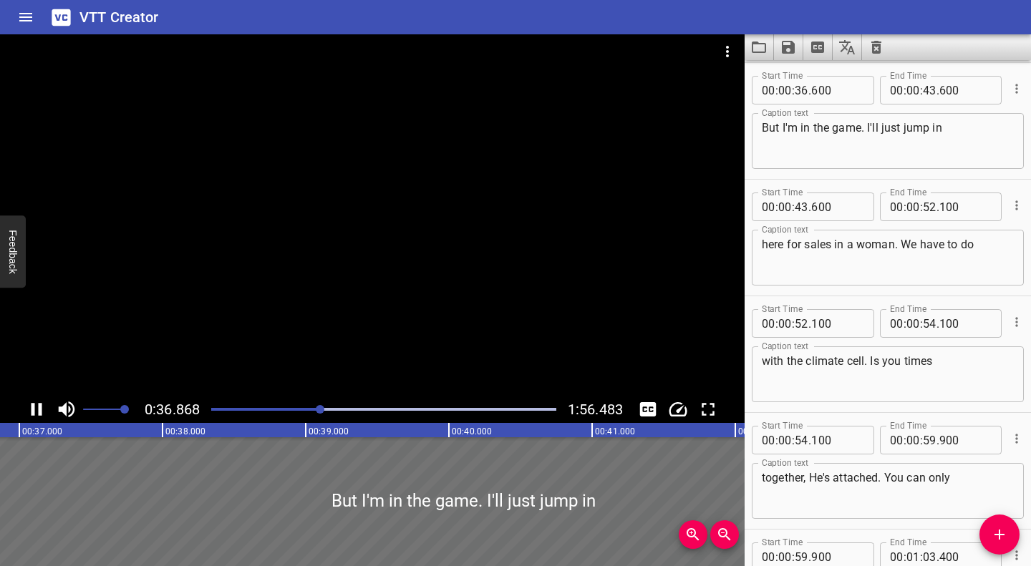
click at [307, 407] on div at bounding box center [384, 409] width 362 height 20
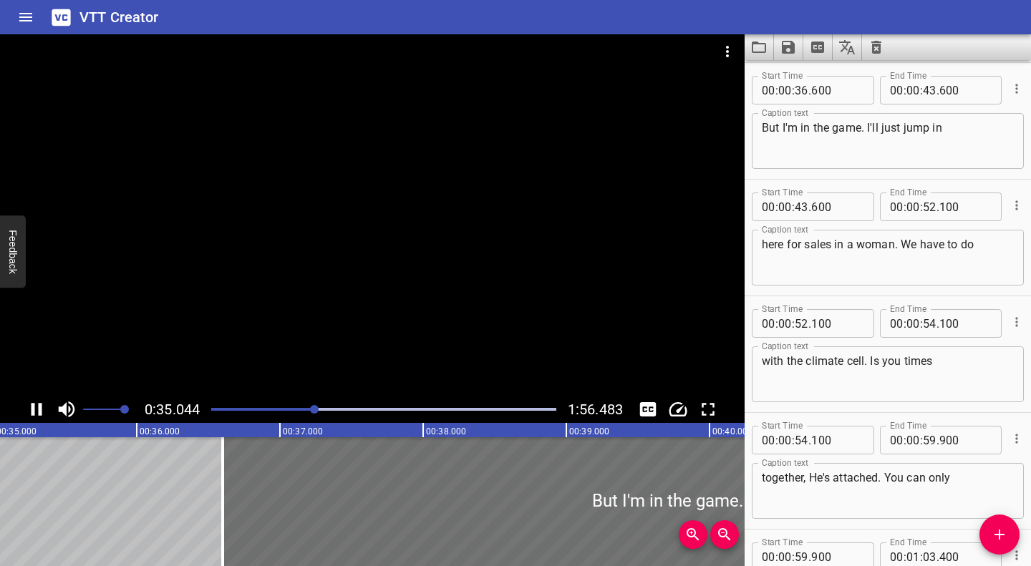
click at [299, 405] on div at bounding box center [384, 409] width 362 height 20
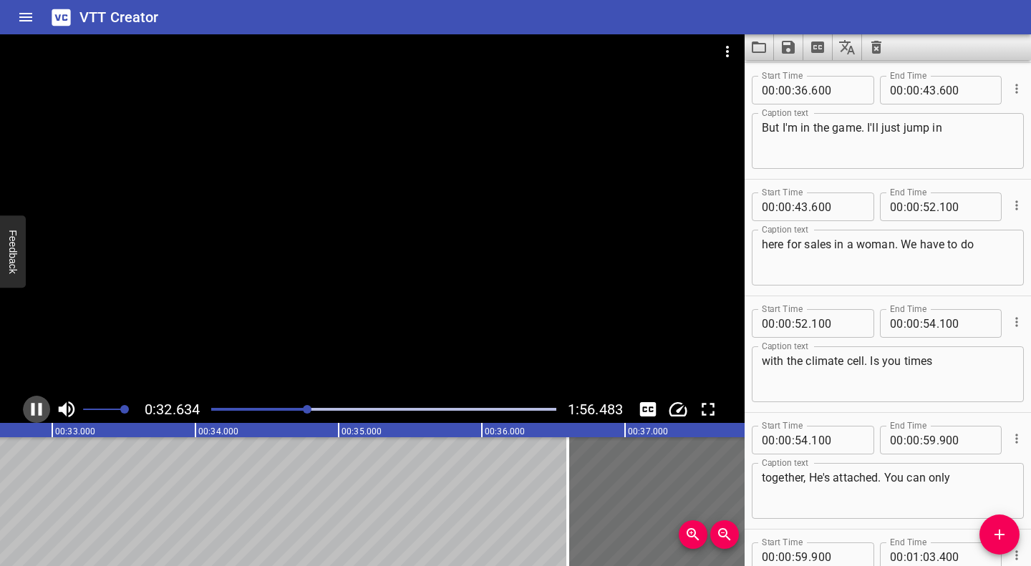
click at [39, 408] on icon "Play/Pause" at bounding box center [36, 409] width 11 height 13
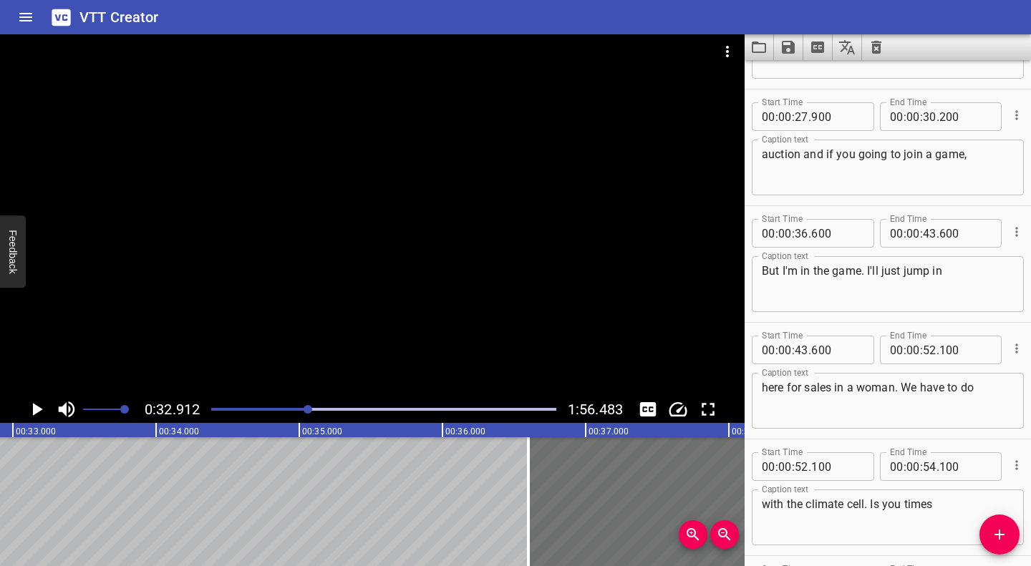
scroll to position [414, 0]
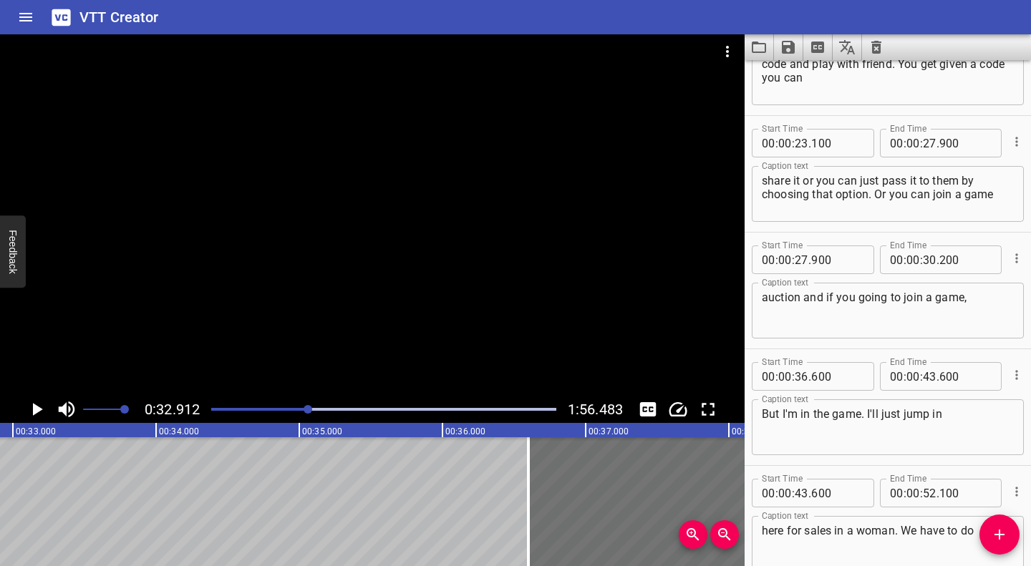
drag, startPoint x: 759, startPoint y: 297, endPoint x: 797, endPoint y: 298, distance: 37.2
click at [797, 298] on div "auction and if you going to join a game, Caption text" at bounding box center [888, 311] width 272 height 56
drag, startPoint x: 802, startPoint y: 298, endPoint x: 740, endPoint y: 293, distance: 62.5
click at [740, 293] on main "0:32.912 1:56.483 00:00.000 00:01.000 00:02.000 00:03.000 00:04.000 00:05.000 0…" at bounding box center [515, 300] width 1031 height 532
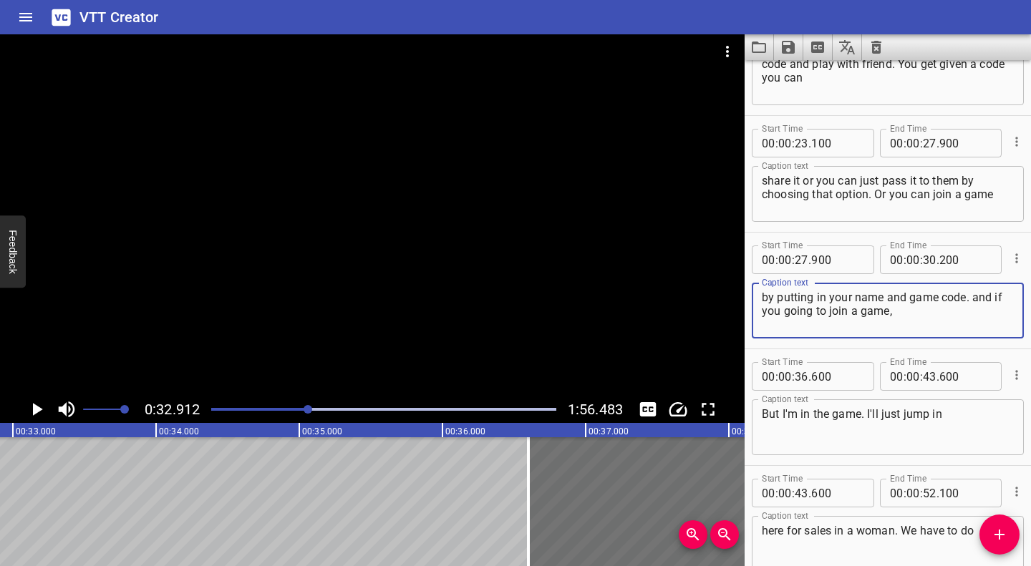
click at [759, 296] on div "by putting in your name and game code. and if you going to join a game, Caption…" at bounding box center [888, 311] width 272 height 56
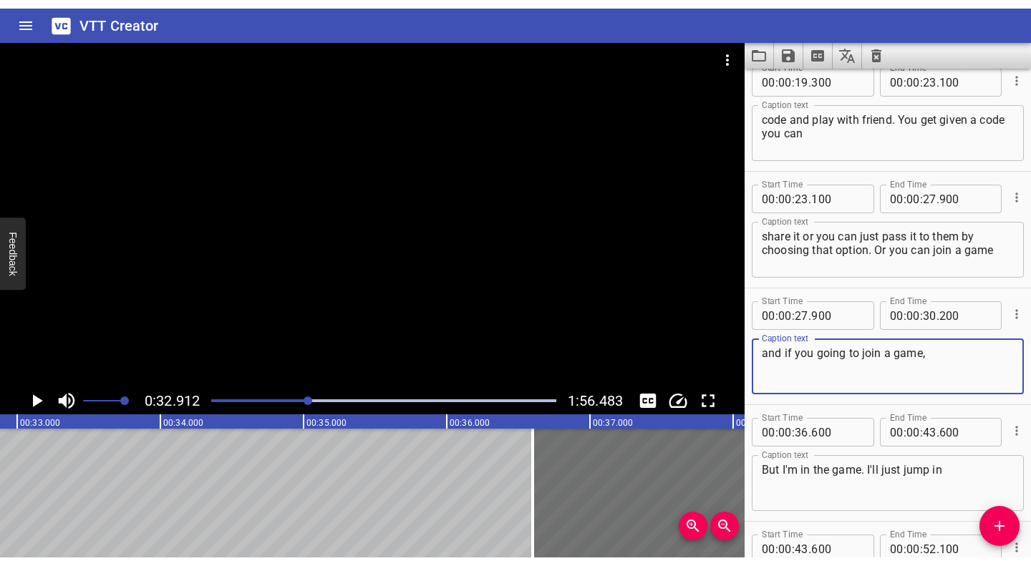
scroll to position [0, 4705]
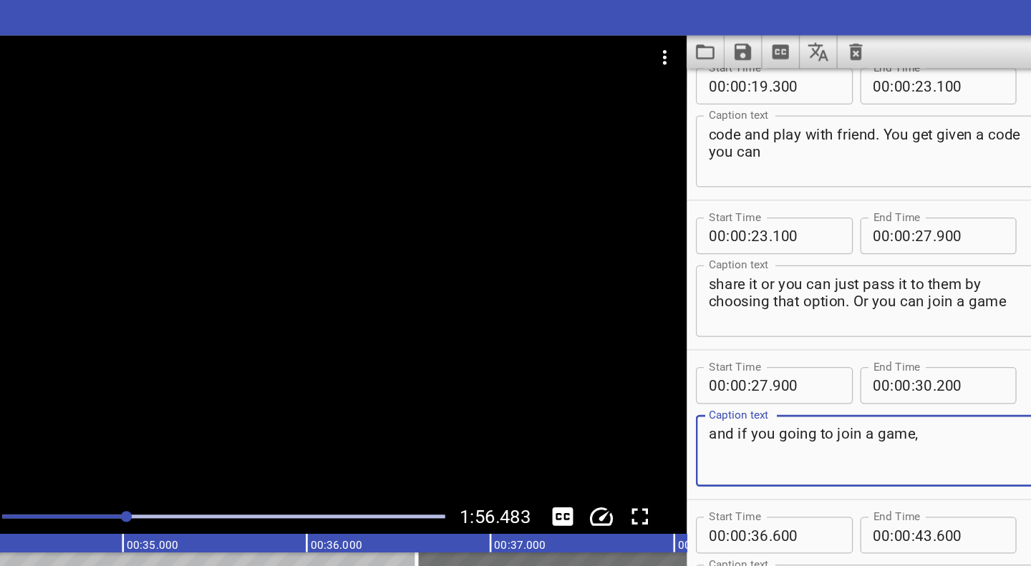
type textarea "and if you going to join a game,"
